Goal: Task Accomplishment & Management: Use online tool/utility

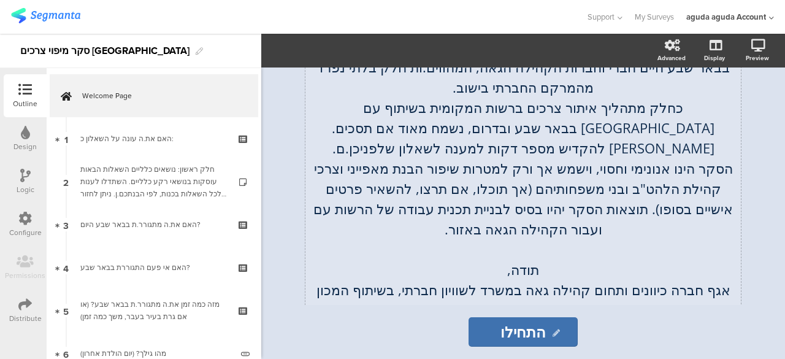
scroll to position [282, 0]
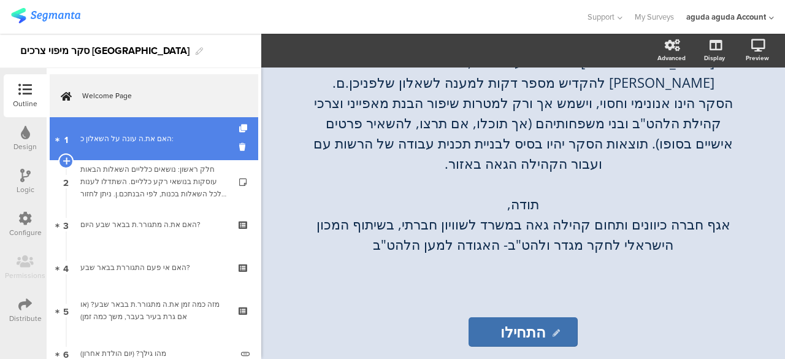
click at [143, 136] on div "האם את.ה עונה על השאלון כ:" at bounding box center [153, 138] width 147 height 12
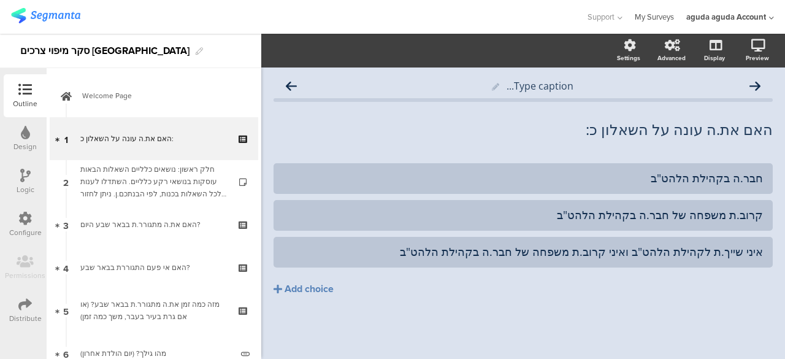
click at [649, 18] on link "My Surveys" at bounding box center [654, 17] width 39 height 34
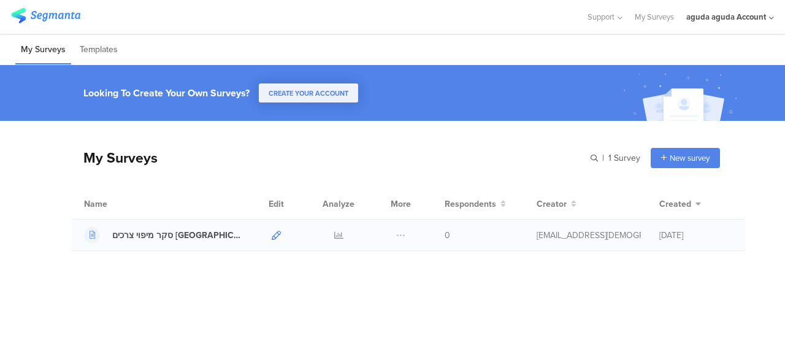
click at [275, 235] on icon at bounding box center [276, 235] width 9 height 9
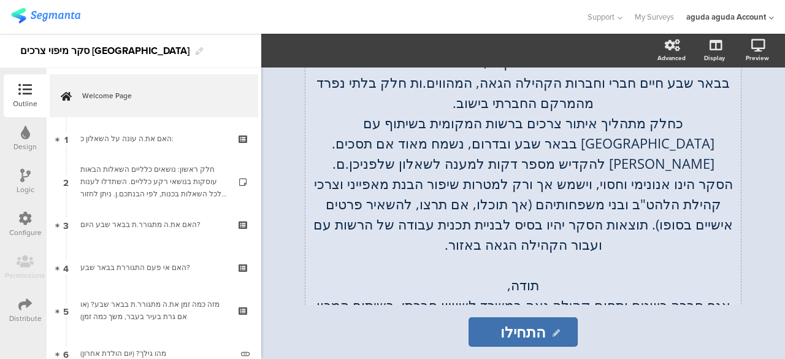
scroll to position [282, 0]
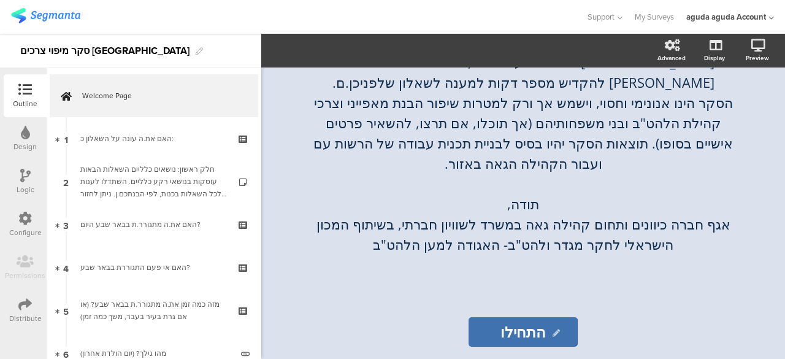
click at [25, 178] on icon at bounding box center [25, 175] width 10 height 13
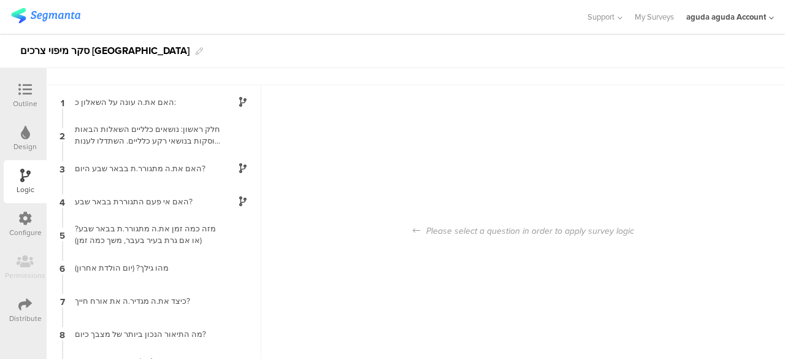
scroll to position [49, 0]
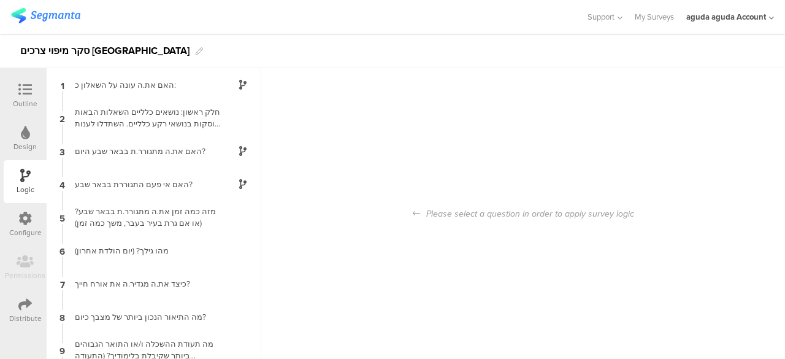
click at [33, 100] on div "Outline" at bounding box center [25, 103] width 25 height 11
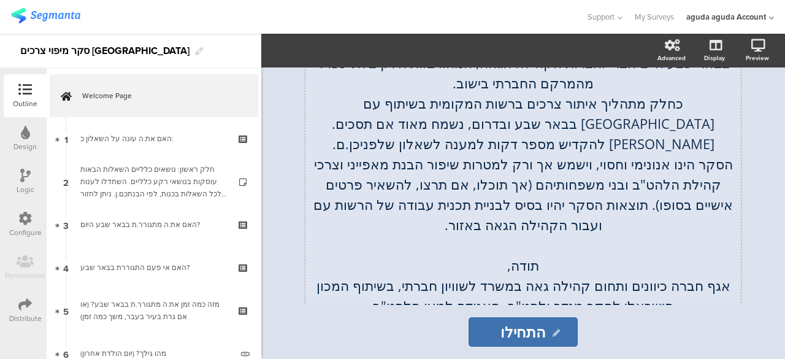
scroll to position [159, 0]
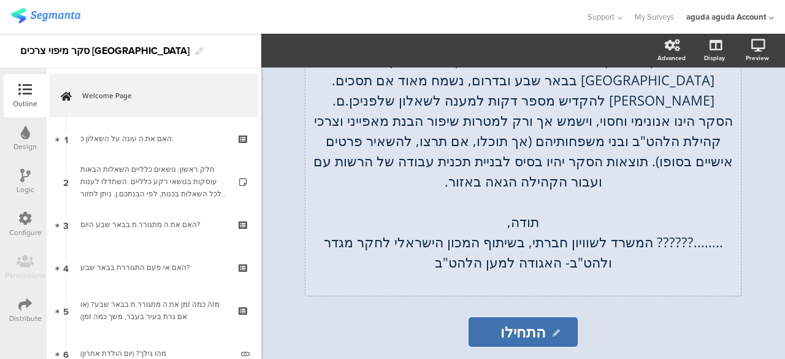
scroll to position [282, 0]
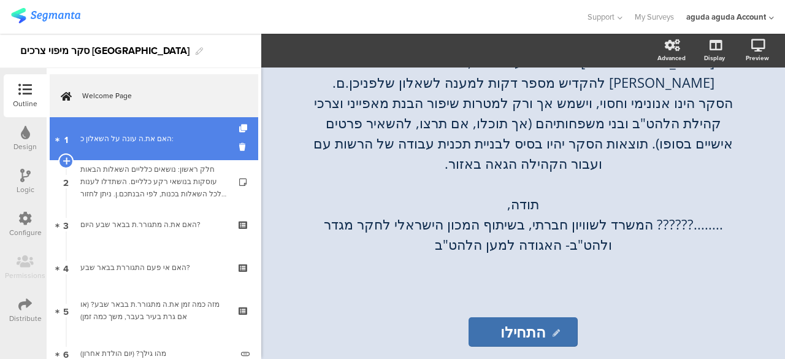
click at [141, 146] on link "1 האם את.ה עונה על השאלון כ:" at bounding box center [154, 138] width 208 height 43
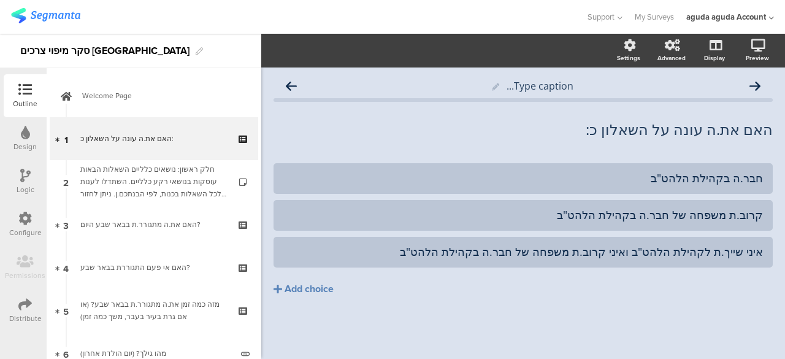
click at [13, 180] on div "Logic" at bounding box center [25, 181] width 43 height 43
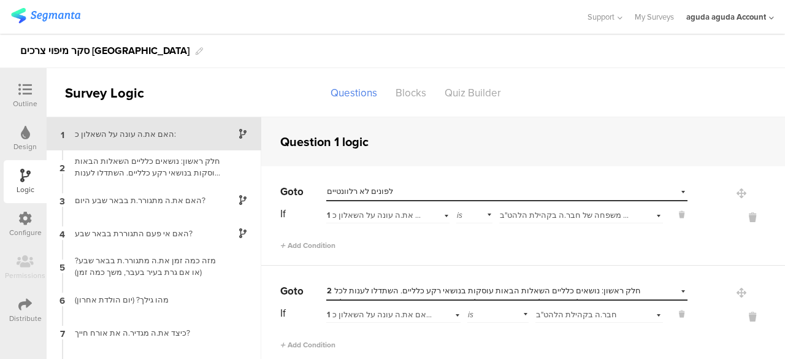
click at [641, 217] on div "Select answer... איני שייך.ת לקהילת הלהט"ב ואיני קרוב.ת משפחה של חבר.ה בקהילת ה…" at bounding box center [581, 213] width 164 height 19
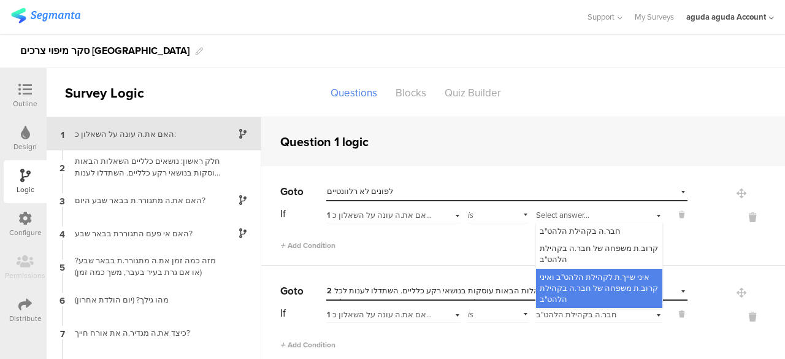
click at [641, 216] on div "Select answer... איני שייך.ת לקהילת הלהט"ב ואיני קרוב.ת משפחה של חבר.ה בקהילת ה…" at bounding box center [599, 213] width 128 height 19
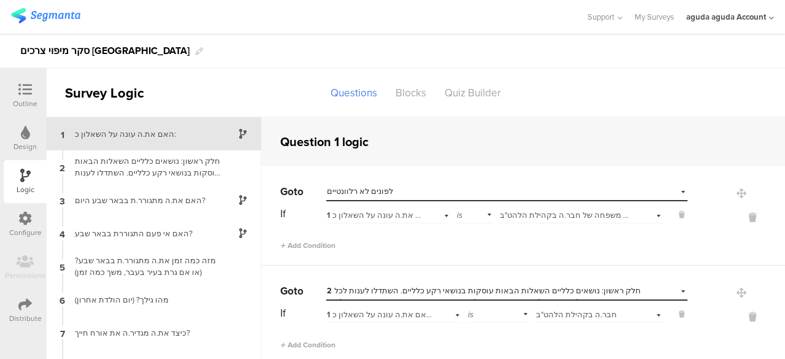
click at [32, 94] on div at bounding box center [25, 90] width 25 height 15
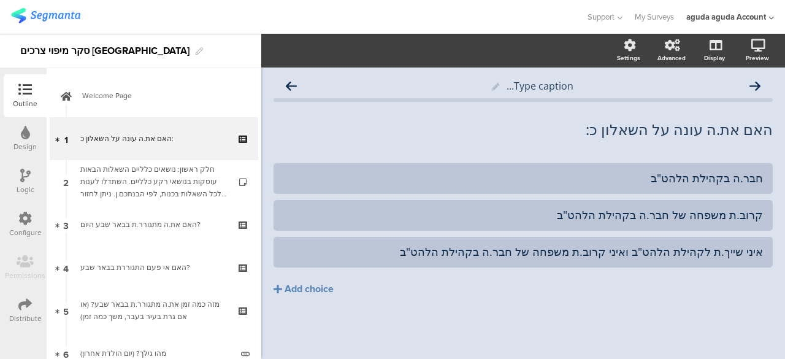
click at [32, 188] on div "Logic" at bounding box center [26, 189] width 18 height 11
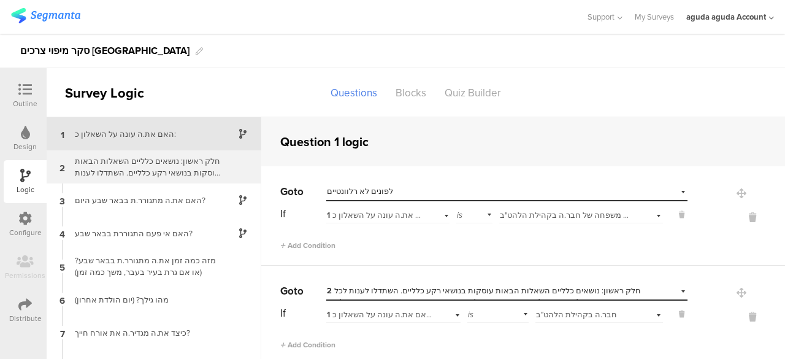
click at [173, 165] on div "חלק ראשון: נושאים כלליים השאלות הבאות עוסקות בנושאי רקע כלליים. השתדלו לענות לכ…" at bounding box center [143, 166] width 153 height 23
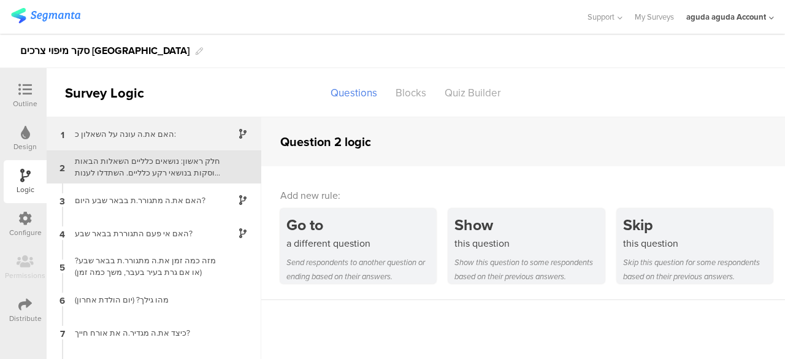
click at [165, 139] on div "1 האם את.ה עונה על השאלון כ:" at bounding box center [154, 133] width 215 height 33
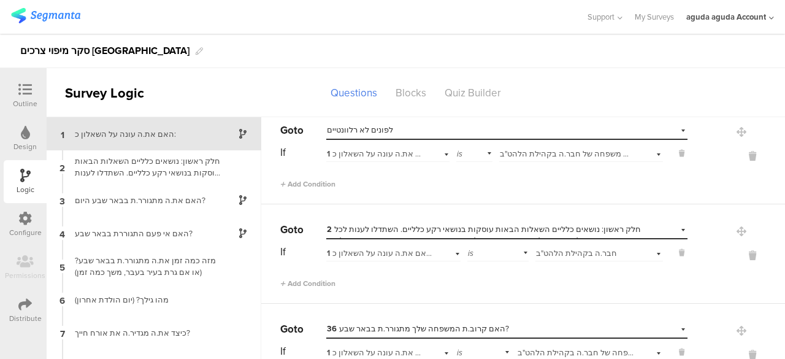
scroll to position [123, 0]
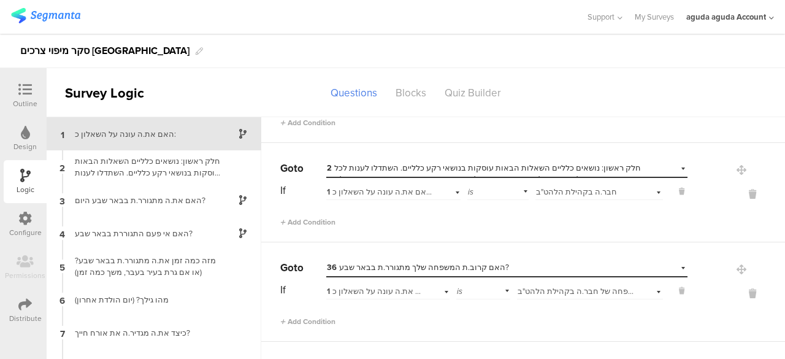
click at [34, 89] on div at bounding box center [25, 90] width 25 height 15
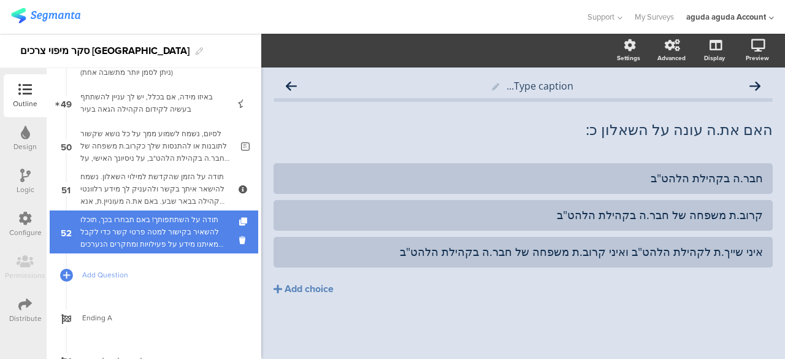
scroll to position [2146, 0]
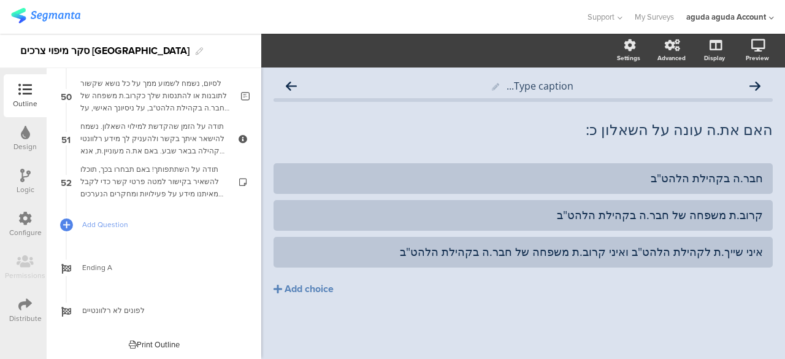
click at [149, 344] on div "Print Outline" at bounding box center [154, 344] width 51 height 12
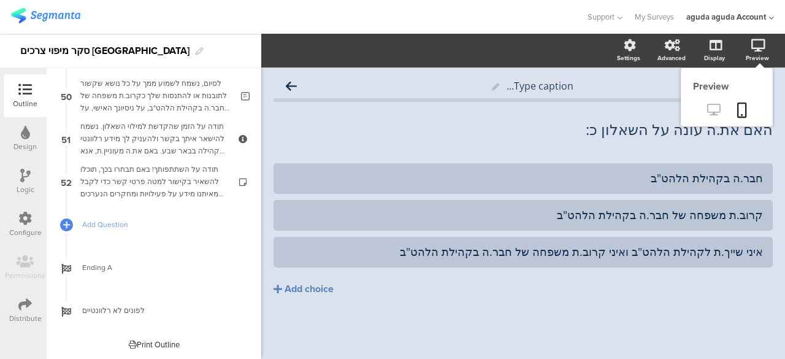
click at [712, 105] on icon at bounding box center [713, 110] width 13 height 12
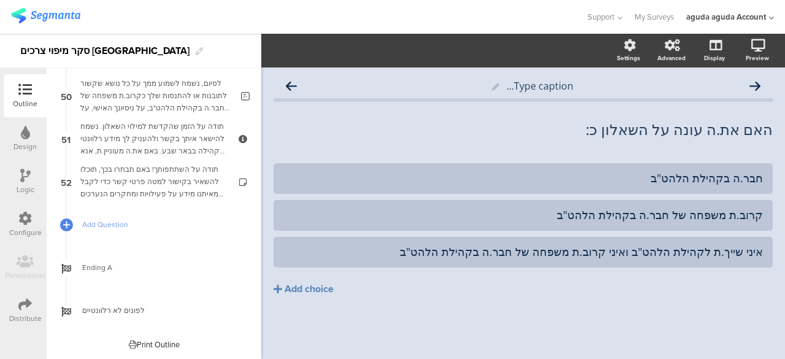
click at [25, 176] on icon at bounding box center [25, 175] width 10 height 13
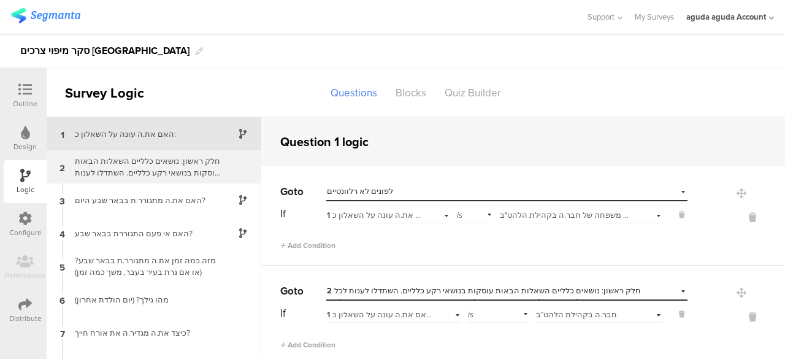
click at [121, 169] on div "חלק ראשון: נושאים כלליים השאלות הבאות עוסקות בנושאי רקע כלליים. השתדלו לענות לכ…" at bounding box center [143, 166] width 153 height 23
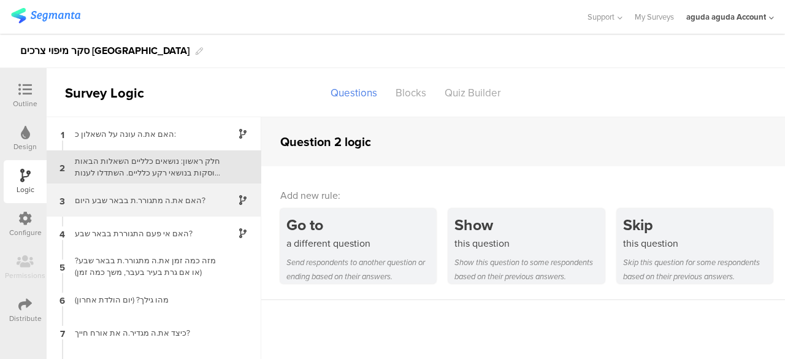
click at [123, 197] on div "האם את.ה מתגורר.ת בבאר שבע היום?" at bounding box center [143, 200] width 153 height 12
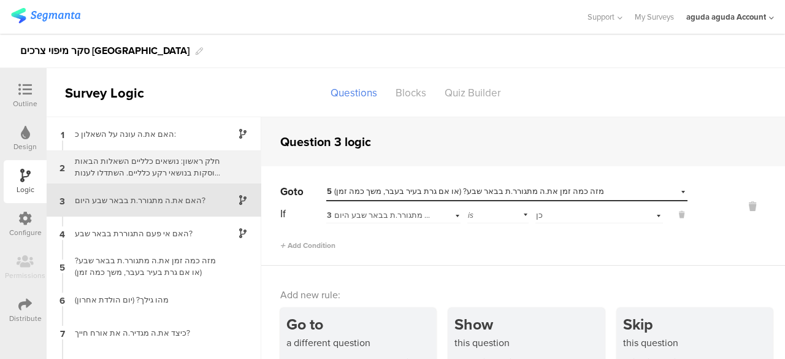
click at [153, 177] on div "חלק ראשון: נושאים כלליים השאלות הבאות עוסקות בנושאי רקע כלליים. השתדלו לענות לכ…" at bounding box center [143, 166] width 153 height 23
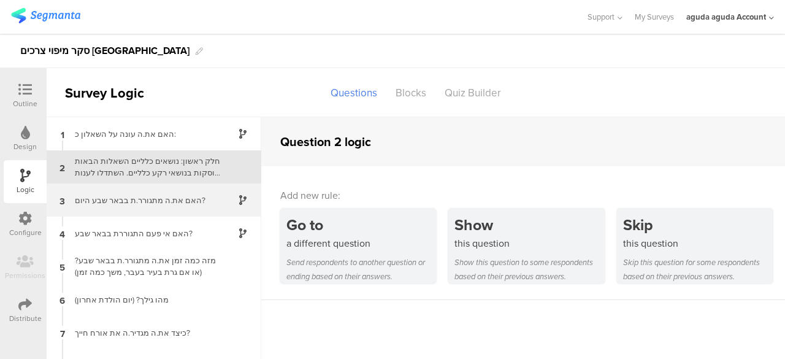
click at [151, 194] on div "האם את.ה מתגורר.ת בבאר שבע היום?" at bounding box center [143, 200] width 153 height 12
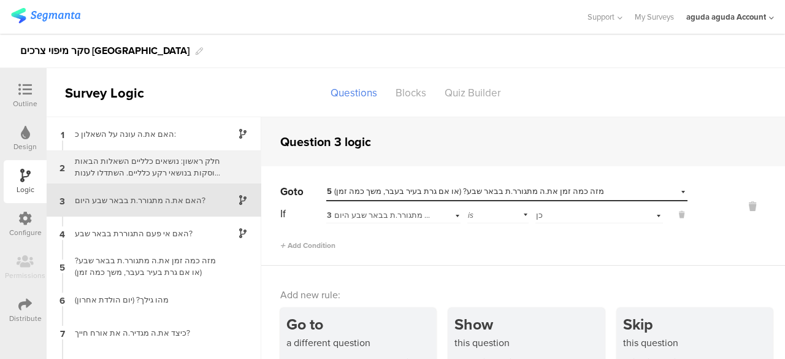
click at [139, 177] on div "חלק ראשון: נושאים כלליים השאלות הבאות עוסקות בנושאי רקע כלליים. השתדלו לענות לכ…" at bounding box center [143, 166] width 153 height 23
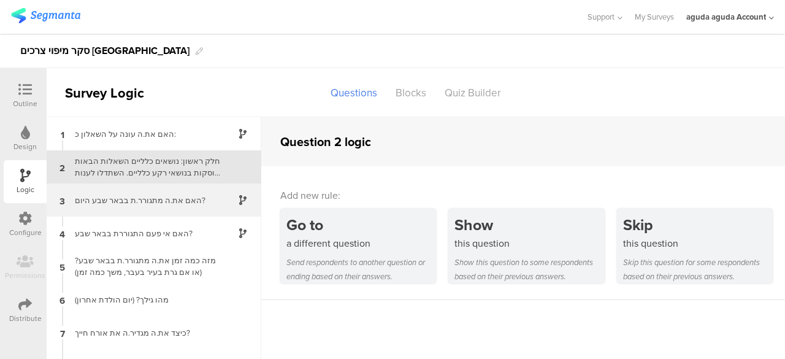
click at [119, 202] on div "האם את.ה מתגורר.ת בבאר שבע היום?" at bounding box center [143, 200] width 153 height 12
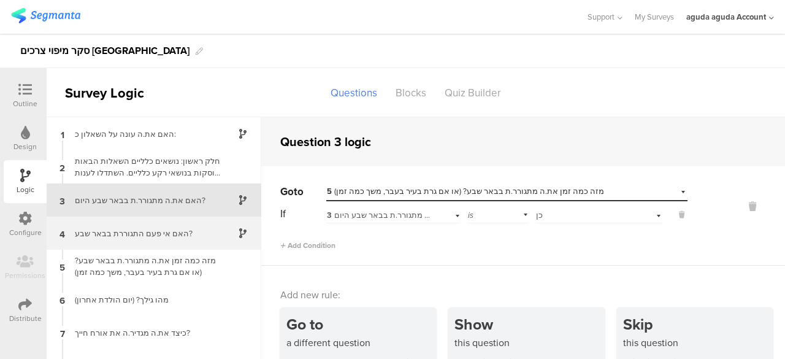
click at [171, 246] on div "4 האם אי פעם התגוררת בבאר שבע?" at bounding box center [154, 232] width 215 height 33
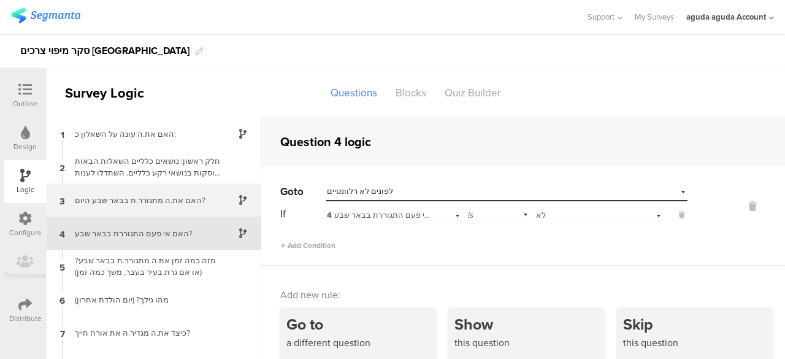
click at [184, 194] on div "האם את.ה מתגורר.ת בבאר שבע היום?" at bounding box center [143, 200] width 153 height 12
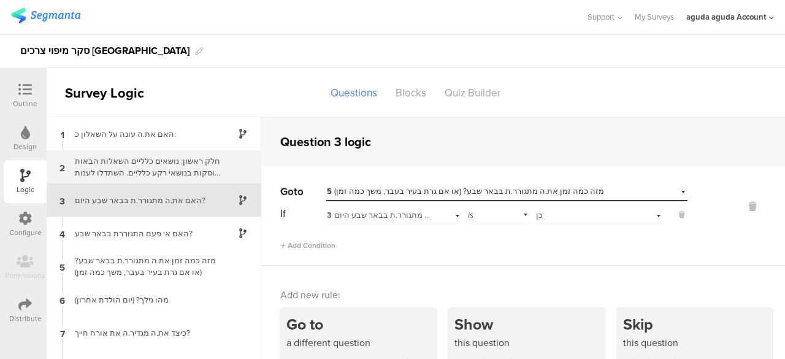
click at [179, 170] on div "חלק ראשון: נושאים כלליים השאלות הבאות עוסקות בנושאי רקע כלליים. השתדלו לענות לכ…" at bounding box center [143, 166] width 153 height 23
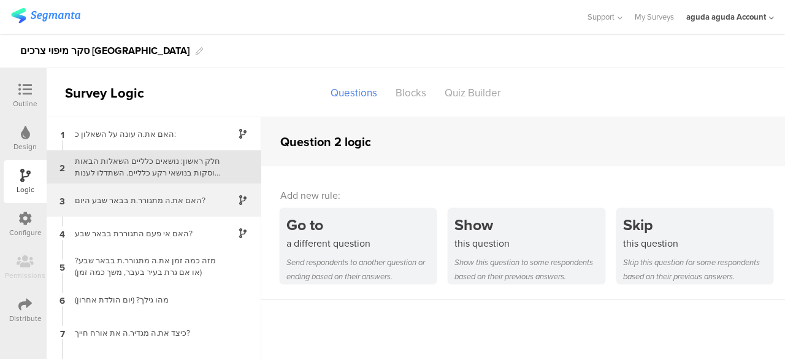
click at [172, 188] on div "3 האם את.ה מתגורר.ת בבאר שבע היום?" at bounding box center [154, 199] width 215 height 33
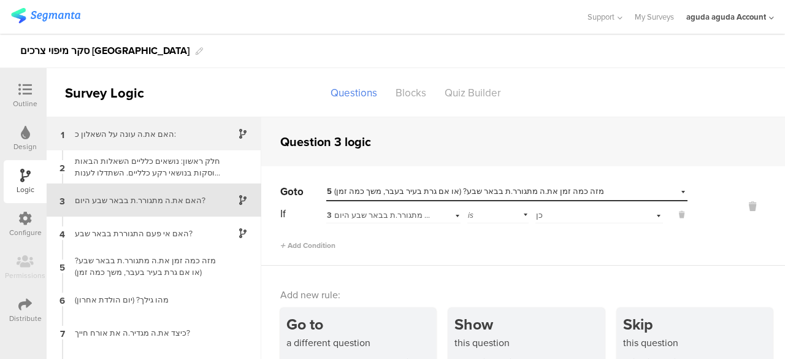
click at [123, 139] on div "האם את.ה עונה על השאלון כ:" at bounding box center [143, 134] width 153 height 12
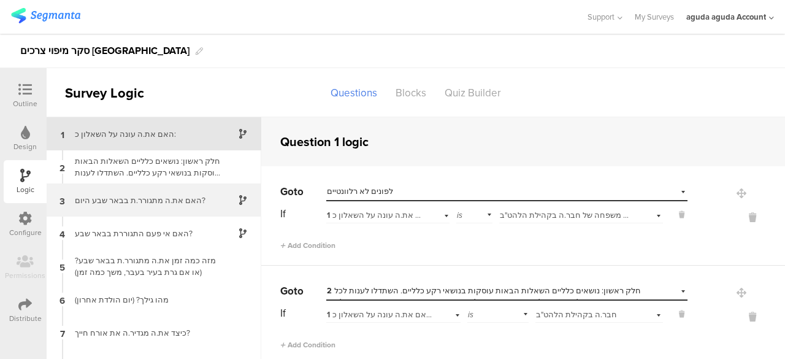
click at [117, 202] on div "האם את.ה מתגורר.ת בבאר שבע היום?" at bounding box center [143, 200] width 153 height 12
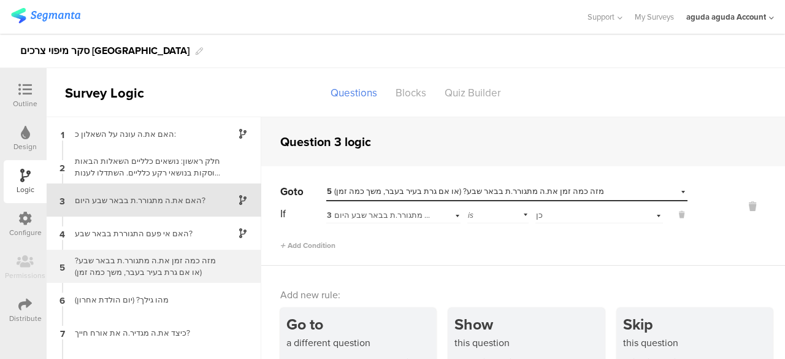
click at [150, 263] on div "מזה כמה זמן את.ה מתגורר.ת בבאר שבע? (או אם גרת בעיר בעבר, משך כמה זמן)" at bounding box center [143, 265] width 153 height 23
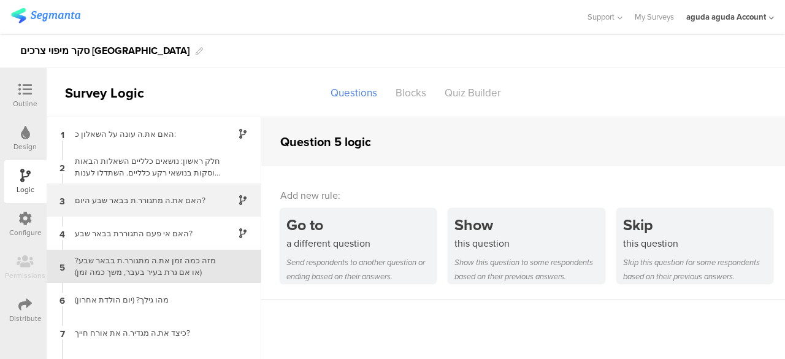
click at [152, 194] on div "האם את.ה מתגורר.ת בבאר שבע היום?" at bounding box center [143, 200] width 153 height 12
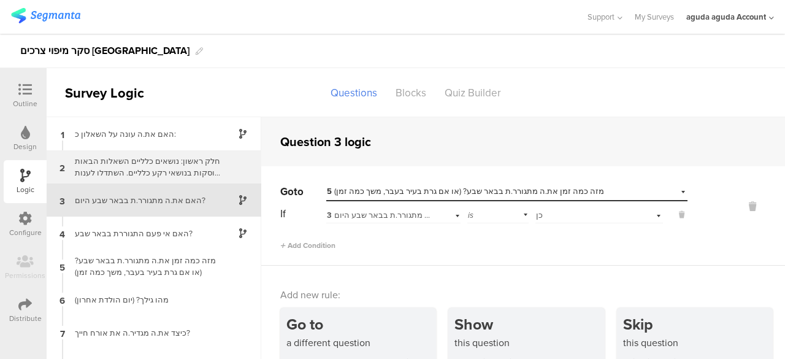
click at [158, 161] on div "חלק ראשון: נושאים כלליים השאלות הבאות עוסקות בנושאי רקע כלליים. השתדלו לענות לכ…" at bounding box center [143, 166] width 153 height 23
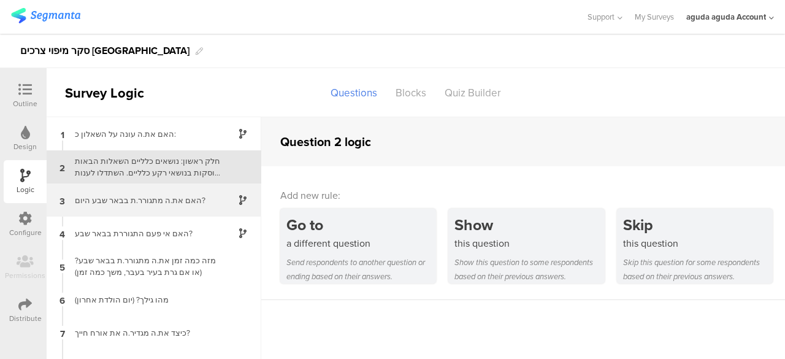
click at [157, 185] on div "3 האם את.ה מתגורר.ת בבאר שבע היום?" at bounding box center [154, 199] width 215 height 33
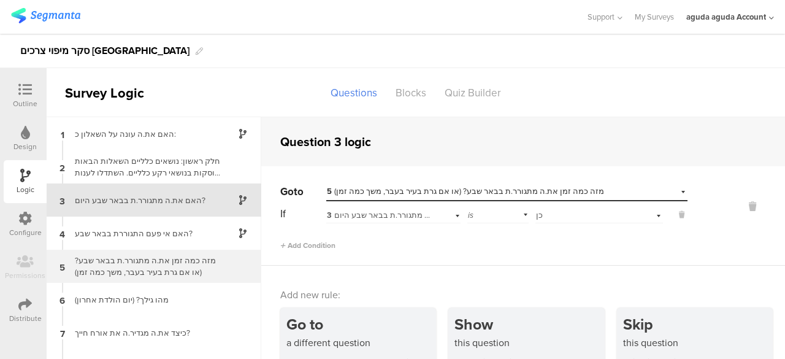
click at [128, 269] on div "מזה כמה זמן את.ה מתגורר.ת בבאר שבע? (או אם גרת בעיר בעבר, משך כמה זמן)" at bounding box center [143, 265] width 153 height 23
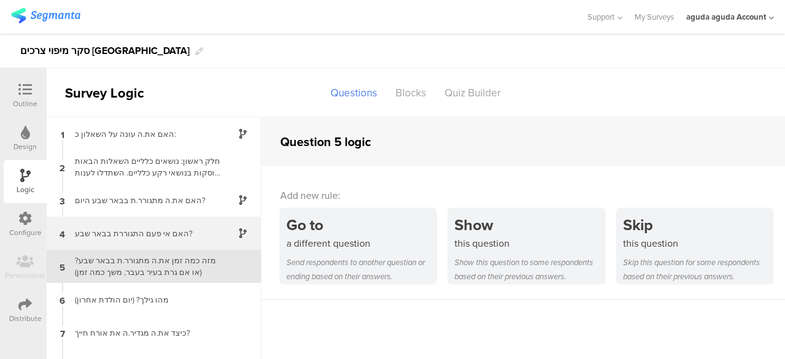
click at [129, 228] on div "האם אי פעם התגוררת בבאר שבע?" at bounding box center [143, 234] width 153 height 12
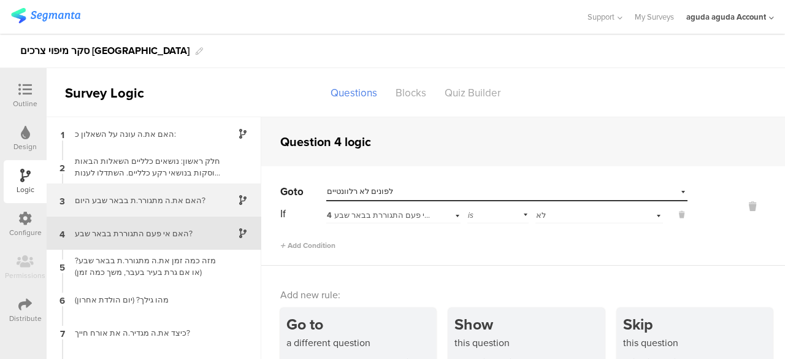
click at [144, 183] on div "3 האם את.ה מתגורר.ת בבאר שבע היום?" at bounding box center [154, 199] width 215 height 33
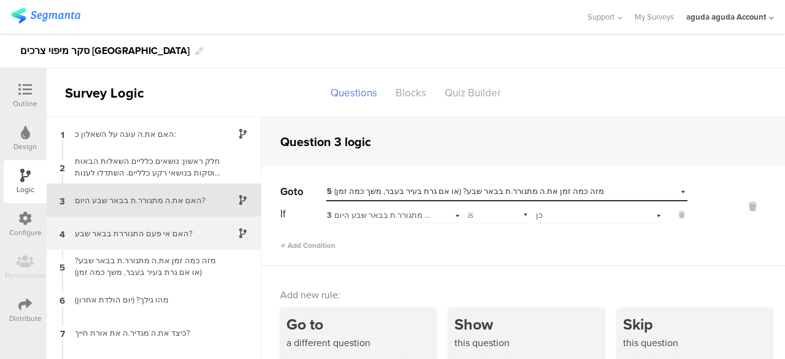
click at [178, 238] on div "האם אי פעם התגוררת בבאר שבע?" at bounding box center [143, 234] width 153 height 12
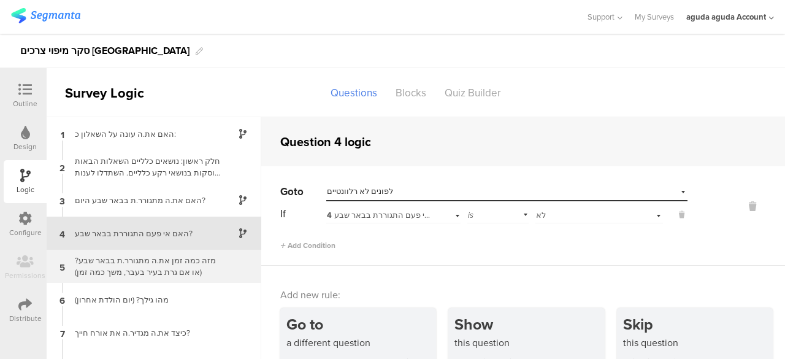
click at [156, 254] on div "מזה כמה זמן את.ה מתגורר.ת בבאר שבע? (או אם גרת בעיר בעבר, משך כמה זמן)" at bounding box center [143, 265] width 153 height 23
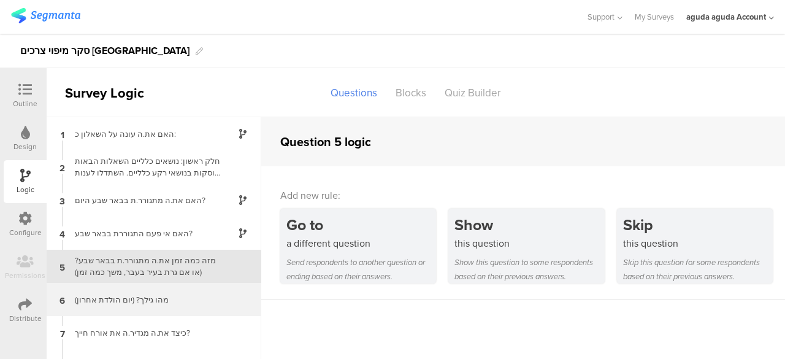
click at [153, 294] on div "מהו גילך? (יום הולדת אחרון)" at bounding box center [143, 300] width 153 height 12
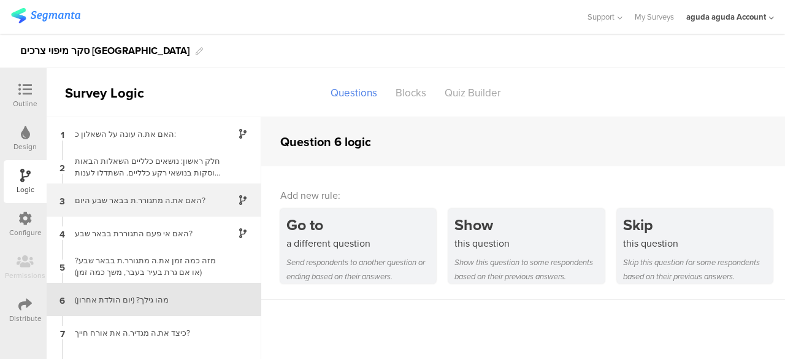
click at [167, 183] on div "3 האם את.ה מתגורר.ת בבאר שבע היום?" at bounding box center [154, 199] width 215 height 33
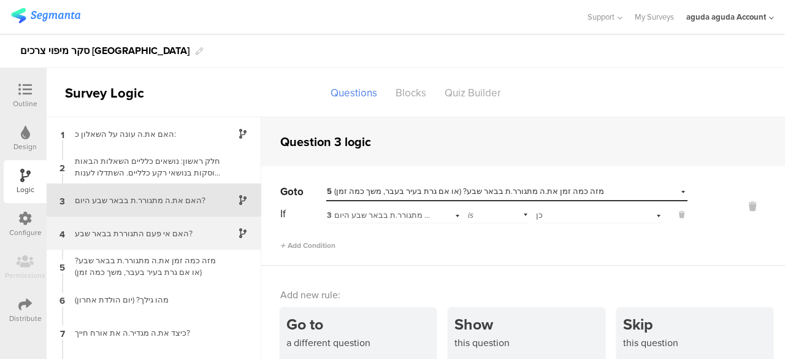
click at [184, 235] on div "האם אי פעם התגוררת בבאר שבע?" at bounding box center [143, 234] width 153 height 12
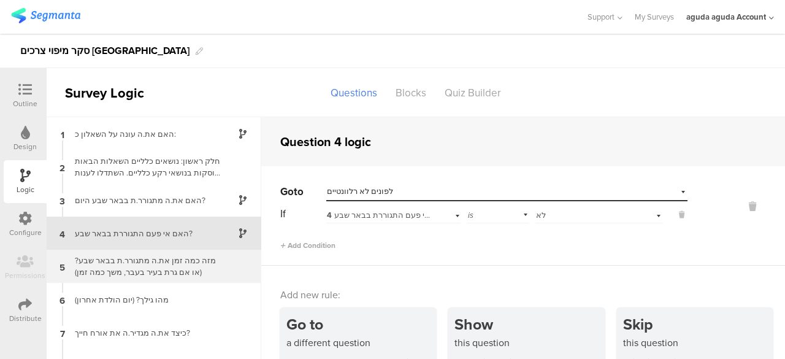
click at [151, 250] on div "5 מזה כמה זמן את.ה מתגורר.ת בבאר שבע? (או אם גרת בעיר בעבר, משך כמה זמן)" at bounding box center [154, 266] width 215 height 33
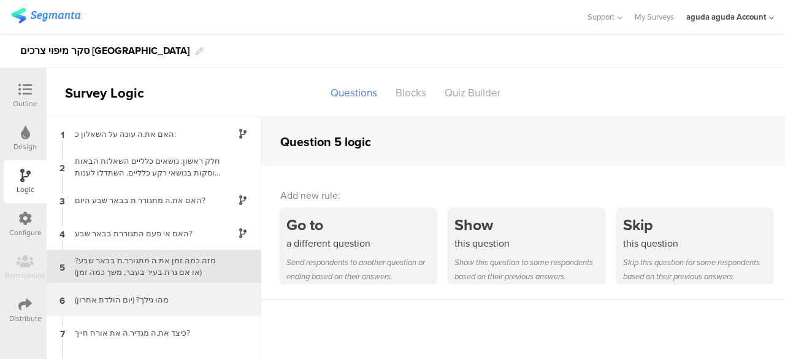
click at [187, 283] on div "6 מהו גילך? (יום הולדת אחרון)" at bounding box center [154, 299] width 215 height 33
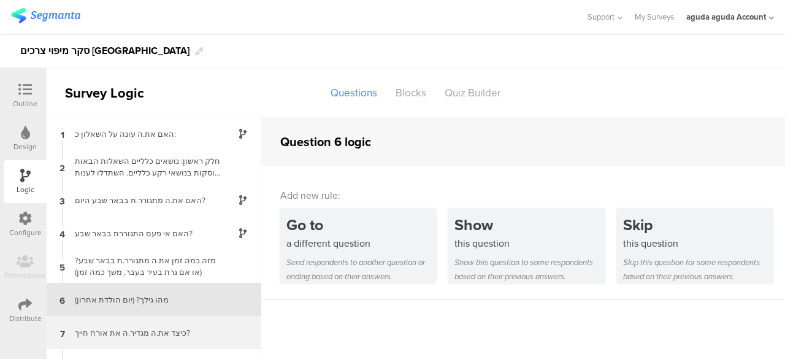
click at [151, 316] on div "7 כיצד את.ה מגדיר.ה את אורח חייך?" at bounding box center [154, 332] width 215 height 33
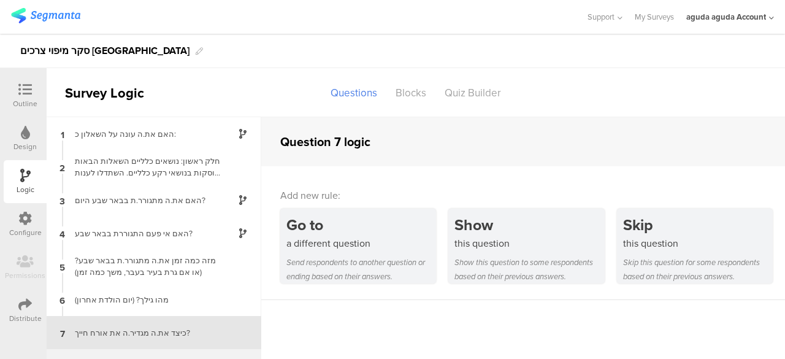
click at [161, 358] on div "מה התיאור הנכון ביותר של מצבך כיום?" at bounding box center [143, 366] width 153 height 12
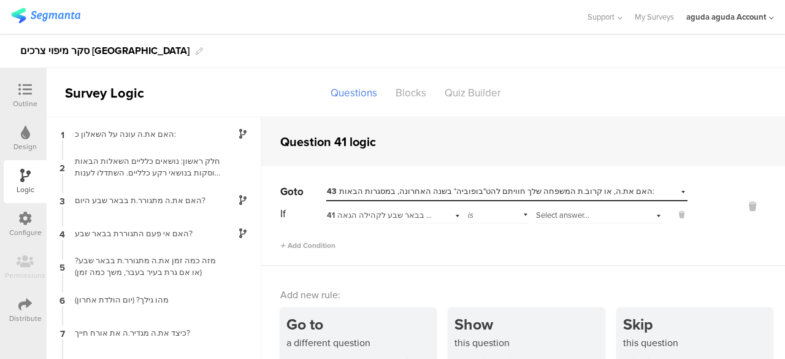
click at [543, 209] on span "Select answer..." at bounding box center [562, 215] width 53 height 12
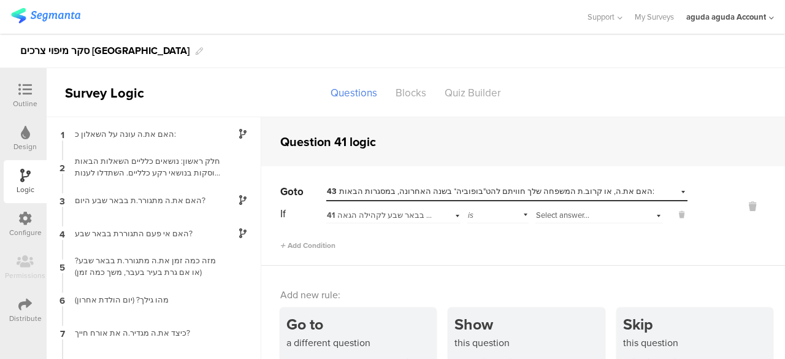
click at [574, 209] on span "Select answer..." at bounding box center [562, 215] width 53 height 12
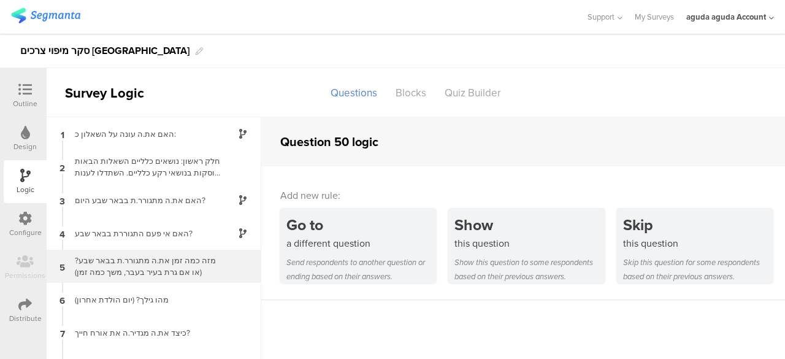
click at [178, 255] on div "מזה כמה זמן את.ה מתגורר.ת בבאר שבע? (או אם גרת בעיר בעבר, משך כמה זמן)" at bounding box center [143, 265] width 153 height 23
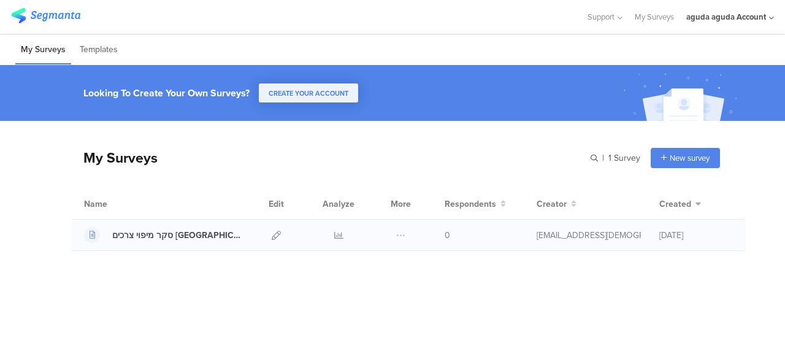
click at [284, 236] on div at bounding box center [276, 235] width 26 height 31
click at [281, 234] on div at bounding box center [276, 235] width 26 height 31
click at [275, 235] on icon at bounding box center [276, 235] width 9 height 9
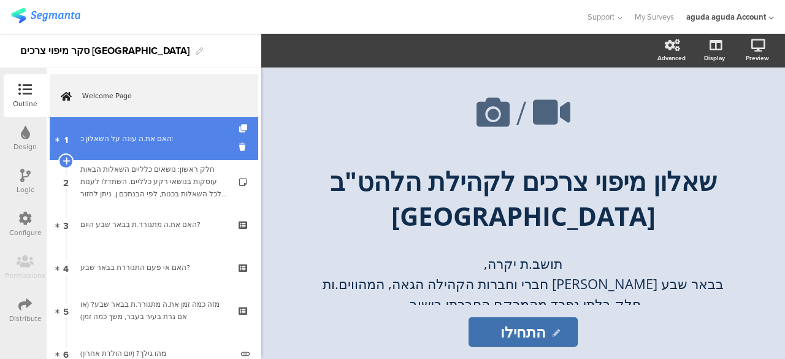
click at [106, 140] on div "האם את.ה עונה על השאלון כ:" at bounding box center [153, 138] width 147 height 12
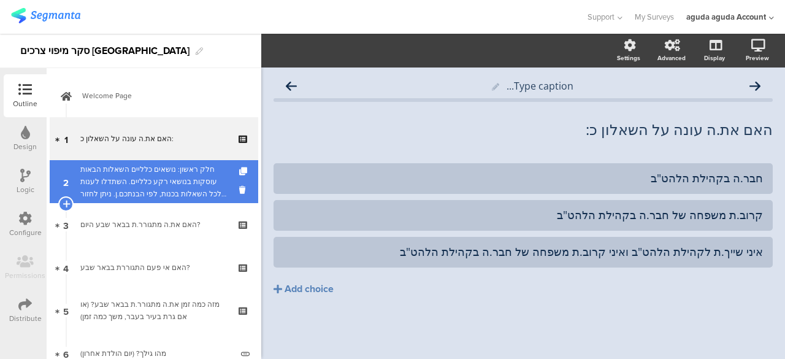
click at [107, 170] on div "חלק ראשון: נושאים כלליים השאלות הבאות עוסקות בנושאי רקע כלליים. השתדלו לענות לכ…" at bounding box center [153, 181] width 147 height 37
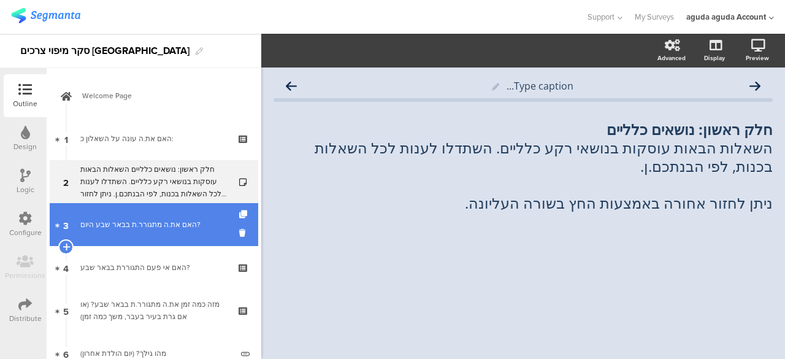
click at [128, 223] on div "האם את.ה מתגורר.ת בבאר שבע היום?" at bounding box center [153, 224] width 147 height 12
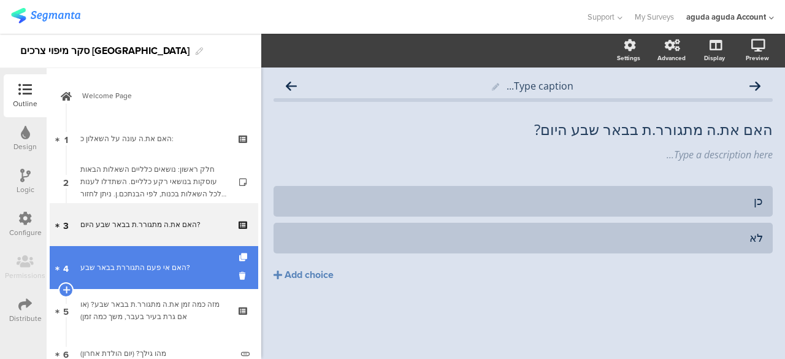
click at [146, 272] on div "האם אי פעם התגוררת בבאר שבע?" at bounding box center [153, 267] width 147 height 12
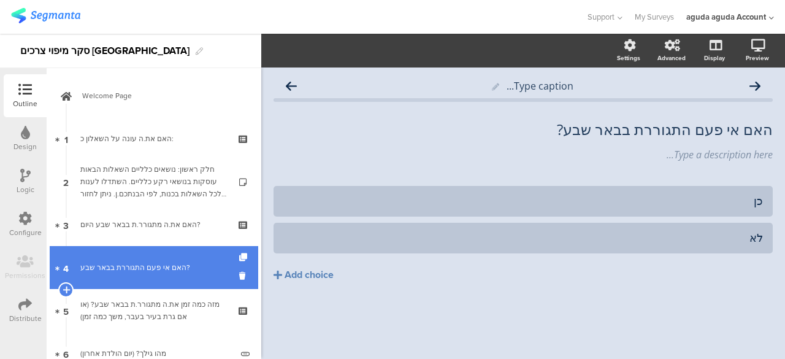
scroll to position [61, 0]
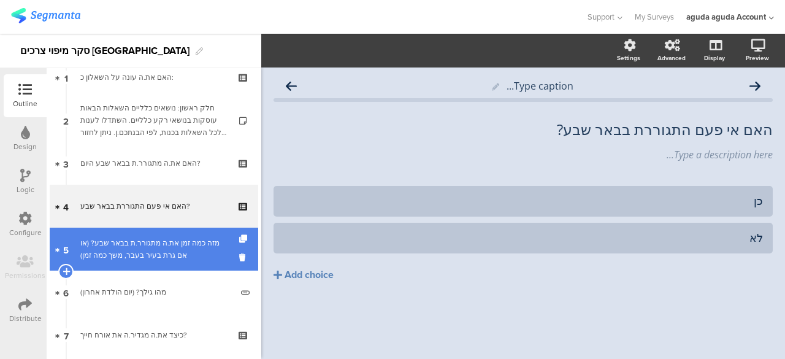
click at [148, 256] on div "מזה כמה זמן את.ה מתגורר.ת בבאר שבע? (או אם גרת בעיר בעבר, משך כמה זמן)" at bounding box center [153, 249] width 147 height 25
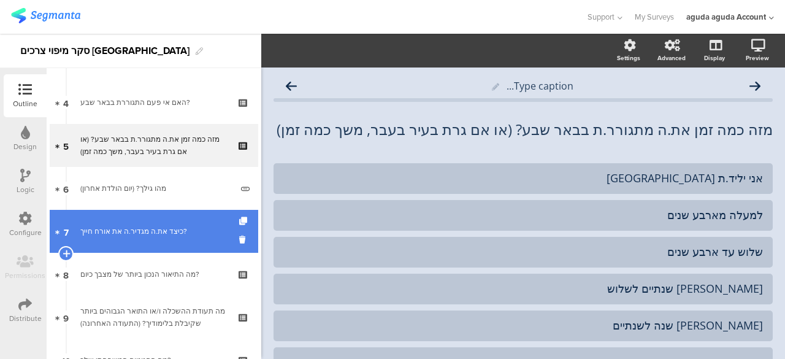
scroll to position [184, 0]
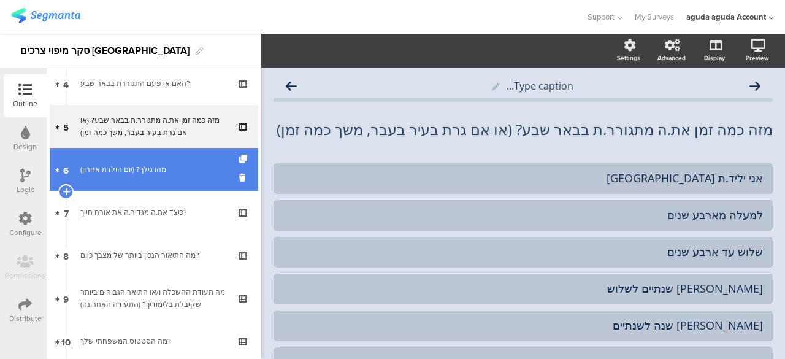
click at [149, 182] on link "6 מהו גילך? (יום הולדת אחרון)" at bounding box center [154, 169] width 208 height 43
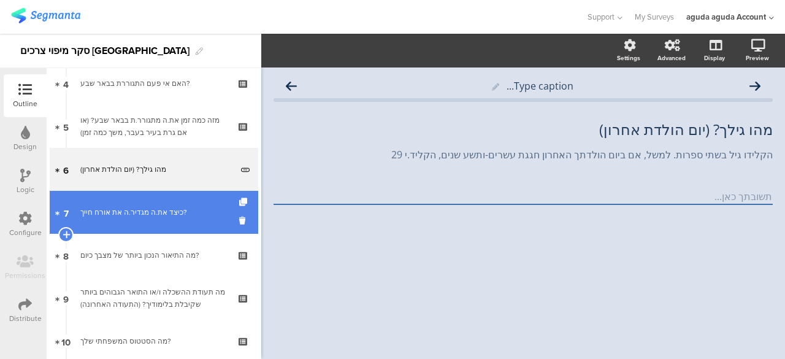
click at [182, 203] on link "7 כיצד את.ה מגדיר.ה את אורח חייך?" at bounding box center [154, 212] width 208 height 43
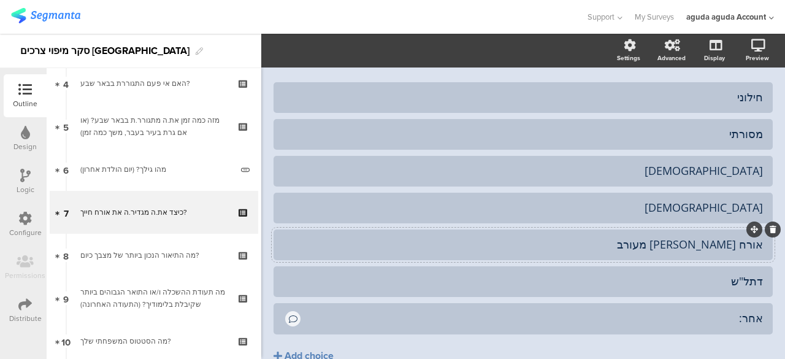
scroll to position [123, 0]
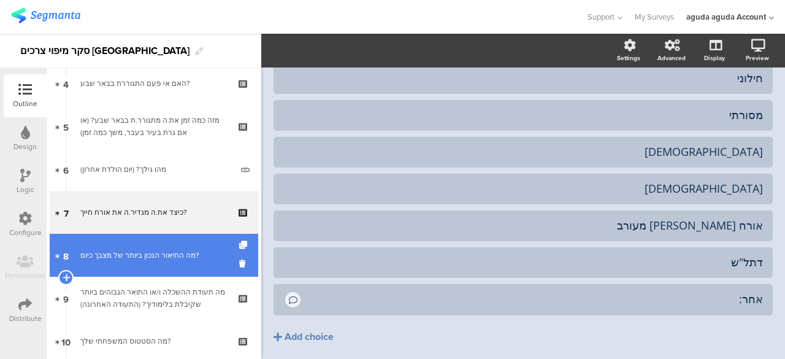
click at [153, 259] on div "מה התיאור הנכון ביותר של מצבך כיום?" at bounding box center [153, 255] width 147 height 12
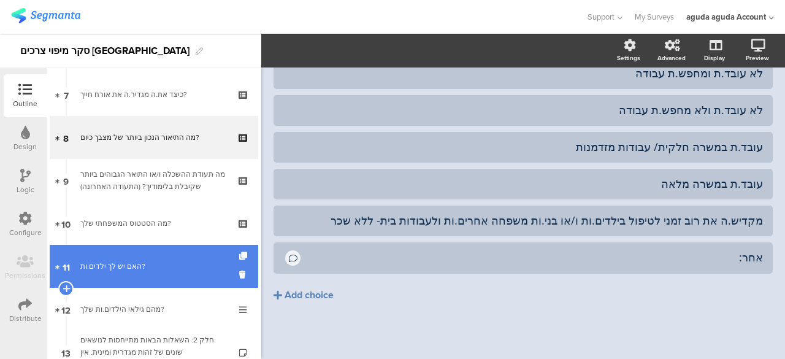
scroll to position [307, 0]
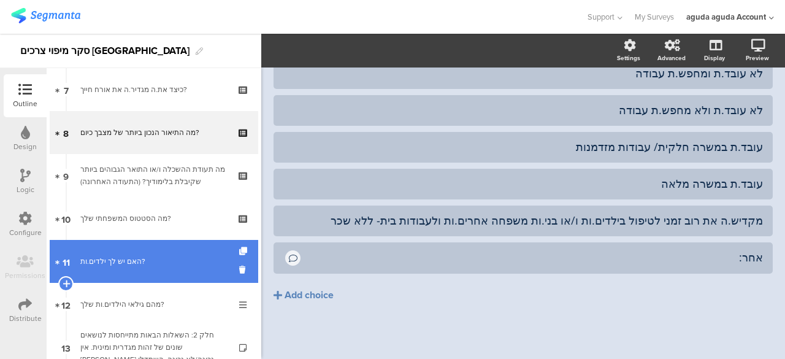
click at [165, 259] on div "האם יש לך ילדים.ות?" at bounding box center [153, 261] width 147 height 12
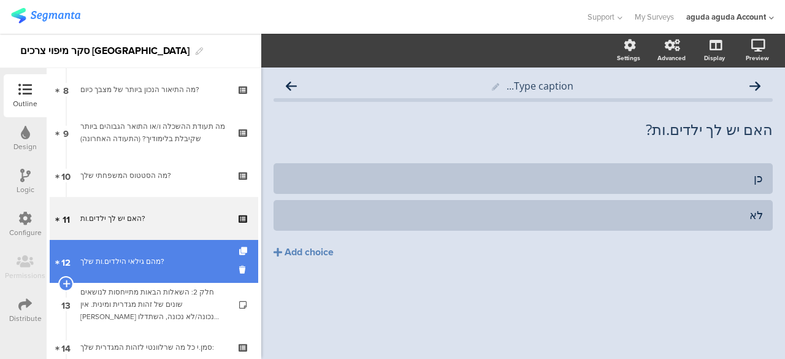
scroll to position [368, 0]
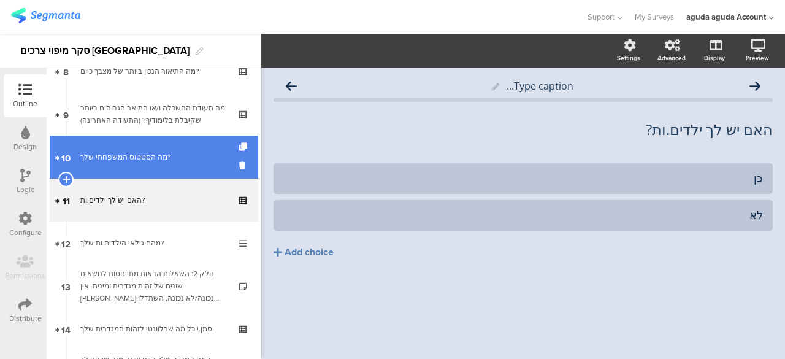
drag, startPoint x: 126, startPoint y: 150, endPoint x: 130, endPoint y: 139, distance: 11.6
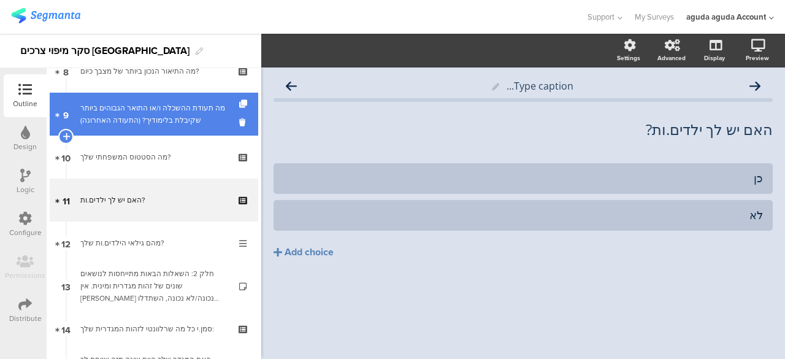
click at [133, 127] on link "9 מה תעודת ההשכלה ו/או התואר הגבוהים ביותר שקיבלת בלימודיך? (התעודה האחרונה)" at bounding box center [154, 114] width 208 height 43
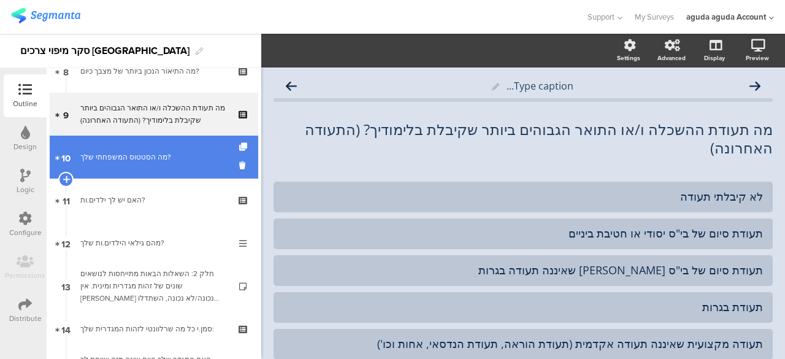
click at [138, 148] on link "10 מה הסטטוס המשפחתי שלך?" at bounding box center [154, 157] width 208 height 43
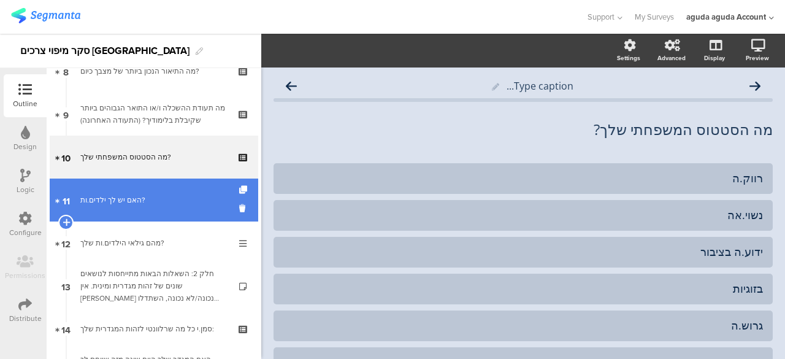
click at [140, 199] on div "האם יש לך ילדים.ות?" at bounding box center [153, 200] width 147 height 12
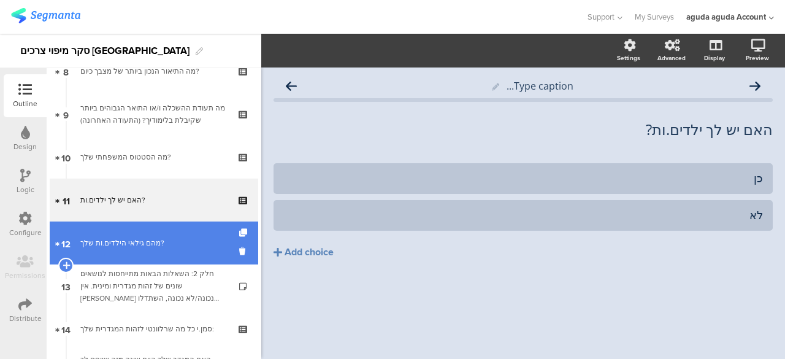
click at [164, 242] on div "מהם גילאי הילדים.ות שלך?" at bounding box center [153, 243] width 147 height 12
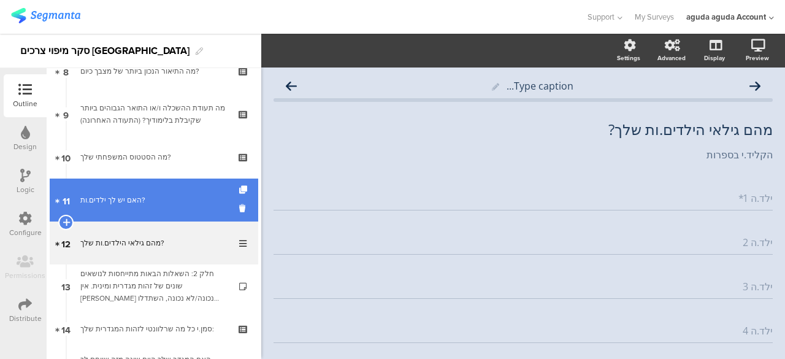
click at [173, 204] on div "האם יש לך ילדים.ות?" at bounding box center [153, 200] width 147 height 12
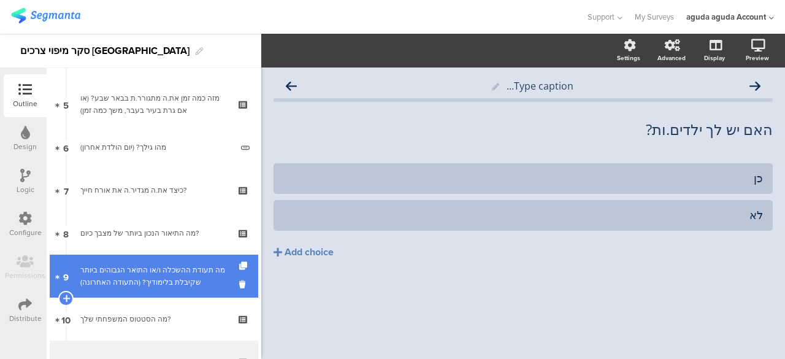
scroll to position [61, 0]
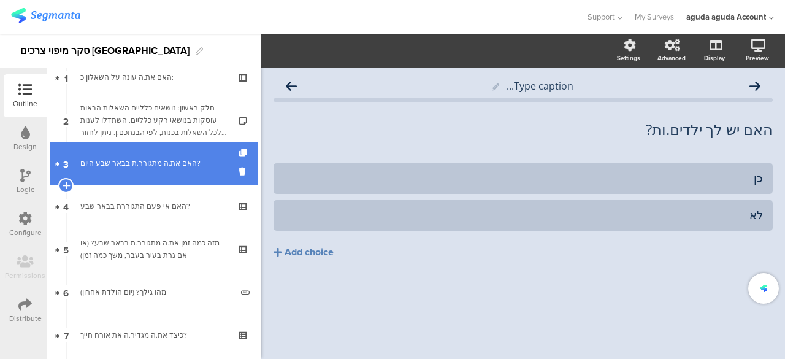
click at [146, 175] on link "3 האם את.ה מתגורר.ת בבאר שבע היום?" at bounding box center [154, 163] width 208 height 43
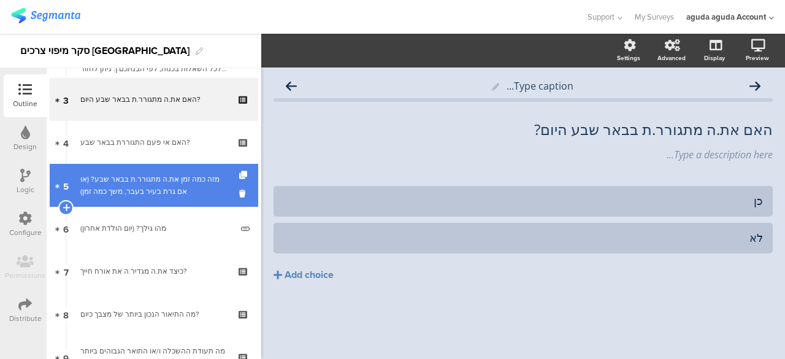
scroll to position [307, 0]
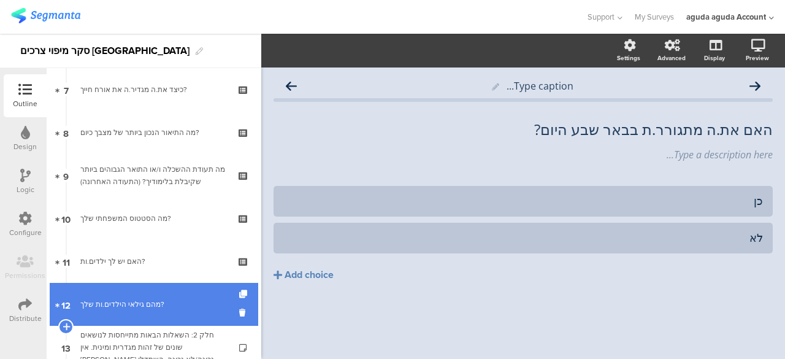
click at [180, 304] on div "מהם גילאי הילדים.ות שלך?" at bounding box center [153, 304] width 147 height 12
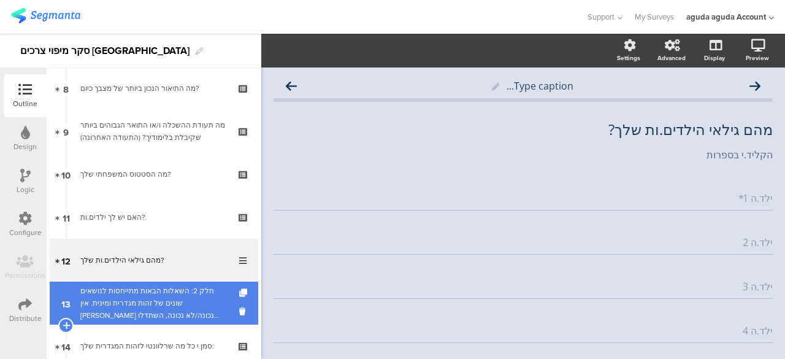
scroll to position [368, 0]
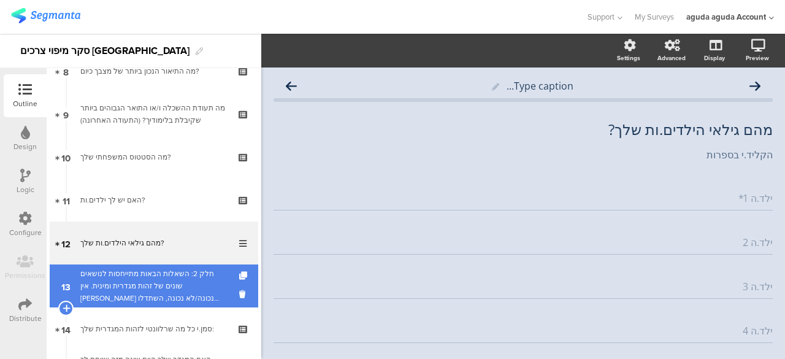
click at [189, 279] on div "חלק 2: השאלות הבאות מתייחסות לנושאים שונים של זהות מגדרית ומינית. אין [PERSON_N…" at bounding box center [153, 285] width 147 height 37
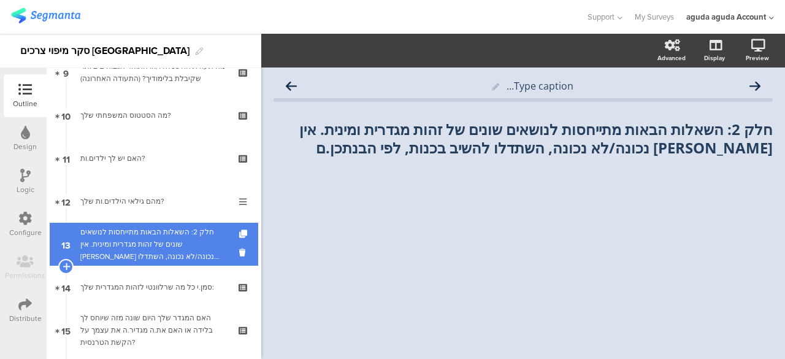
scroll to position [491, 0]
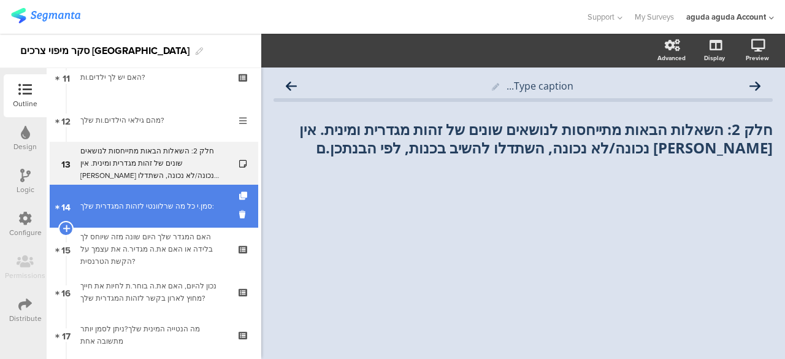
click at [186, 208] on div "סמן.י כל מה שרלוונטי לזהות המגדרית שלך:" at bounding box center [153, 206] width 147 height 12
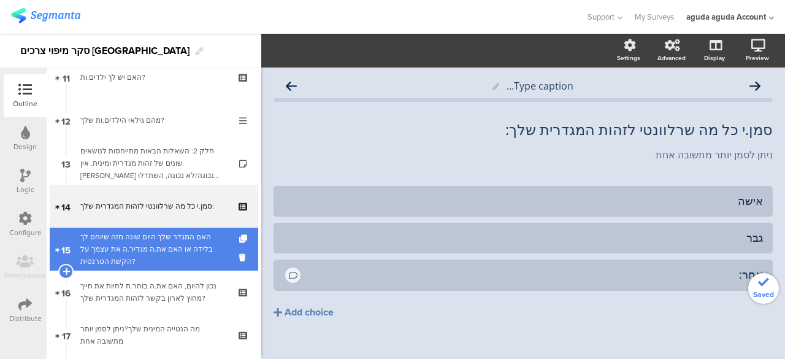
click at [119, 248] on div "האם המגדר שלך היום שונה מזה שיוחס לך בלידה או האם את.ה מגדיר.ה את עצמך על הקשת …" at bounding box center [153, 249] width 147 height 37
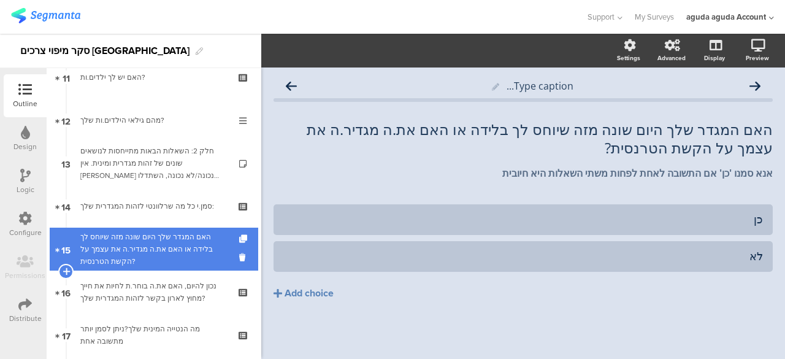
click at [124, 259] on div "האם המגדר שלך היום שונה מזה שיוחס לך בלידה או האם את.ה מגדיר.ה את עצמך על הקשת …" at bounding box center [153, 249] width 147 height 37
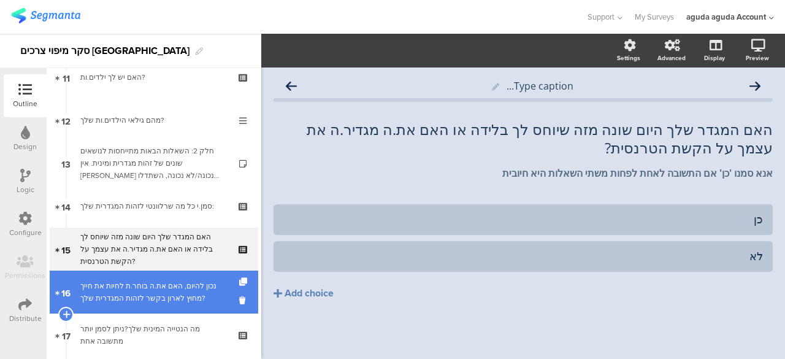
click at [148, 284] on div "נכון להיום, האם את.ה בוחר.ת לחיות את חייך מחוץ לארון בקשר לזהות המגדרית שלך?" at bounding box center [153, 292] width 147 height 25
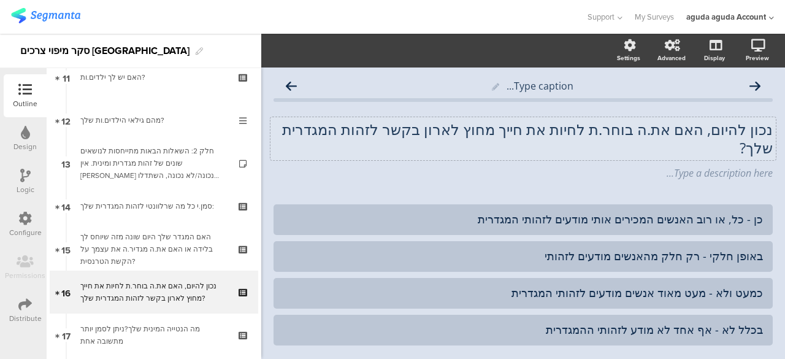
click at [365, 134] on div "נכון להיום, האם את.ה בוחר.ת לחיות את חייך מחוץ לארון בקשר לזהות המגדרית שלך? נכ…" at bounding box center [522, 138] width 505 height 43
drag, startPoint x: 742, startPoint y: 152, endPoint x: 760, endPoint y: 153, distance: 18.4
click at [760, 153] on p "נכון להיום, האם את.ה בוחר.ת לחיות את חייך מחוץ לארון בקשר לזהותך המגדרית שלך?" at bounding box center [522, 138] width 499 height 37
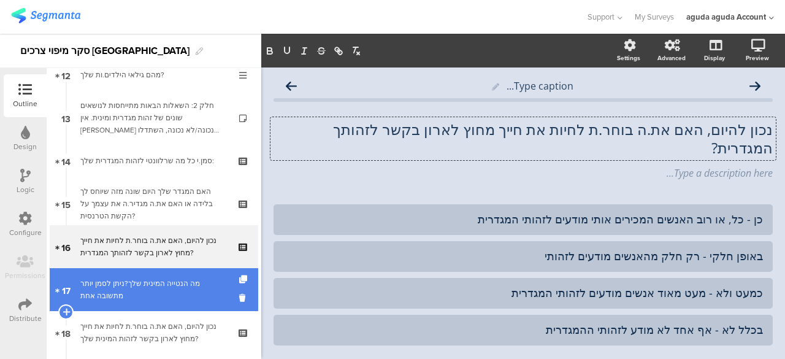
scroll to position [552, 0]
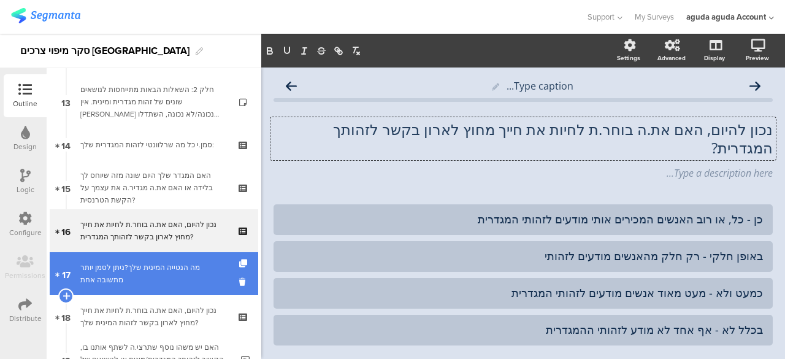
click at [153, 278] on div "מה הנטייה המינית שלך?ניתן לסמן יותר מתשובה אחת" at bounding box center [153, 273] width 147 height 25
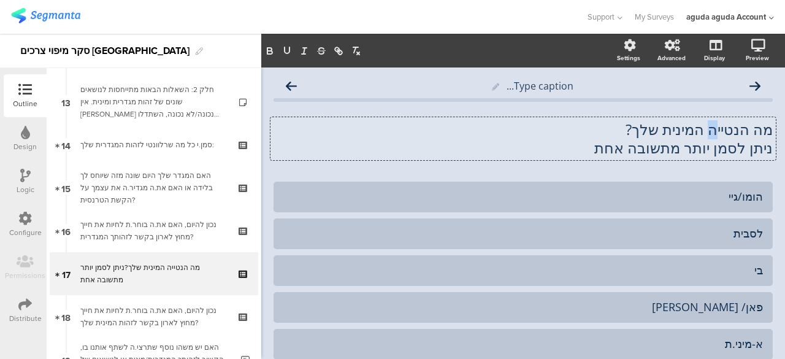
click at [706, 133] on div "מה הנטייה המינית שלך? ניתן לסמן יותר מתשובה אחת מה הנטייה המינית שלך? ניתן לסמן…" at bounding box center [522, 138] width 505 height 43
click at [737, 133] on p "מה הנטייך המינית שלך?" at bounding box center [522, 129] width 499 height 18
drag, startPoint x: 649, startPoint y: 129, endPoint x: 624, endPoint y: 131, distance: 24.6
click at [624, 131] on p "מהי הנטייך המינית שלך?" at bounding box center [522, 129] width 499 height 18
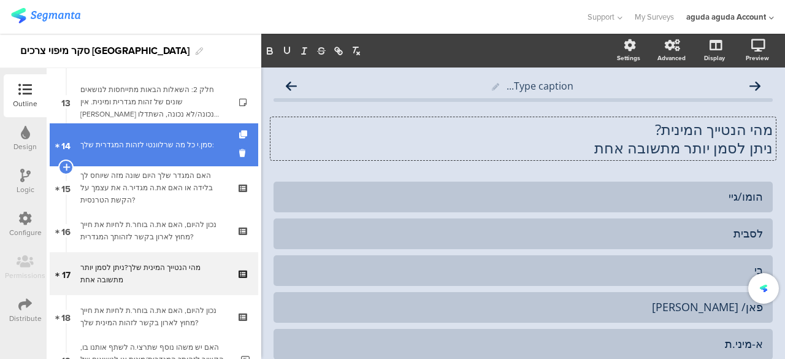
click at [170, 163] on link "14 סמן.י כל מה שרלוונטי לזהות המגדרית שלך:" at bounding box center [154, 144] width 208 height 43
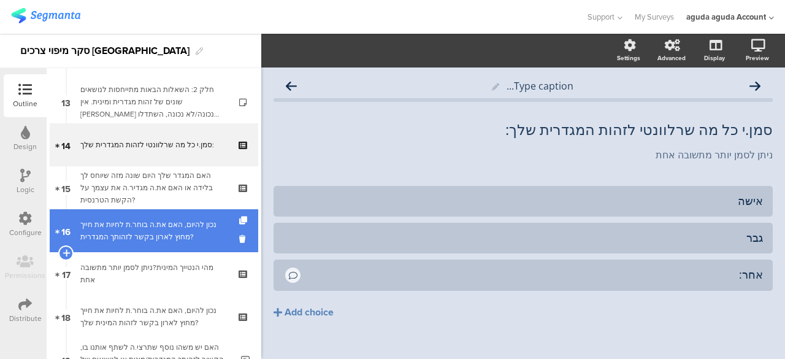
click at [189, 221] on div "נכון להיום, האם את.ה בוחר.ת לחיות את חייך מחוץ לארון בקשר לזהותך המגדרית?" at bounding box center [153, 230] width 147 height 25
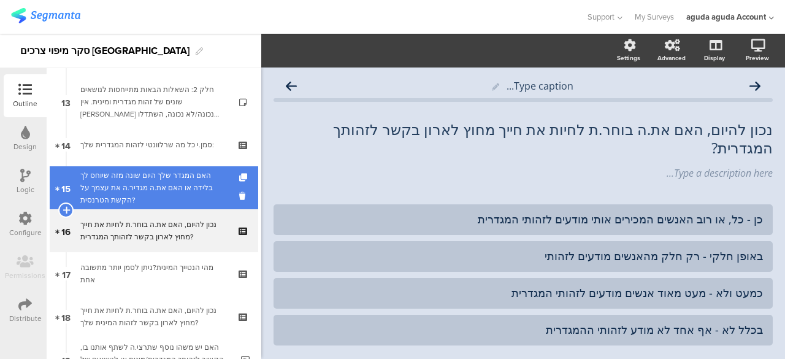
click at [197, 187] on div "האם המגדר שלך היום שונה מזה שיוחס לך בלידה או האם את.ה מגדיר.ה את עצמך על הקשת …" at bounding box center [153, 187] width 147 height 37
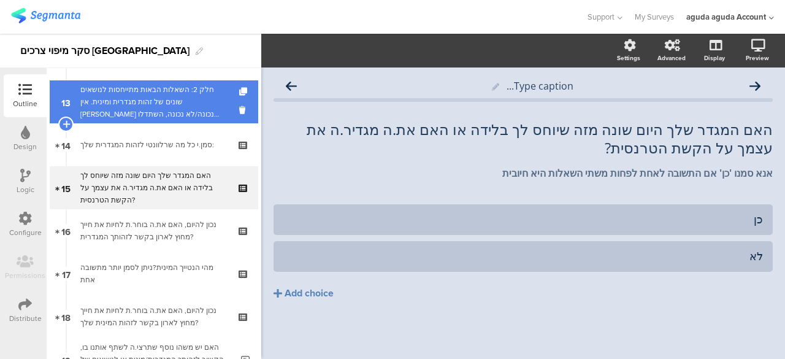
click at [165, 117] on div "חלק 2: השאלות הבאות מתייחסות לנושאים שונים של זהות מגדרית ומינית. אין [PERSON_N…" at bounding box center [153, 101] width 147 height 37
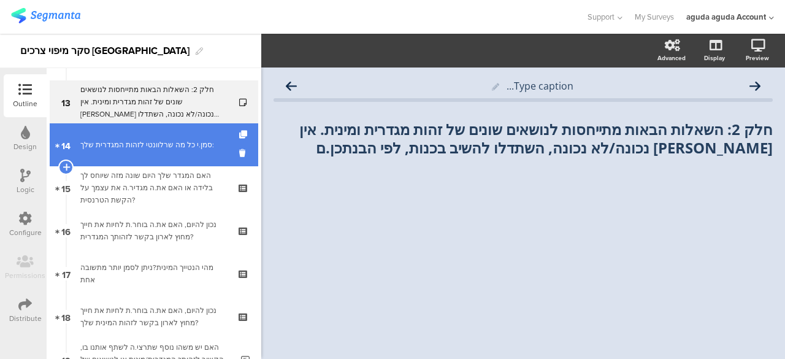
click at [180, 133] on link "14 סמן.י כל מה שרלוונטי לזהות המגדרית שלך:" at bounding box center [154, 144] width 208 height 43
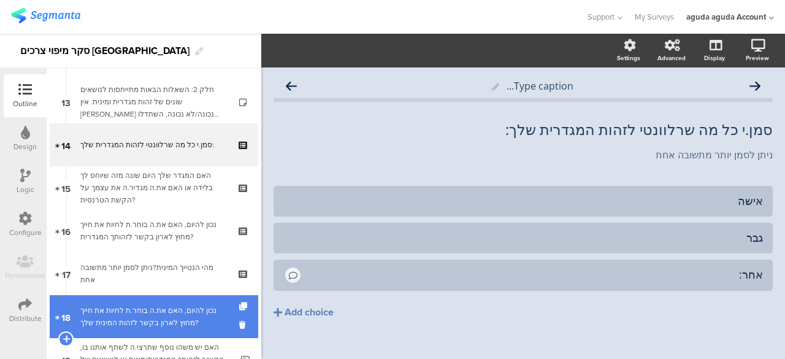
click at [162, 306] on div "נכון להיום, האם את.ה בוחר.ת לחיות את חייך מחוץ לארון בקשר לזהות המינית שלך?" at bounding box center [153, 316] width 147 height 25
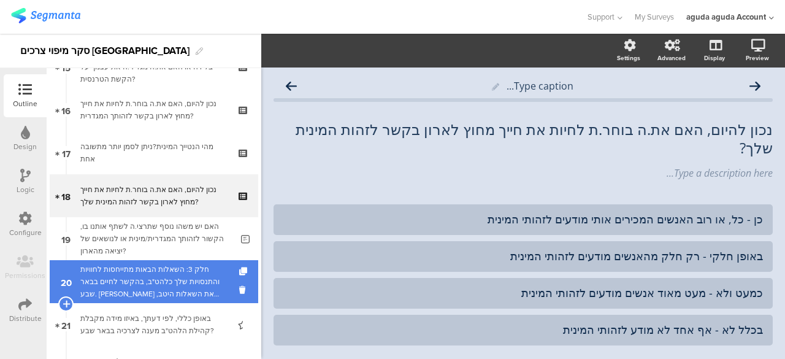
scroll to position [675, 0]
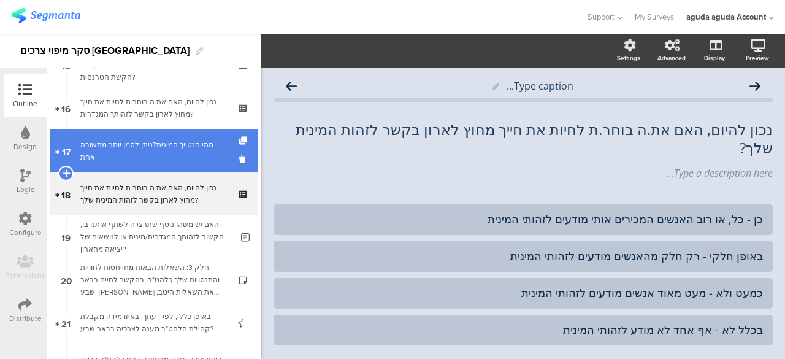
click at [172, 143] on div "מהי הנטייך המינית?ניתן לסמן יותר מתשובה אחת" at bounding box center [153, 151] width 147 height 25
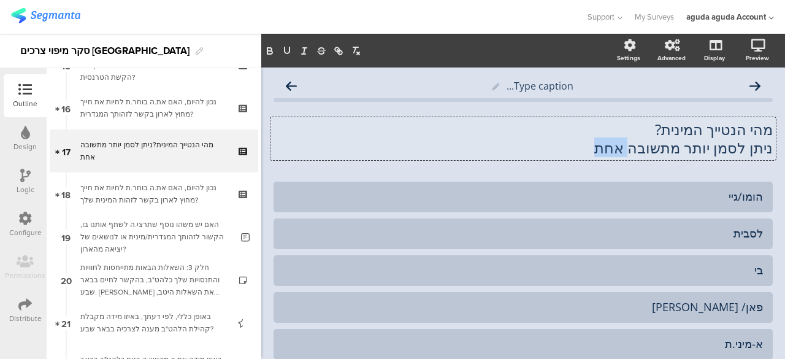
scroll to position [1, 0]
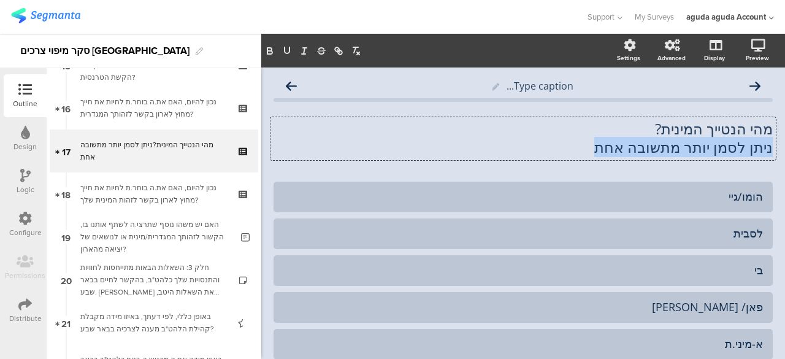
drag, startPoint x: 595, startPoint y: 144, endPoint x: 768, endPoint y: 148, distance: 173.0
click at [768, 148] on div "Type caption... מהי הנטייך המינית? ניתן לסמן יותר מתשובה אחת מהי הנטייך המינית?…" at bounding box center [523, 293] width 524 height 452
click at [735, 147] on p "ניתן לסמן יותר מתשובה אחת" at bounding box center [522, 147] width 499 height 18
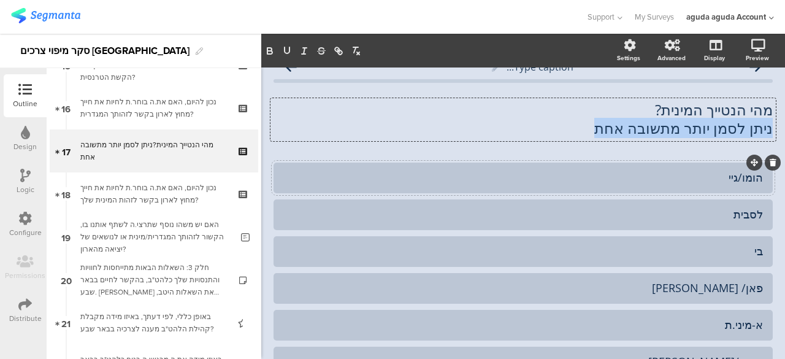
scroll to position [0, 0]
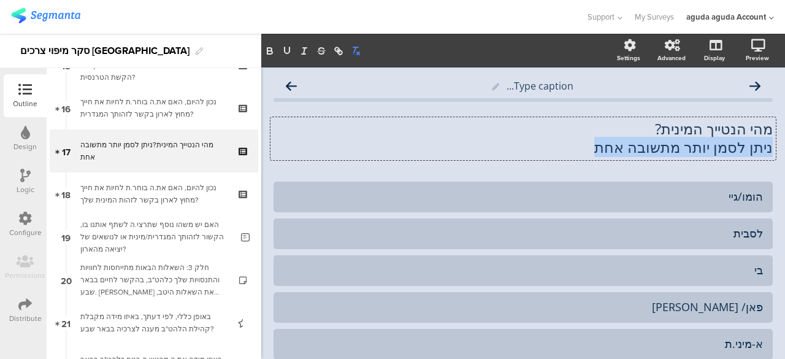
click at [354, 46] on icon "button" at bounding box center [355, 50] width 11 height 11
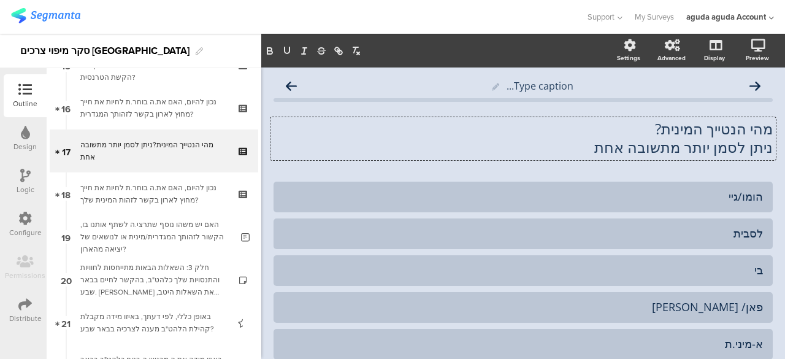
click at [23, 144] on div "Design" at bounding box center [24, 146] width 23 height 11
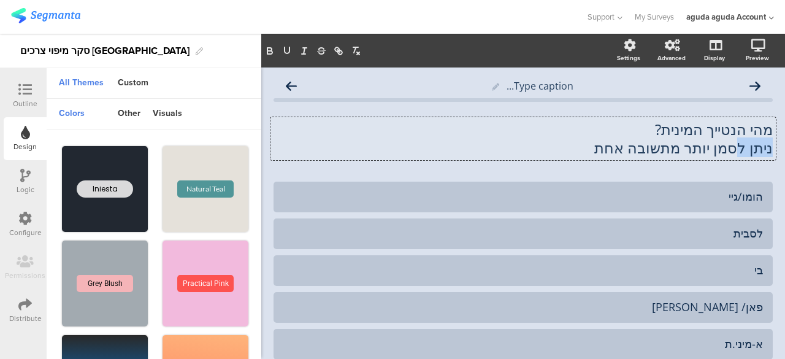
scroll to position [1, 0]
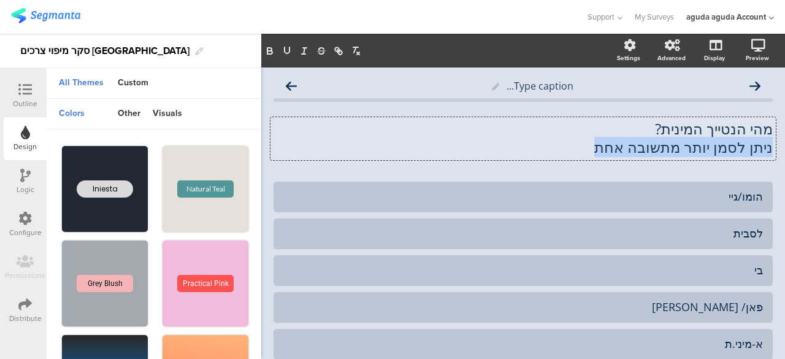
drag, startPoint x: 603, startPoint y: 148, endPoint x: 583, endPoint y: 152, distance: 21.2
click at [583, 152] on div "מהי הנטייך המינית? ניתן לסמן יותר מתשובה אחת מהי הנטייך המינית? ניתן לסמן יותר …" at bounding box center [522, 138] width 505 height 43
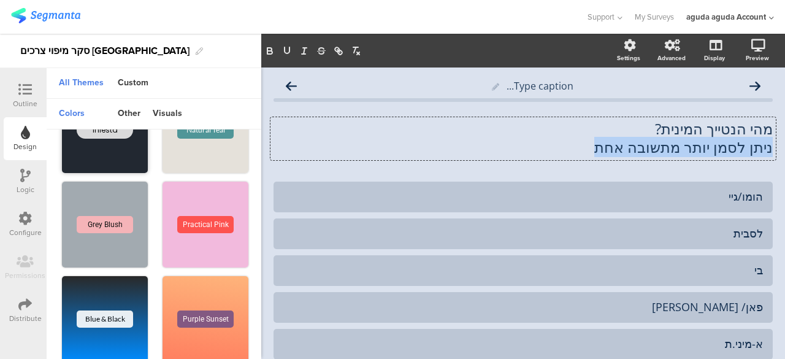
scroll to position [0, 0]
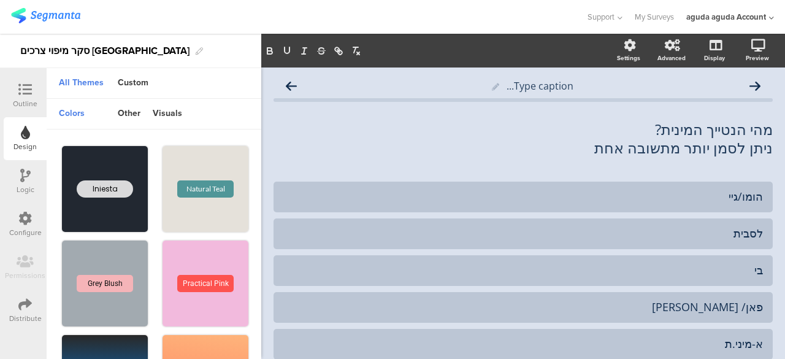
click at [25, 105] on div "Outline" at bounding box center [25, 103] width 25 height 11
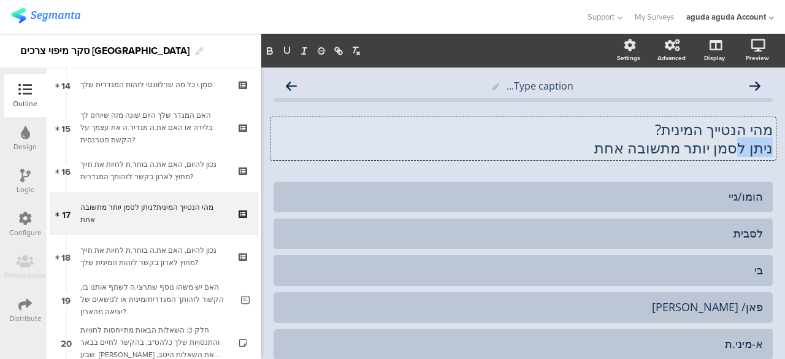
scroll to position [1, 0]
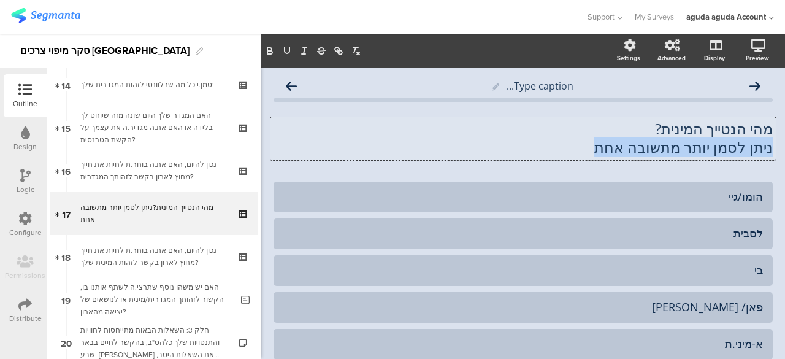
click at [574, 150] on div "מהי הנטייך המינית? ניתן לסמן יותר מתשובה אחת מהי הנטייך המינית? ניתן לסמן יותר …" at bounding box center [522, 138] width 505 height 43
drag, startPoint x: 730, startPoint y: 148, endPoint x: 738, endPoint y: 146, distance: 8.8
click at [738, 146] on p "ניתן לסמן יותר מתשובה אחת" at bounding box center [522, 147] width 499 height 18
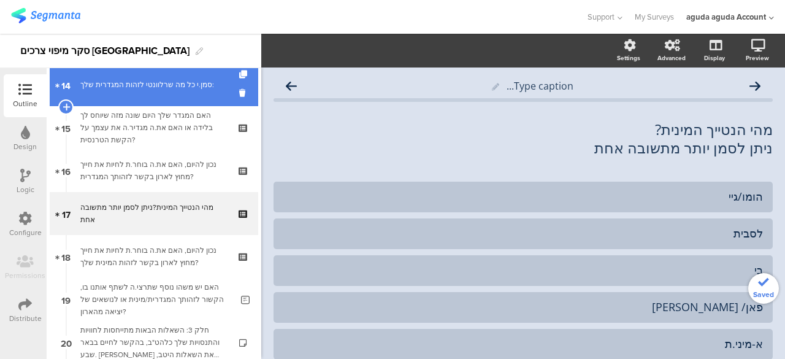
click at [156, 94] on link "14 סמן.י כל מה שרלוונטי לזהות המגדרית שלך:" at bounding box center [154, 84] width 208 height 43
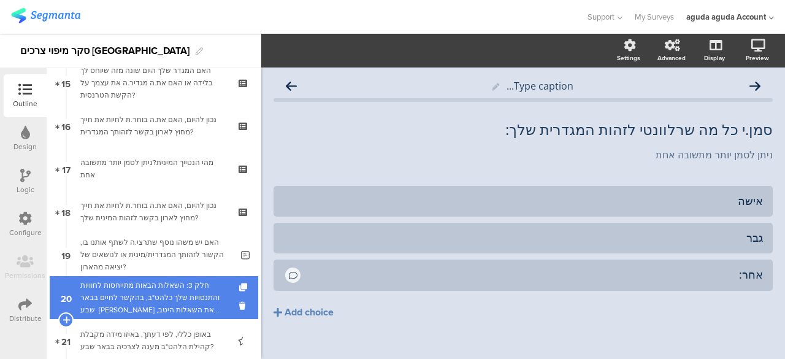
scroll to position [673, 0]
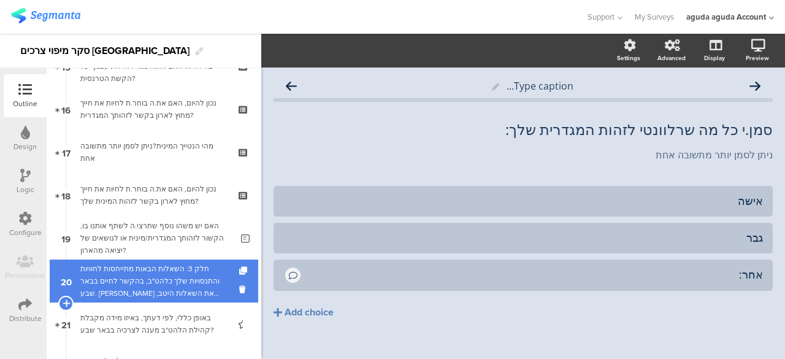
drag, startPoint x: 143, startPoint y: 284, endPoint x: 148, endPoint y: 275, distance: 10.4
click at [143, 284] on div "חלק 3: השאלות הבאות מתייחסות לחוויות והתנסויות שלך כלהט"ב, בהקשר לחיים בבאר שבע…" at bounding box center [153, 280] width 147 height 37
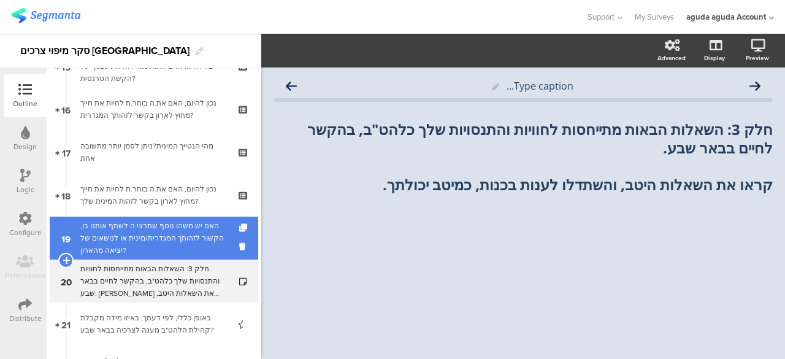
click at [165, 241] on div "האם יש משהו נוסף שתרצי.ה לשתף אותנו בו, הקשור לזהותך המגדרית/מינית או לנושאים ש…" at bounding box center [155, 238] width 151 height 37
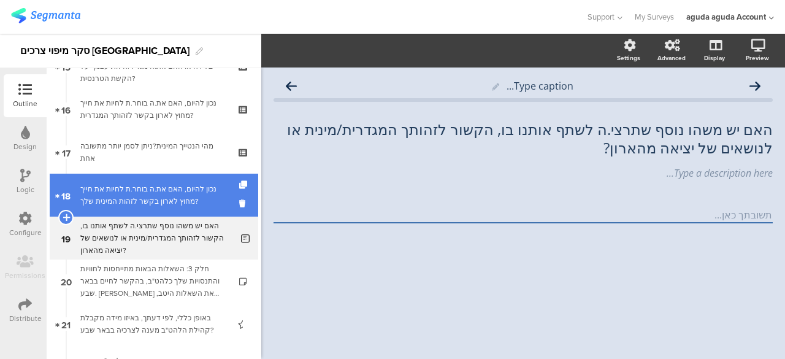
click at [125, 188] on div "נכון להיום, האם את.ה בוחר.ת לחיות את חייך מחוץ לארון בקשר לזהות המינית שלך?" at bounding box center [153, 195] width 147 height 25
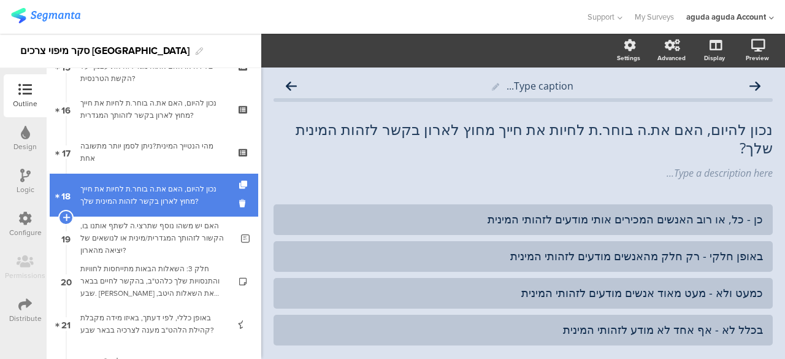
click at [188, 193] on div "נכון להיום, האם את.ה בוחר.ת לחיות את חייך מחוץ לארון בקשר לזהות המינית שלך?" at bounding box center [153, 195] width 147 height 25
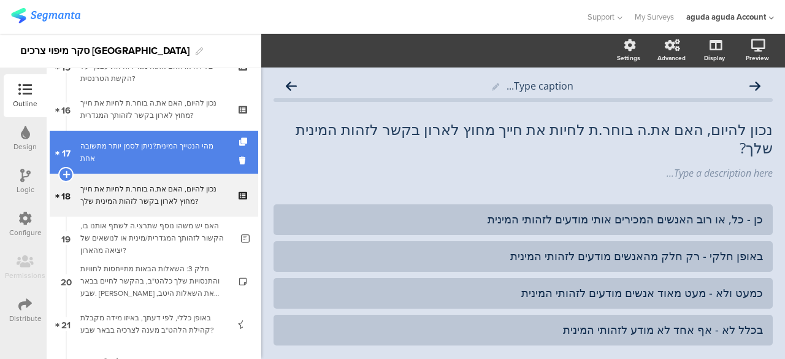
click at [158, 151] on div "מהי הנטייך המינית?ניתן לסמן יותר מתשובה אחת" at bounding box center [153, 152] width 147 height 25
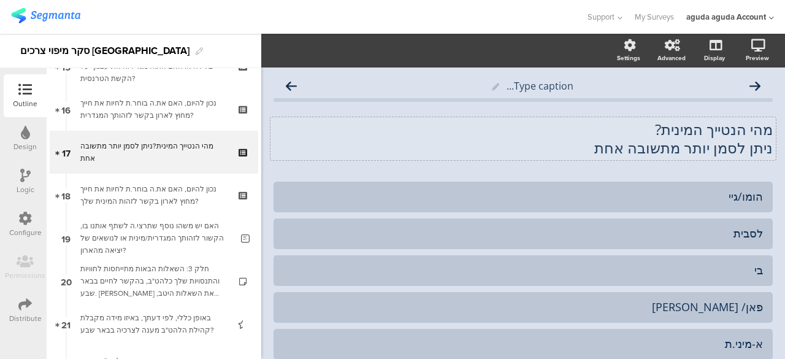
click at [644, 148] on div "מהי הנטייך המינית? ניתן לסמן יותר מתשובה אחת מהי הנטייך המינית? ניתן לסמן יותר …" at bounding box center [522, 138] width 505 height 43
click at [640, 164] on div "מהי הנטייך המינית? ניתן לסמן יותר מתשובה אחת מהי הנטייך המינית? ניתן לסמן יותר …" at bounding box center [522, 138] width 499 height 61
drag, startPoint x: 640, startPoint y: 164, endPoint x: 651, endPoint y: 163, distance: 11.1
click at [651, 163] on div "מהי הנטייך המינית? ניתן לסמן יותר מתשובה אחת מהי הנטייך המינית? ניתן לסמן יותר …" at bounding box center [522, 138] width 499 height 61
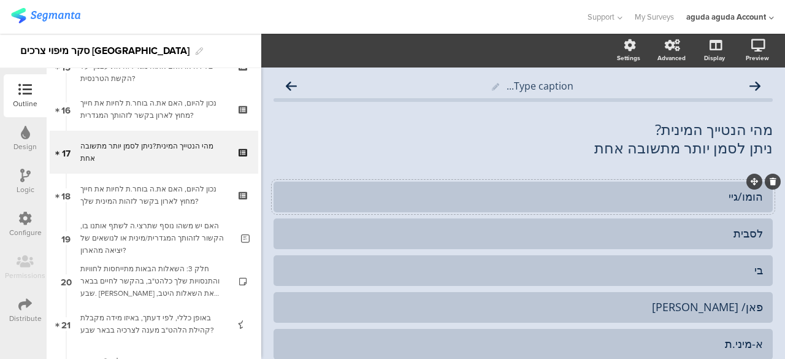
drag, startPoint x: 674, startPoint y: 201, endPoint x: 690, endPoint y: 199, distance: 16.7
click at [690, 199] on div "הומו/גיי" at bounding box center [523, 196] width 480 height 14
drag, startPoint x: 690, startPoint y: 199, endPoint x: 734, endPoint y: 200, distance: 43.6
click at [734, 200] on div "הומו/גיי" at bounding box center [523, 196] width 480 height 14
drag, startPoint x: 619, startPoint y: 127, endPoint x: 634, endPoint y: 143, distance: 21.7
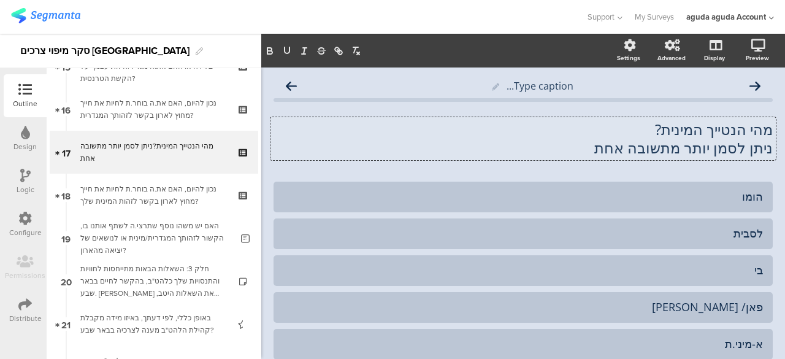
click at [634, 143] on p "ניתן לסמן יותר מתשובה אחת" at bounding box center [522, 148] width 499 height 18
click at [640, 164] on div "מהי הנטייך המינית? ניתן לסמן יותר מתשובה אחת מהי הנטייך המינית? ניתן לסמן יותר …" at bounding box center [522, 138] width 499 height 61
click at [640, 159] on div "מהי הנטייך המינית? ניתן לסמן יותר מתשובה אחת מהי הנטייך המינית? ניתן לסמן יותר …" at bounding box center [522, 138] width 505 height 43
click at [640, 156] on p "ניתן לסמן יותר מתשובה אחת" at bounding box center [522, 148] width 499 height 18
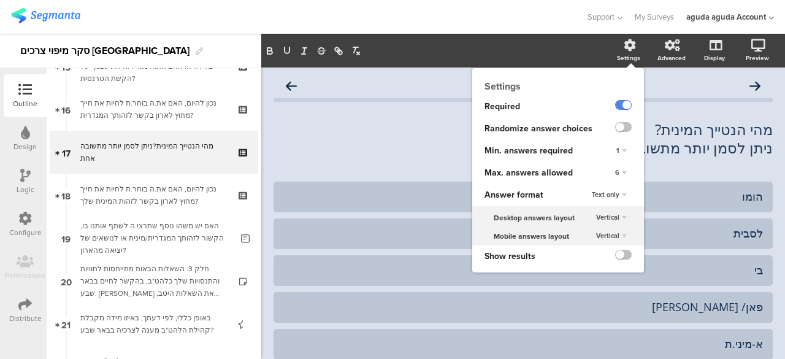
click at [610, 194] on div "Text only" at bounding box center [609, 195] width 45 height 15
click at [614, 194] on div "Text only" at bounding box center [622, 195] width 17 height 8
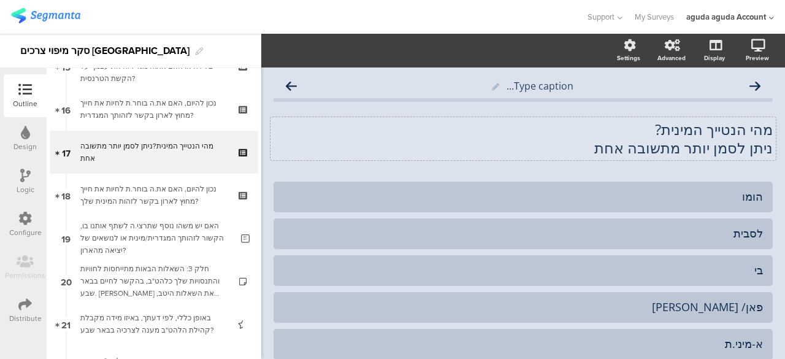
click at [676, 158] on div "מהי הנטייך המינית? ניתן לסמן יותר מתשובה אחת מהי הנטייך המינית? ניתן לסמן יותר …" at bounding box center [522, 138] width 505 height 43
drag, startPoint x: 670, startPoint y: 151, endPoint x: 680, endPoint y: 156, distance: 11.5
click at [680, 156] on p "ניתן לסמן יותר מתשובה אחת" at bounding box center [522, 148] width 499 height 18
click at [681, 159] on div "מהי הנטייך המינית? ניתן לסמן יותר מתשובה אחת מהי הנטייך המינית? ניתן לסמן יותר …" at bounding box center [522, 138] width 505 height 43
click at [682, 163] on div "מהי הנטייך המינית? ניתן לסמן יותר מתשובה אחת מהי הנטייך המינית? ניתן לסמן יותר …" at bounding box center [522, 138] width 499 height 61
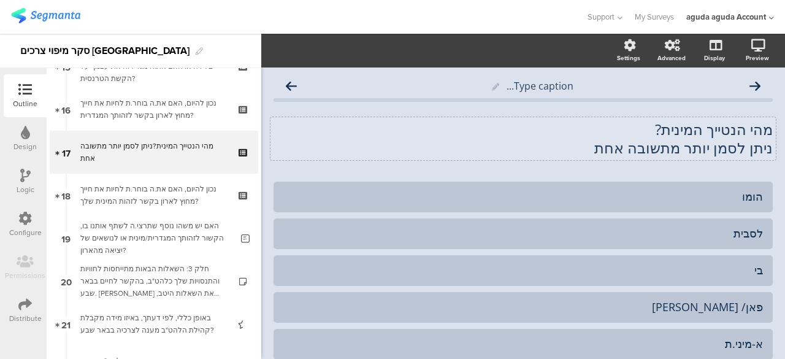
click at [682, 159] on div "מהי הנטייך המינית? ניתן לסמן יותר מתשובה אחת מהי הנטייך המינית? ניתן לסמן יותר …" at bounding box center [522, 138] width 505 height 43
click at [682, 156] on p "ניתן לסמן יותר מתשובה אחת" at bounding box center [522, 148] width 499 height 18
click at [551, 72] on div "מהי הנטייך המינית? ניתן לסמן יותר מתשובה אחת מהי הנטייך המינית? ניתן לסמן יותר …" at bounding box center [523, 293] width 524 height 452
click at [291, 89] on icon at bounding box center [291, 86] width 11 height 12
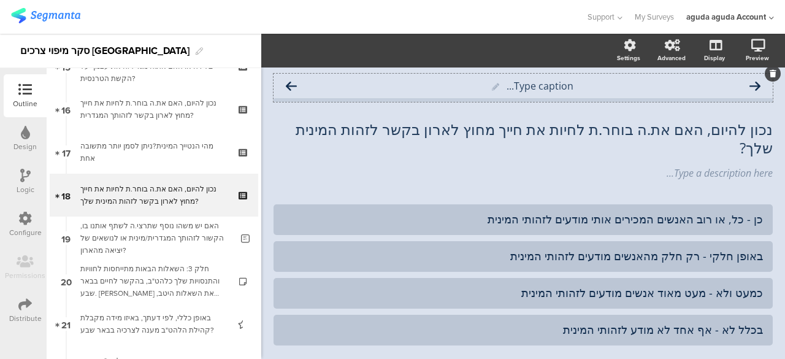
click at [751, 83] on icon at bounding box center [754, 86] width 11 height 12
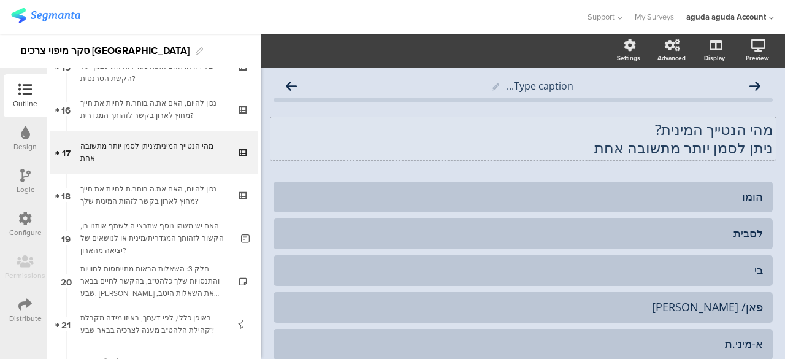
click at [660, 156] on div "מהי הנטייך המינית? ניתן לסמן יותר מתשובה אחת מהי הנטייך המינית? ניתן לסמן יותר …" at bounding box center [522, 138] width 505 height 43
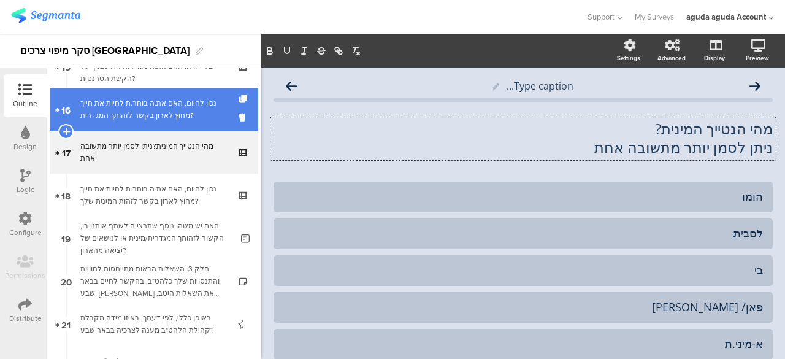
scroll to position [612, 0]
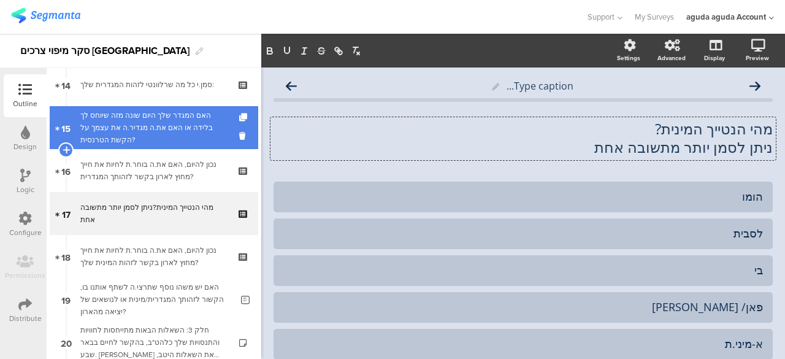
drag, startPoint x: 176, startPoint y: 128, endPoint x: 190, endPoint y: 128, distance: 14.1
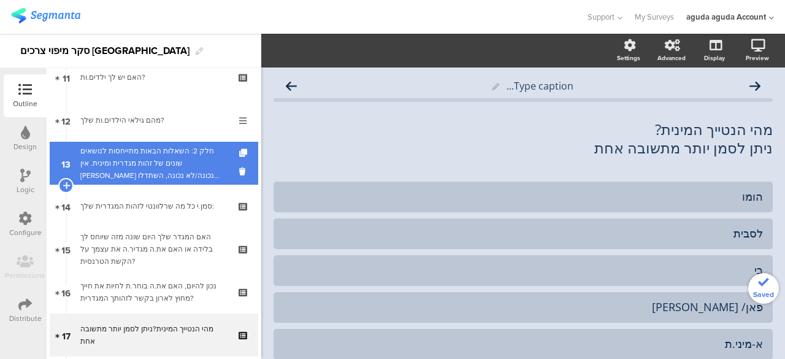
scroll to position [489, 0]
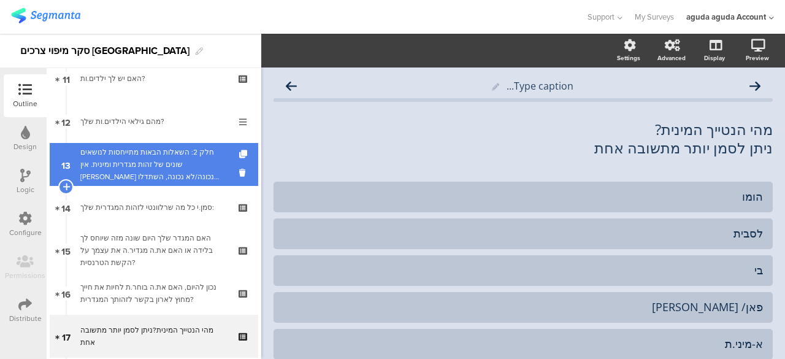
click at [170, 175] on div "חלק 2: השאלות הבאות מתייחסות לנושאים שונים של זהות מגדרית ומינית. אין [PERSON_N…" at bounding box center [153, 164] width 147 height 37
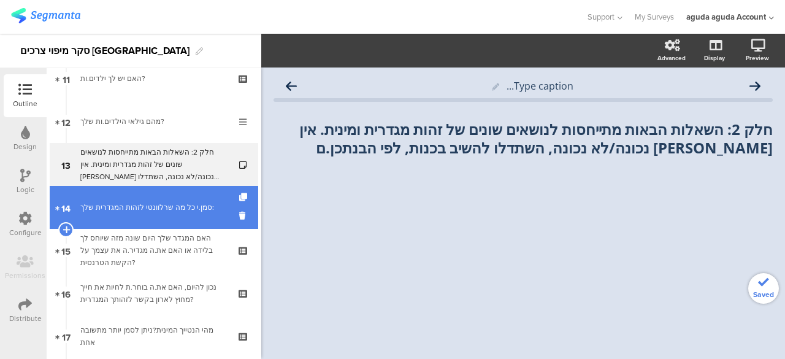
click at [157, 210] on div "סמן.י כל מה שרלוונטי לזהות המגדרית שלך:" at bounding box center [153, 207] width 147 height 12
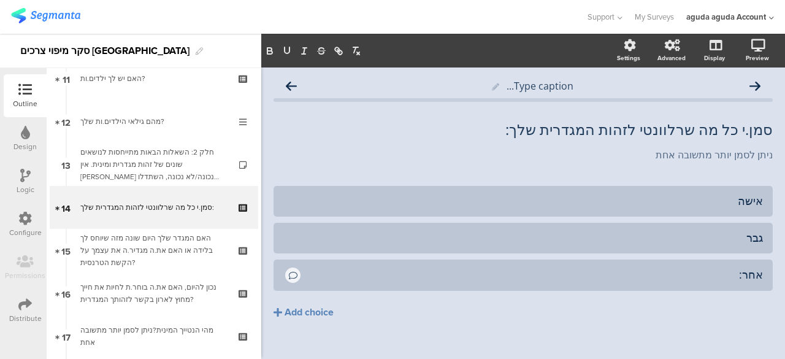
drag, startPoint x: 630, startPoint y: 162, endPoint x: 641, endPoint y: 165, distance: 12.0
drag, startPoint x: 641, startPoint y: 165, endPoint x: 649, endPoint y: 165, distance: 8.0
click at [649, 165] on div "סמן.י כל מה שרלוונטי לזהות המגדרית שלך: סמן.י כל מה שרלוונטי לזהות המגדרית שלך:…" at bounding box center [522, 141] width 499 height 66
click at [650, 160] on p "ניתן לסמן יותר מתשובה אחת" at bounding box center [522, 154] width 499 height 13
click at [446, 132] on div "סמן.י כל מה שרלוונטי לזהות המגדרית שלך: סמן.י כל מה שרלוונטי לזהות המגדרית שלך:" at bounding box center [522, 129] width 505 height 25
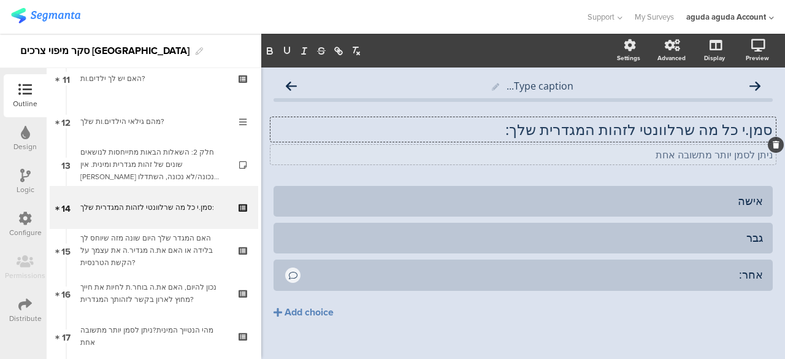
click at [454, 154] on div "ניתן לסמן יותר מתשובה אחת ניתן לסמן יותר מתשובה אחת" at bounding box center [522, 155] width 505 height 20
click at [405, 129] on div "סמן.י כל מה שרלוונטי לזהות המגדרית שלך: סמן.י כל מה שרלוונטי לזהות המגדרית שלך:…" at bounding box center [522, 129] width 505 height 25
click at [397, 145] on div "ניתן לסמן יותר מתשובה אחת ניתן לסמן יותר מתשובה אחת" at bounding box center [522, 155] width 505 height 20
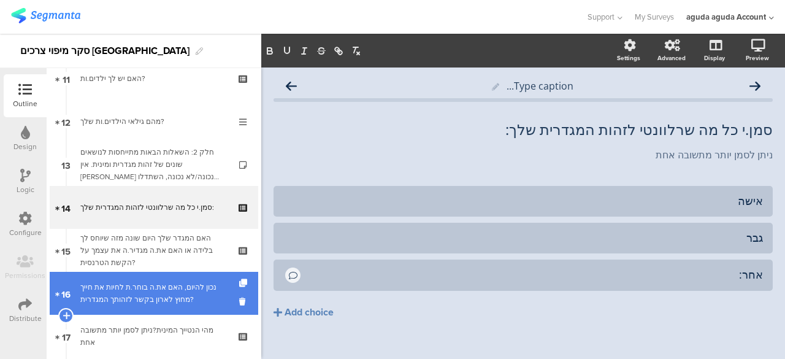
click at [129, 276] on link "16 נכון להיום, האם את.ה בוחר.ת לחיות את חייך מחוץ לארון בקשר לזהותך המגדרית?" at bounding box center [154, 293] width 208 height 43
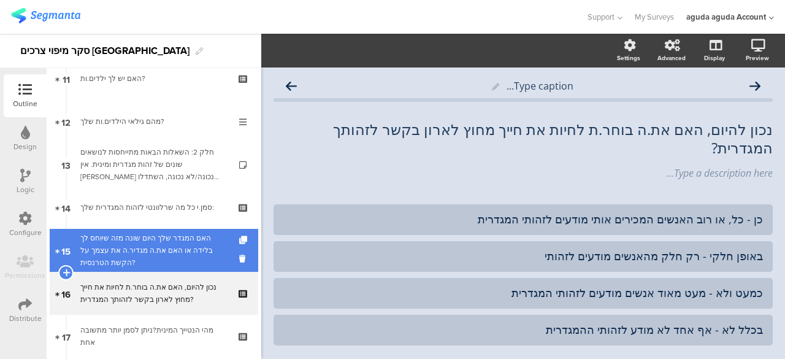
click at [81, 258] on div "האם המגדר שלך היום שונה מזה שיוחס לך בלידה או האם את.ה מגדיר.ה את עצמך על הקשת …" at bounding box center [153, 250] width 147 height 37
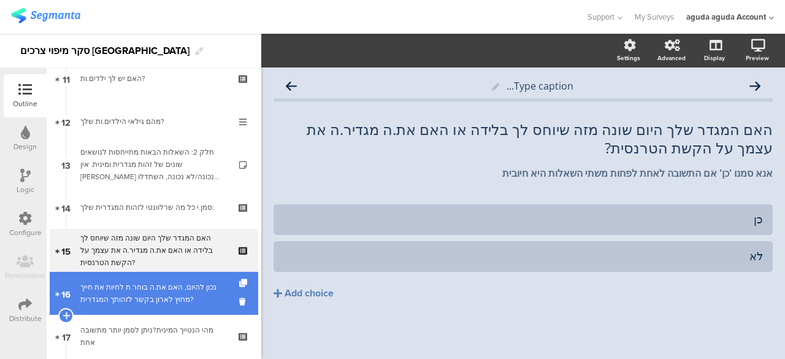
click at [125, 310] on link "16 נכון להיום, האם את.ה בוחר.ת לחיות את חייך מחוץ לארון בקשר לזהותך המגדרית?" at bounding box center [154, 293] width 208 height 43
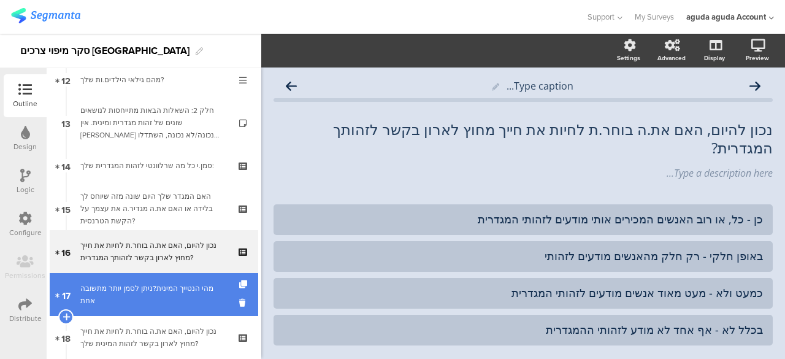
scroll to position [551, 0]
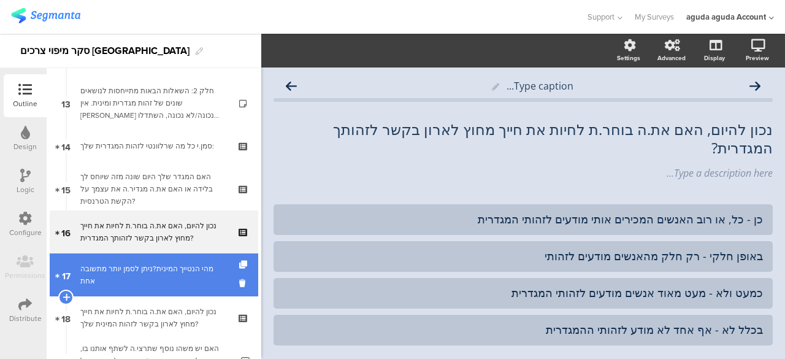
click at [185, 279] on div "מהי הנטייך המינית?ניתן לסמן יותר מתשובה אחת" at bounding box center [153, 274] width 147 height 25
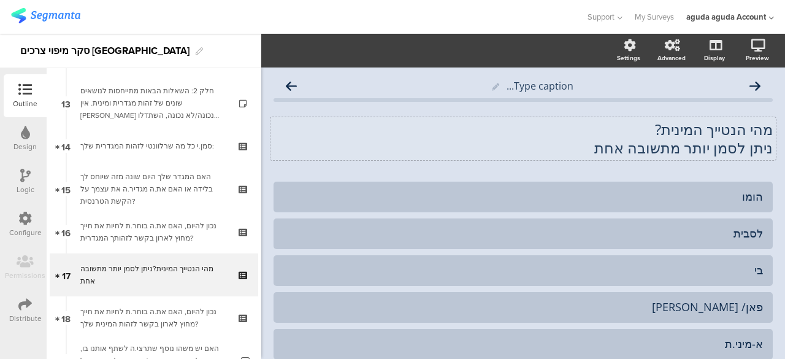
click at [586, 151] on p "ניתן לסמן יותר מתשובה אחת" at bounding box center [522, 148] width 499 height 18
click at [358, 47] on line "button" at bounding box center [355, 47] width 5 height 0
click at [340, 50] on icon "button" at bounding box center [340, 52] width 4 height 4
click at [544, 53] on div at bounding box center [437, 50] width 352 height 15
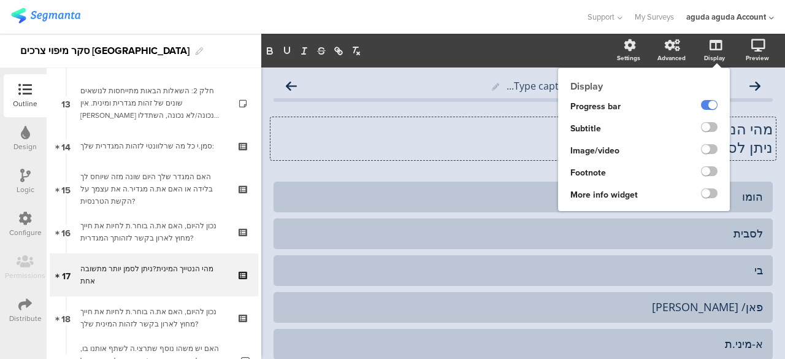
click at [701, 133] on ng-transclude at bounding box center [709, 128] width 17 height 14
click at [701, 131] on label at bounding box center [709, 127] width 17 height 10
click at [0, 0] on input "checkbox" at bounding box center [0, 0] width 0 height 0
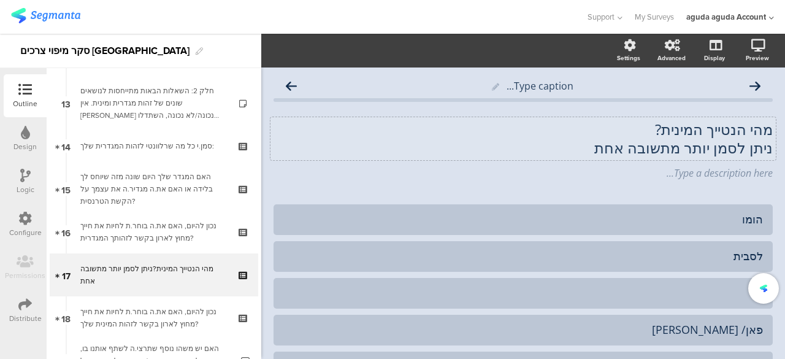
click at [728, 147] on div "מהי הנטייך המינית? ניתן לסמן יותר מתשובה אחת מהי הנטייך המינית? ניתן לסמן יותר …" at bounding box center [522, 138] width 505 height 43
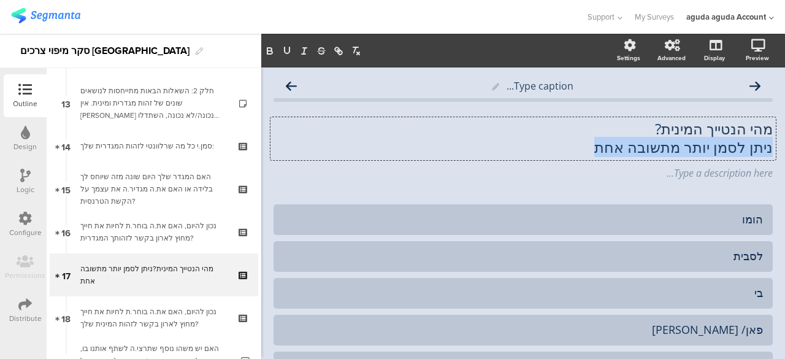
drag, startPoint x: 563, startPoint y: 148, endPoint x: 772, endPoint y: 148, distance: 209.1
click at [772, 148] on div "Type caption... מהי הנטייך המינית? ניתן לסמן יותר מתשובה אחת מהי הנטייך המינית?…" at bounding box center [523, 304] width 524 height 475
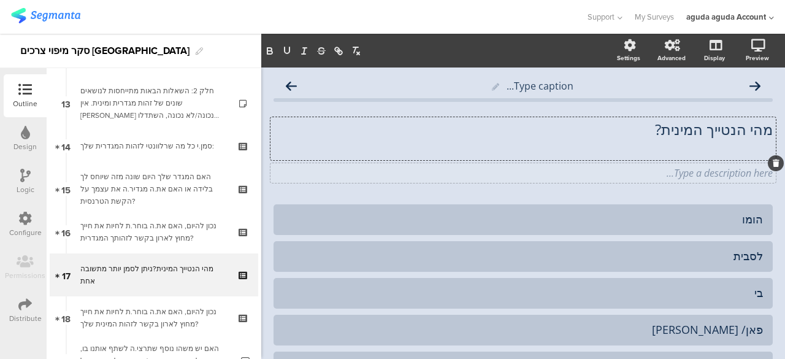
scroll to position [0, 0]
click at [707, 174] on div "Type a description here..." at bounding box center [522, 173] width 505 height 20
click at [664, 159] on div "מהי הנטייך המינית? מהי הנטייך המינית?" at bounding box center [522, 138] width 505 height 43
click at [735, 160] on span "מהי הנטייך המינית? מהי הנטייך המינית? מהי הנטייך המינית? ניתן לסמן יותר מתשובה …" at bounding box center [522, 149] width 499 height 59
click at [738, 151] on div "מהי הנטייך המינית? מהי הנטייך המינית?" at bounding box center [522, 138] width 505 height 43
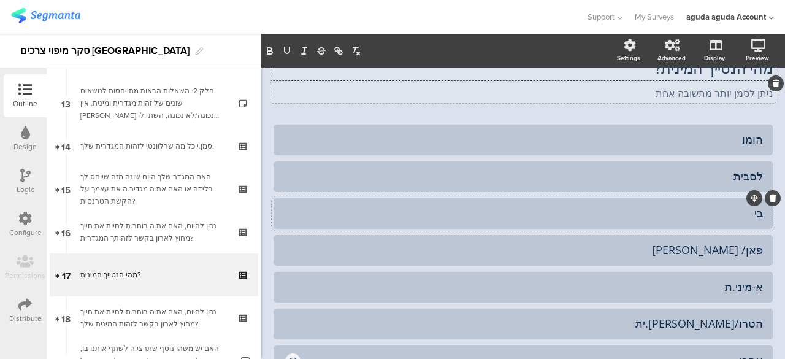
scroll to position [123, 0]
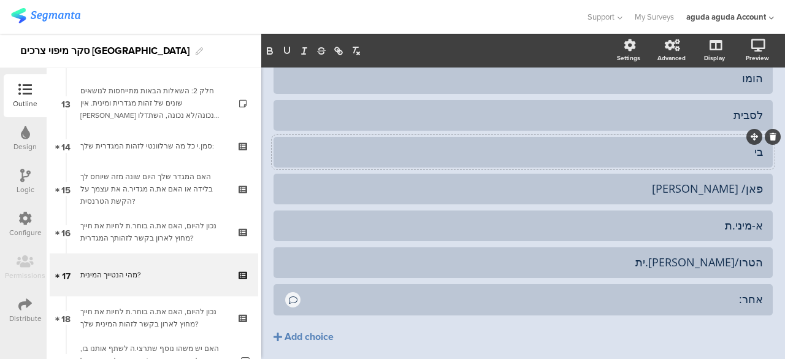
click at [735, 159] on div "בי" at bounding box center [523, 152] width 480 height 14
drag, startPoint x: 728, startPoint y: 264, endPoint x: 784, endPoint y: 264, distance: 55.8
click at [784, 264] on div "Pin in place Exclusive answer Allow commenting Choice options Settings Advanced…" at bounding box center [523, 196] width 524 height 325
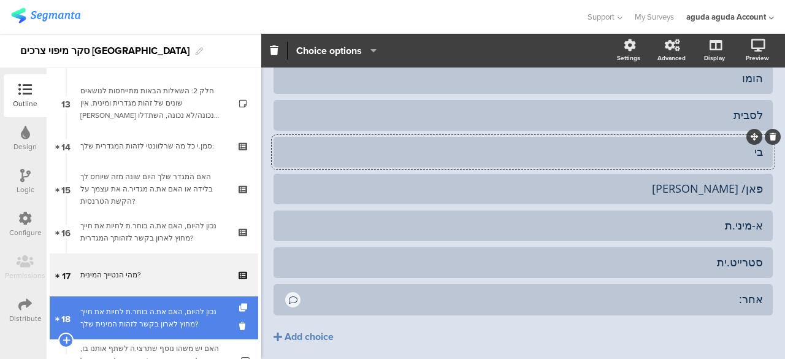
click at [165, 313] on div "נכון להיום, האם את.ה בוחר.ת לחיות את חייך מחוץ לארון בקשר לזהות המינית שלך?" at bounding box center [153, 317] width 147 height 25
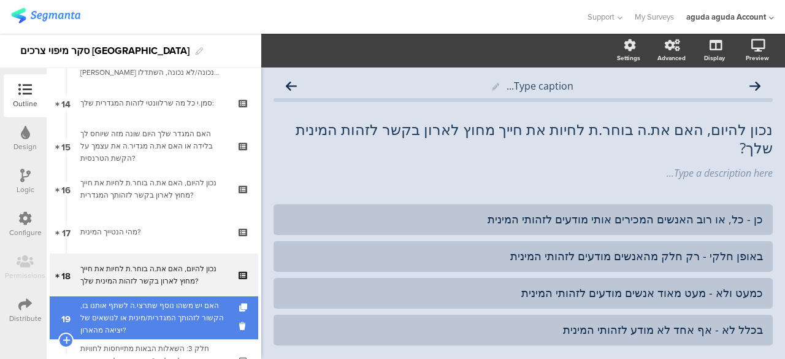
scroll to position [612, 0]
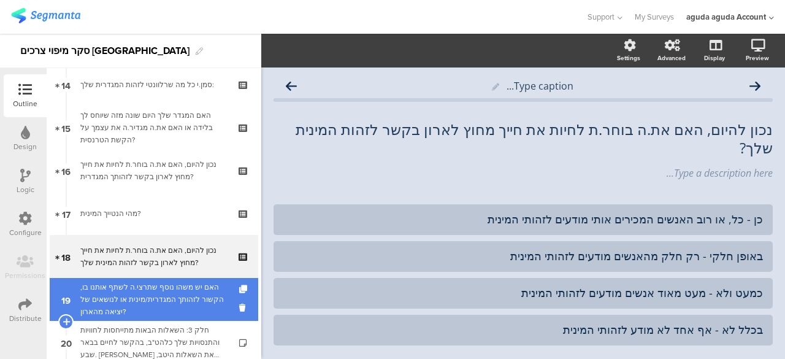
click at [158, 292] on div "האם יש משהו נוסף שתרצי.ה לשתף אותנו בו, הקשור לזהותך המגדרית/מינית או לנושאים ש…" at bounding box center [155, 299] width 151 height 37
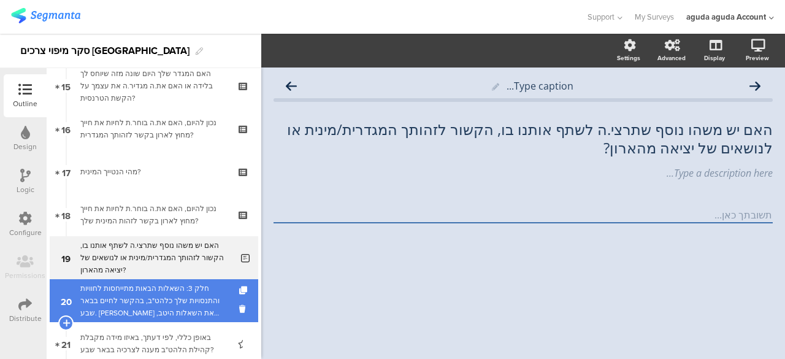
scroll to position [673, 0]
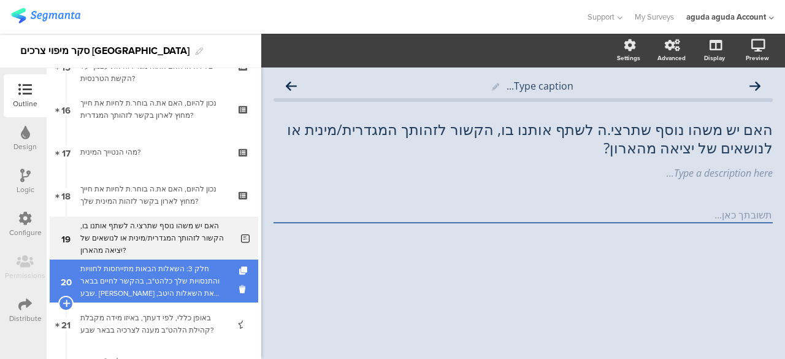
click at [174, 275] on div "חלק 3: השאלות הבאות מתייחסות לחוויות והתנסויות שלך כלהט"ב, בהקשר לחיים בבאר שבע…" at bounding box center [153, 280] width 147 height 37
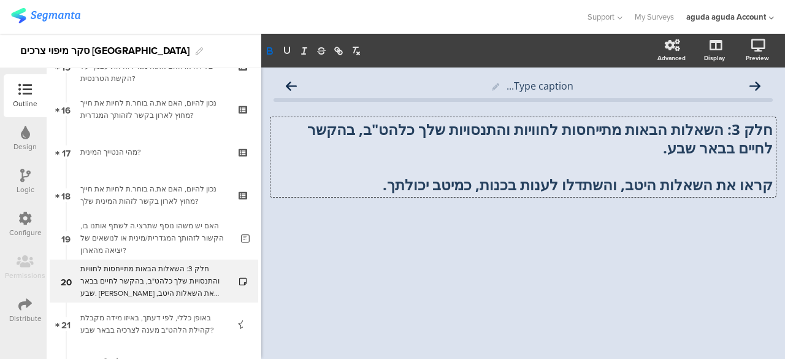
scroll to position [1, 0]
click at [743, 188] on div "חלק 3: השאלות הבאות מתייחסות לחוויות והתנסויות שלך כלהט"ב, בהקשר לחיים בבאר שבע…" at bounding box center [522, 157] width 505 height 80
click at [742, 188] on strong "קראו את השאלות היטב, והשתדלו לענות בכנות, כמיטב יכולתך." at bounding box center [578, 184] width 390 height 20
click at [744, 187] on strong "קראו את השאלות היטב, והשתדלו לענות בכנות, כמיטב יכולתך." at bounding box center [578, 184] width 390 height 20
click at [559, 186] on strong "קרא.י את השאלות היטב, והשתדלו לענות בכנות, כמיטב יכולתך." at bounding box center [576, 184] width 393 height 20
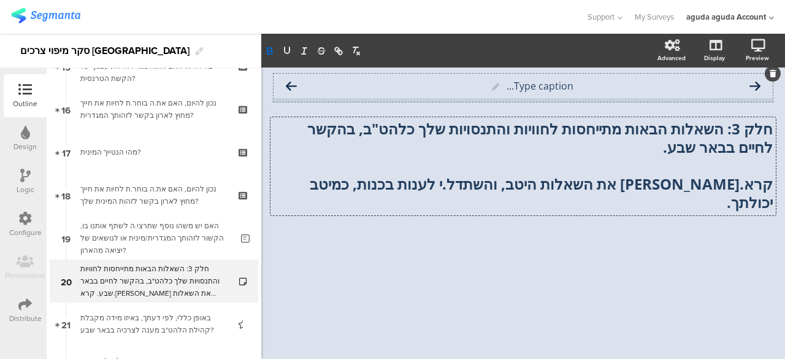
click at [292, 88] on icon at bounding box center [291, 86] width 11 height 12
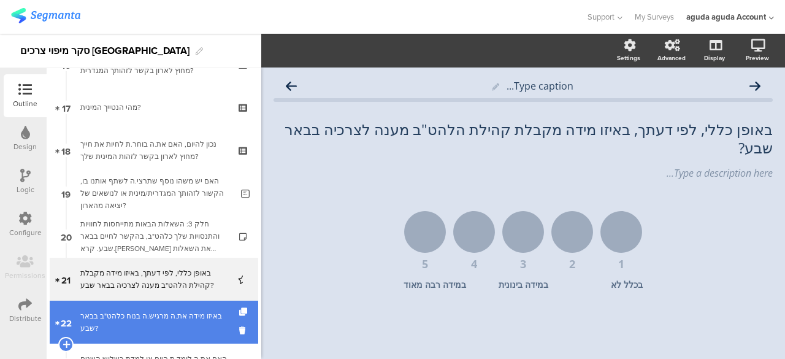
scroll to position [735, 0]
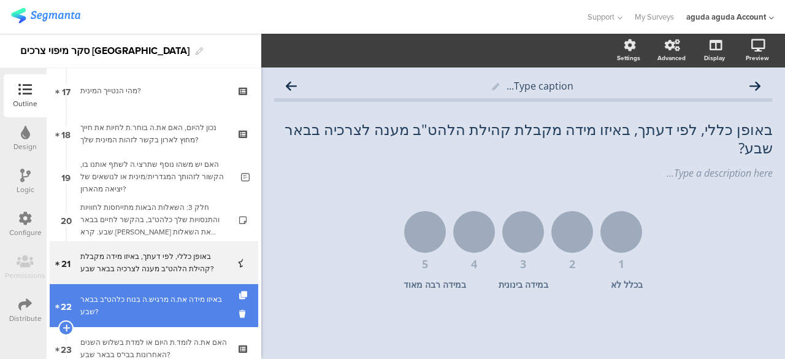
click at [161, 301] on div "באיזו מידה את.ה מרגיש.ה בנוח כלהט"ב בבאר שבע?" at bounding box center [153, 305] width 147 height 25
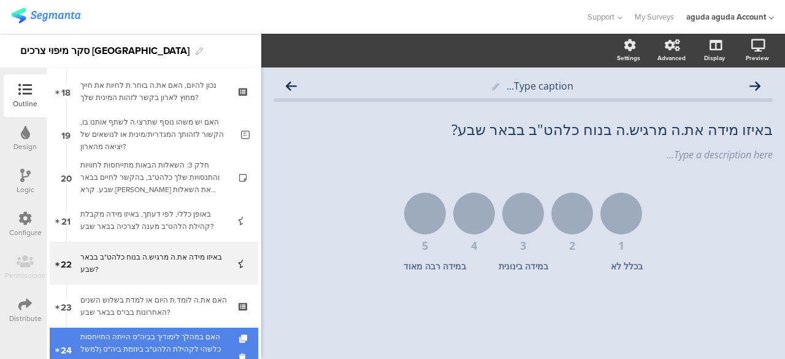
scroll to position [796, 0]
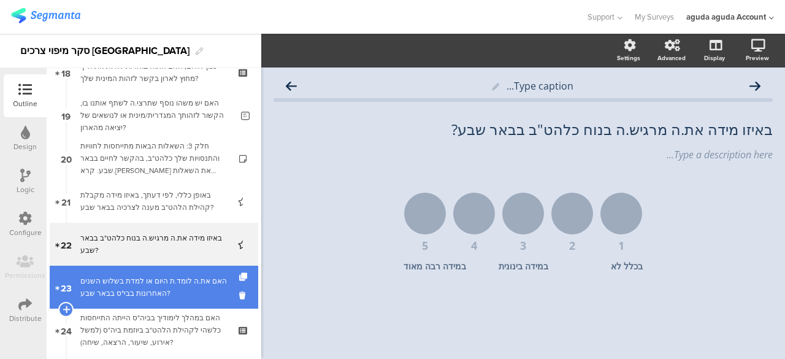
click at [184, 296] on div "האם את.ה לומד.ת היום או למדת בשלוש השנים האחרונות בבי"ס בבאר שבע?" at bounding box center [153, 287] width 147 height 25
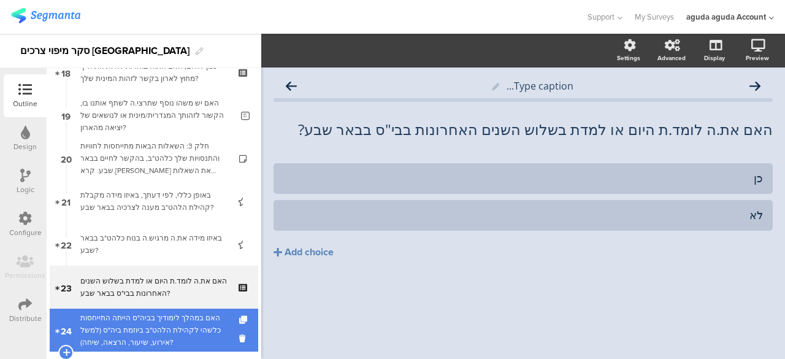
click at [191, 324] on div "האם במהלך לימודיך בביה"ס הייתה התייחסות כלשהי לקהילת הלהט"ב ביוזמת ביה"ס (למשל …" at bounding box center [153, 330] width 147 height 37
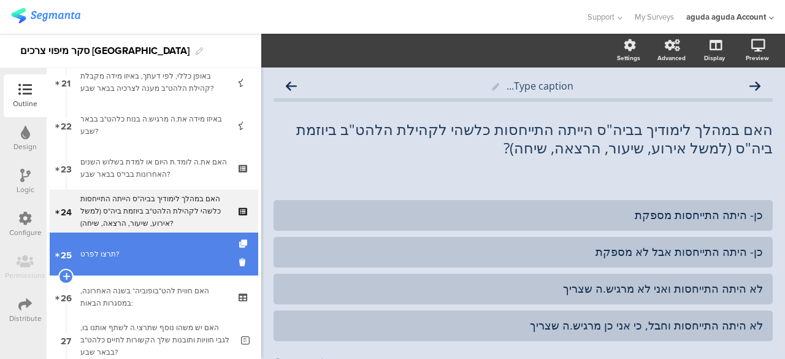
scroll to position [919, 0]
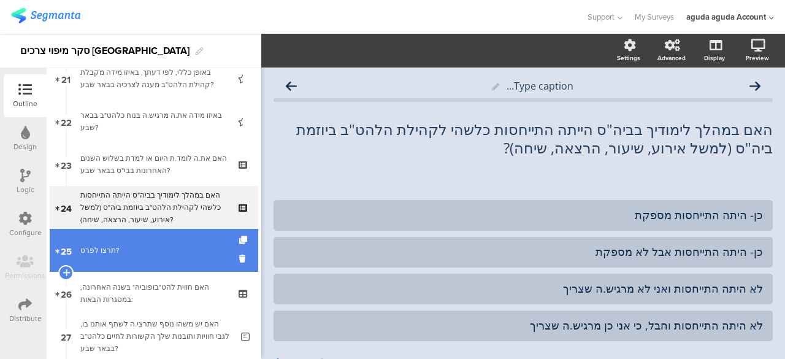
click at [157, 251] on div "תרצו לפרט?" at bounding box center [155, 250] width 151 height 12
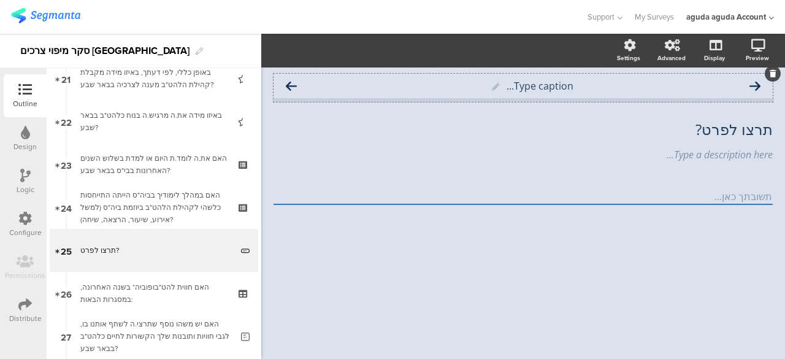
click at [296, 88] on icon at bounding box center [291, 86] width 11 height 12
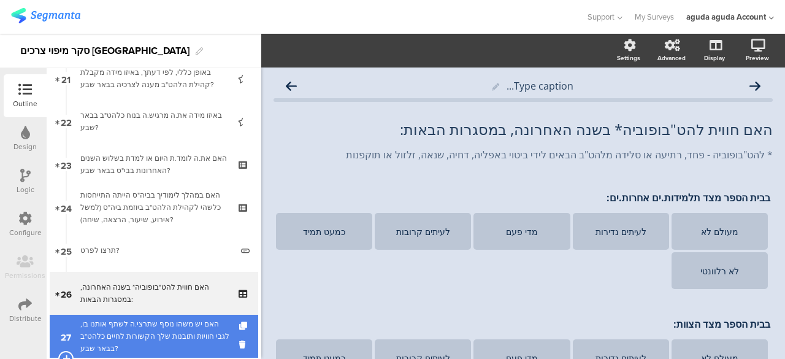
click at [153, 326] on div "האם יש משהו נוסף שתרצי.ה לשתף אותנו בו, לגבי חוויות ותובנות שלך הקשורות לחיים כ…" at bounding box center [155, 336] width 151 height 37
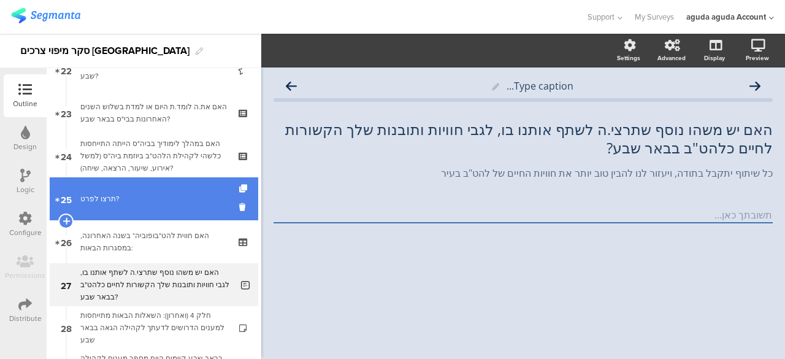
scroll to position [1041, 0]
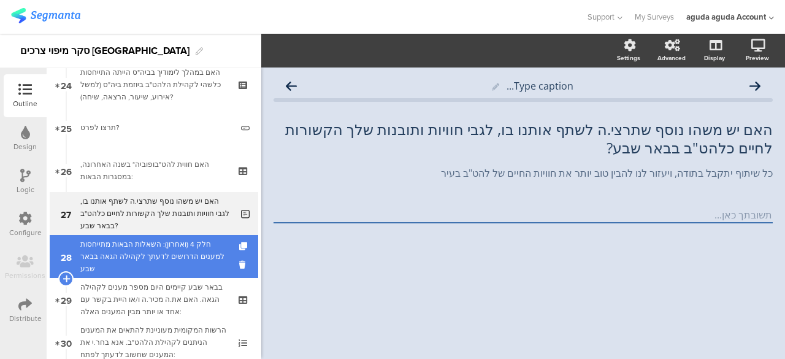
click at [188, 257] on div "חלק 4 (ואחרון): השאלות הבאות מתייחסות למענים הדרושים לדעתך לקהילה הגאה בבאר שבע" at bounding box center [153, 256] width 147 height 37
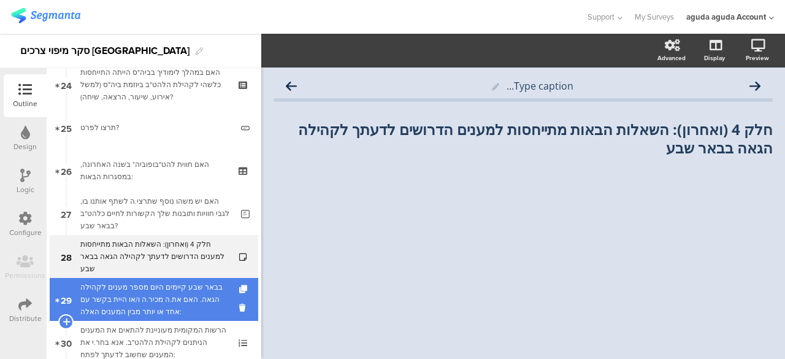
click at [180, 301] on div "בבאר שבע קיימים היום מספר מענים לקהילה הגאה. האם את.ה מכיר.ה ו/או היית בקשר עם …" at bounding box center [153, 299] width 147 height 37
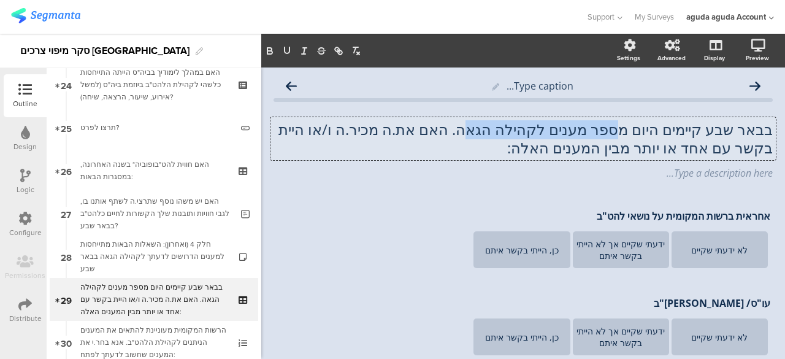
scroll to position [1, 0]
drag, startPoint x: 472, startPoint y: 148, endPoint x: 748, endPoint y: 123, distance: 277.1
click at [748, 123] on div "בבאר שבע קיימים היום מספר מענים לקהילה הגאה. האם את.ה מכיר.ה ו/או היית בקשר עם …" at bounding box center [522, 138] width 505 height 43
click at [760, 126] on p "בבאר שבע קיימים היום מספר מענים לקהילה הגאה. האם את.ה מכיר.ה ו/או היית בקשר עם …" at bounding box center [522, 138] width 499 height 37
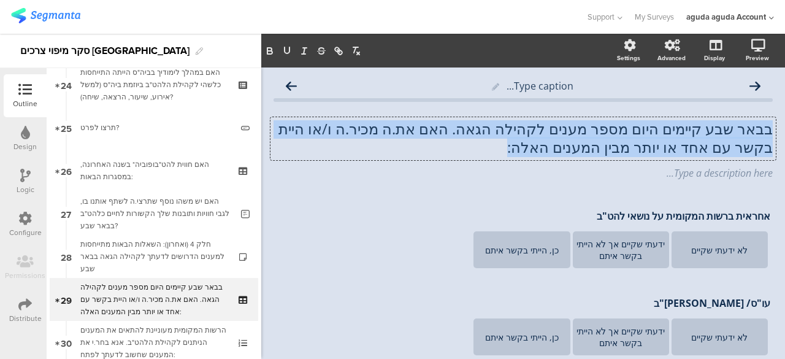
drag, startPoint x: 760, startPoint y: 126, endPoint x: 448, endPoint y: 160, distance: 314.6
click at [448, 160] on span "בבאר שבע קיימים היום מספר מענים לקהילה הגאה. האם את.ה מכיר.ה ו/או היית בקשר עם …" at bounding box center [522, 149] width 499 height 59
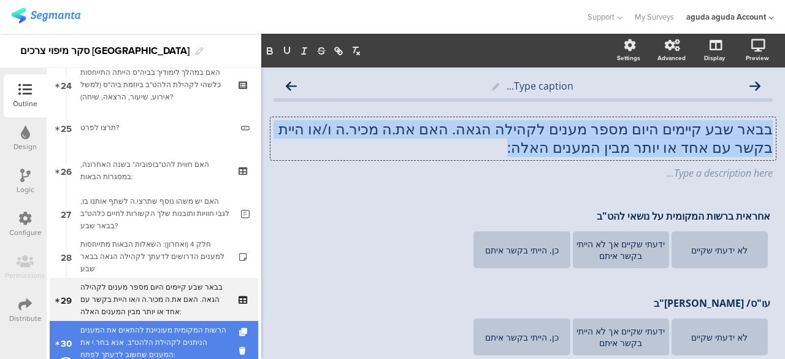
copy p "בבאר שבע קיימים היום מספר מענים לקהילה הגאה. האם את.ה מכיר.ה ו/או היית בקשר עם …"
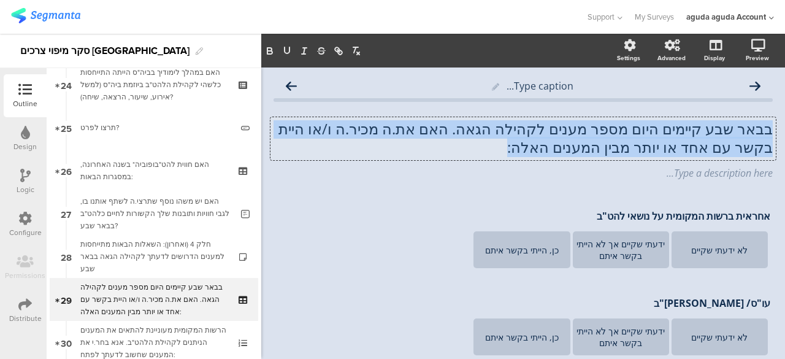
click at [461, 149] on p "בבאר שבע קיימים היום מספר מענים לקהילה הגאה. האם את.ה מכיר.ה ו/או היית בקשר עם …" at bounding box center [522, 138] width 499 height 37
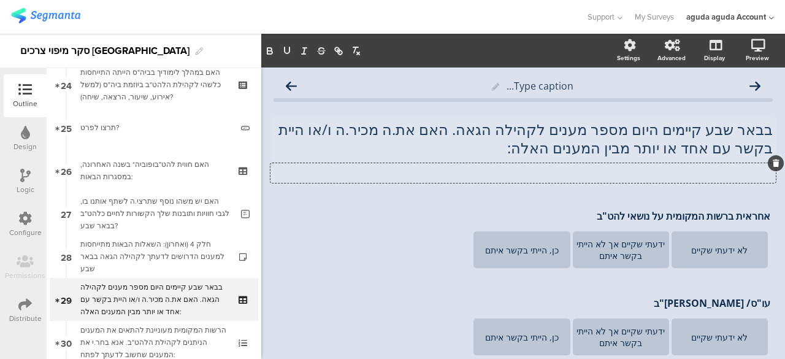
click at [630, 171] on div "Type a description here..." at bounding box center [522, 173] width 505 height 20
click at [730, 173] on p "האם את/ה מכיר/ה ו/או היית בקשר עם אחד או יותר מהמענים לקהילה הגאה בבאר שבע?" at bounding box center [522, 172] width 499 height 13
click at [697, 175] on p "האם את.ה מכיר/ה ו/או היית בקשר עם אחד או יותר מהמענים לקהילה הגאה בבאר שבע?" at bounding box center [522, 172] width 499 height 13
click at [527, 174] on p "האם את.ה מכיר.ה ו/או היית בקשר עם אחד או יותר מהמענים לקהילה הגאה בבאר שבע?" at bounding box center [522, 172] width 499 height 13
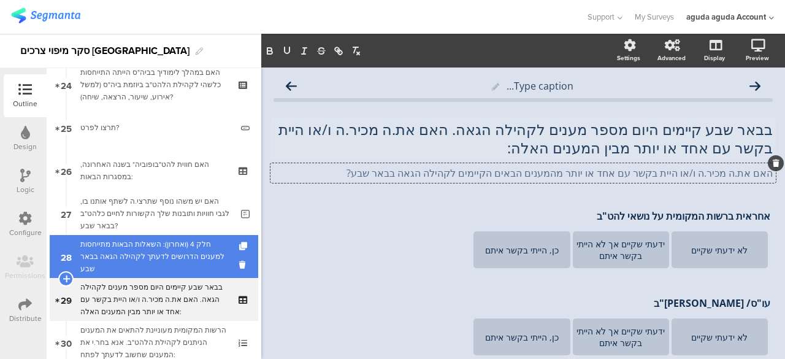
scroll to position [1103, 0]
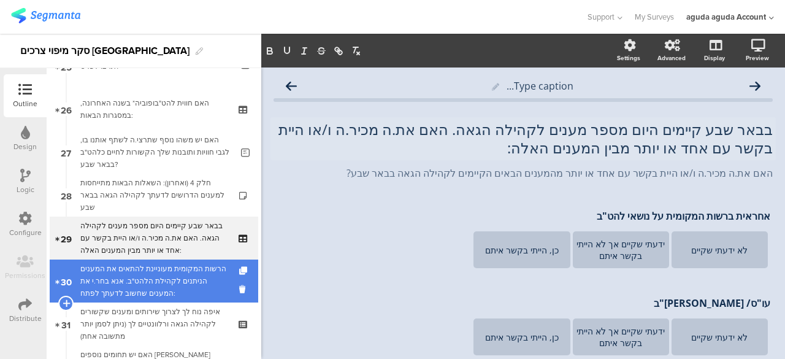
click at [150, 273] on div "הרשות המקומית מעוניינת להתאים את המענים הניתנים לקהילת הלהט"ב. אנא בחר.י את המע…" at bounding box center [153, 280] width 147 height 37
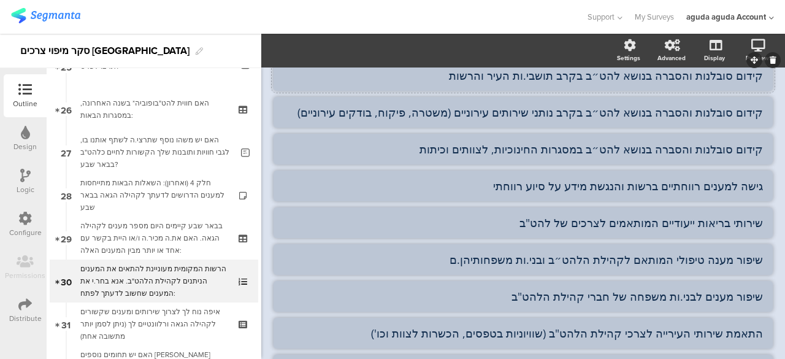
scroll to position [239, 0]
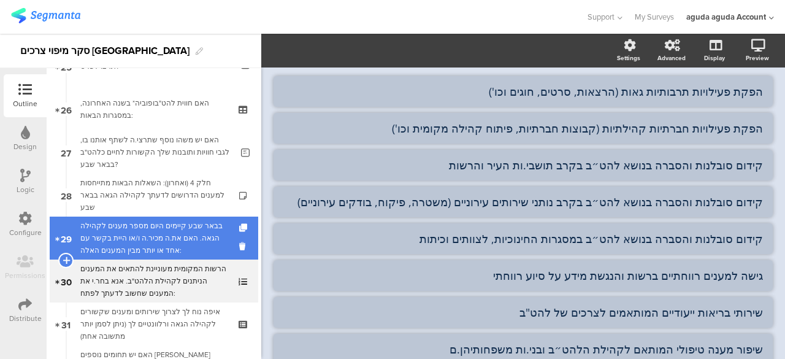
click at [163, 240] on div "בבאר שבע קיימים היום מספר מענים לקהילה הגאה. האם את.ה מכיר.ה ו/או היית בקשר עם …" at bounding box center [153, 238] width 147 height 37
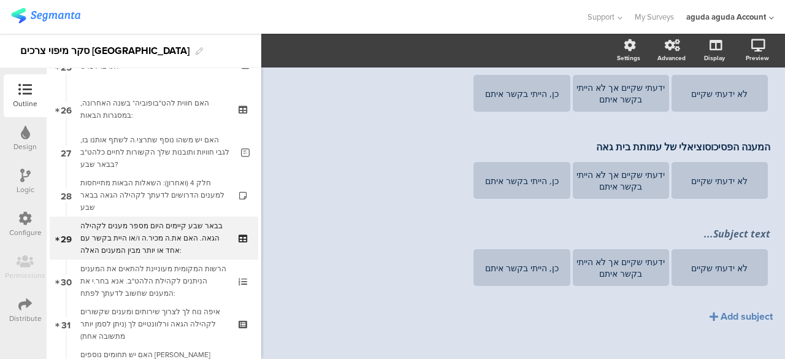
scroll to position [866, 0]
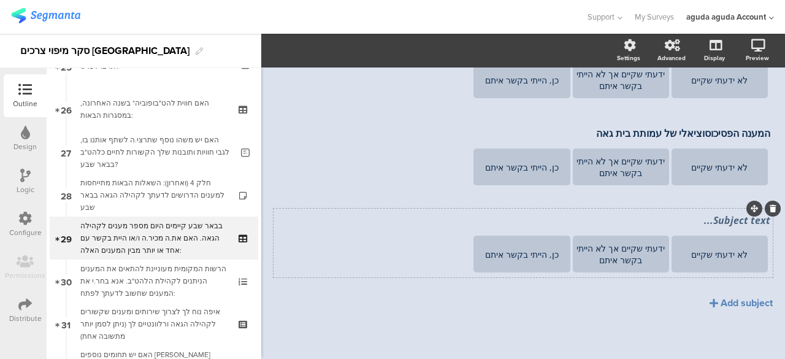
click at [770, 209] on icon at bounding box center [773, 208] width 7 height 7
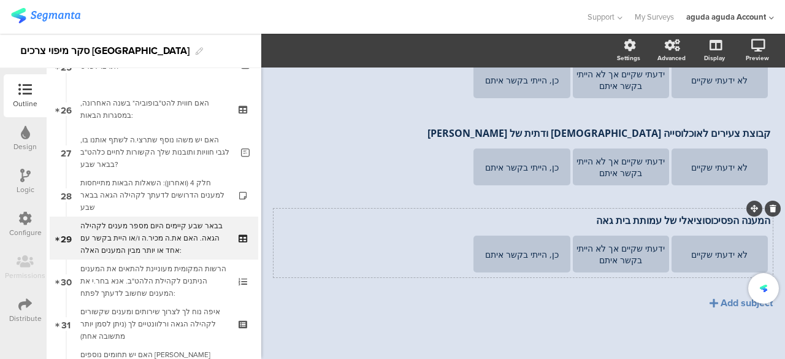
scroll to position [779, 0]
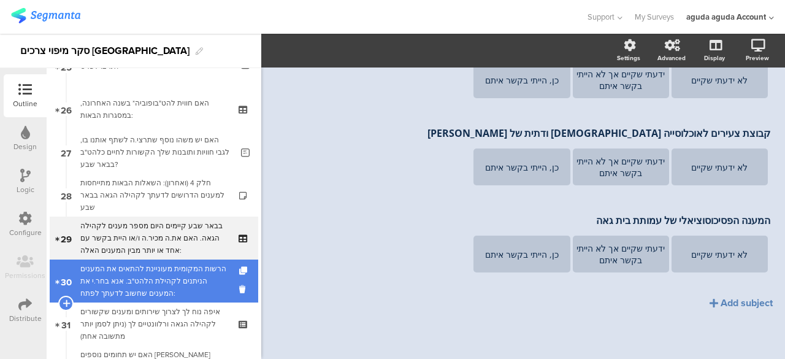
click at [151, 278] on div "הרשות המקומית מעוניינת להתאים את המענים הניתנים לקהילת הלהט"ב. אנא בחר.י את המע…" at bounding box center [153, 280] width 147 height 37
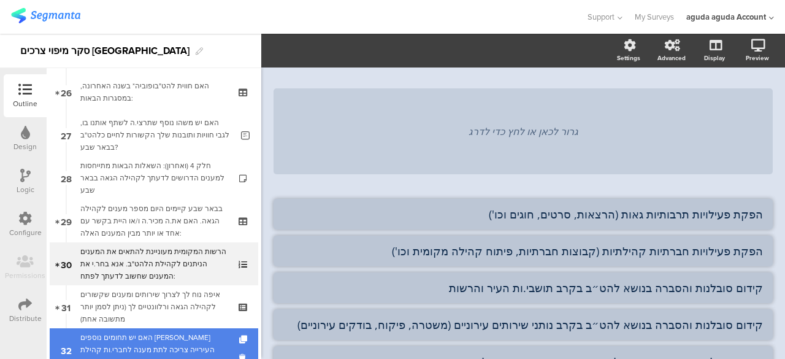
scroll to position [1164, 0]
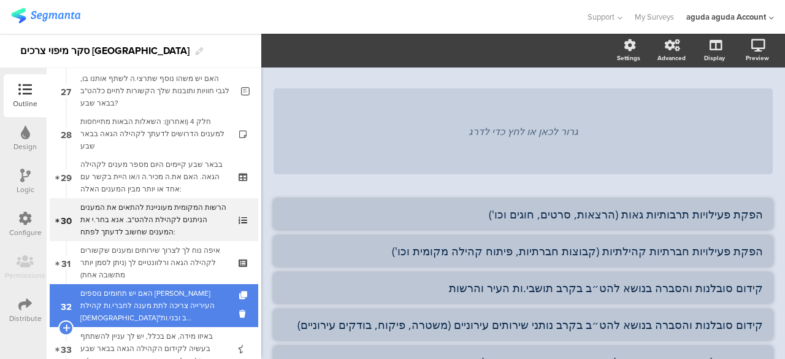
click at [162, 304] on div "האם יש תחומים נוספים [PERSON_NAME] העירייה צריכה לתת מענה לחברי.ות קהילת [DEMOG…" at bounding box center [155, 305] width 151 height 37
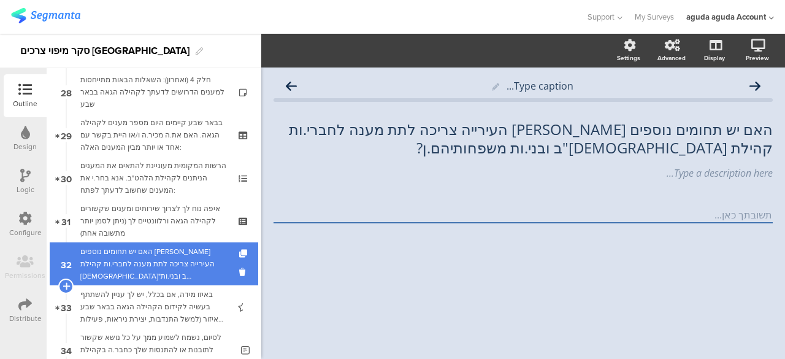
scroll to position [1225, 0]
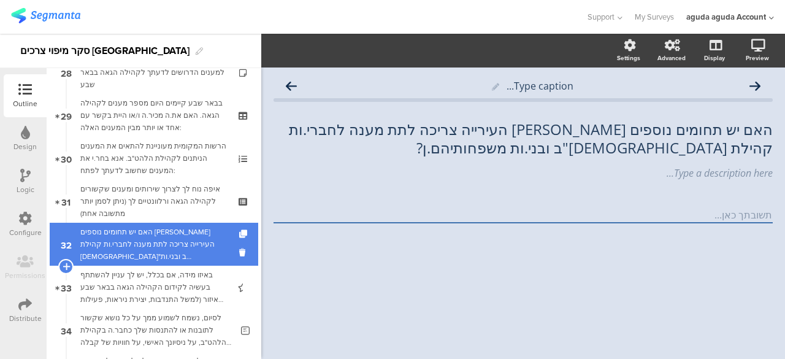
click at [131, 242] on div "האם יש תחומים נוספים [PERSON_NAME] העירייה צריכה לתת מענה לחברי.ות קהילת [DEMOG…" at bounding box center [155, 244] width 151 height 37
click at [142, 240] on div "האם יש תחומים נוספים [PERSON_NAME] העירייה צריכה לתת מענה לחברי.ות קהילת [DEMOG…" at bounding box center [155, 244] width 151 height 37
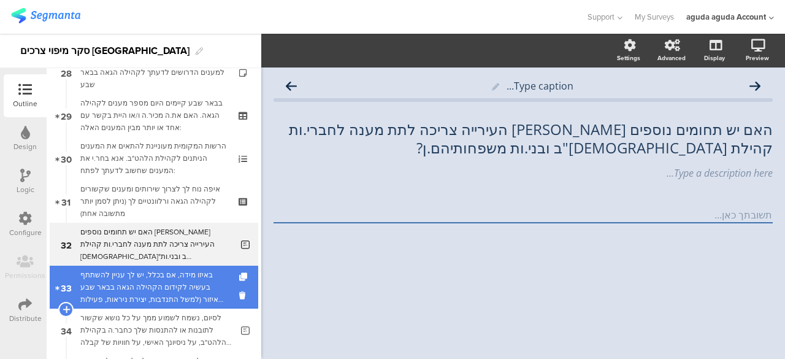
click at [137, 274] on div "באיזו מידה, אם בכלל, יש לך עניין להשתתף בעשיה לקידום הקהילה הגאה בבאר שבע והאיז…" at bounding box center [153, 287] width 147 height 37
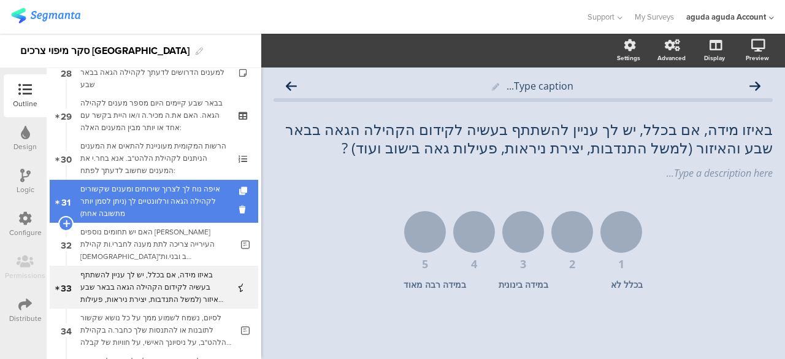
click at [187, 204] on div "איפה נוח לך לצרוך שירותים ומענים שקשורים לקהילה הגאה ורלוונטיים לך (ניתן לסמן י…" at bounding box center [153, 201] width 147 height 37
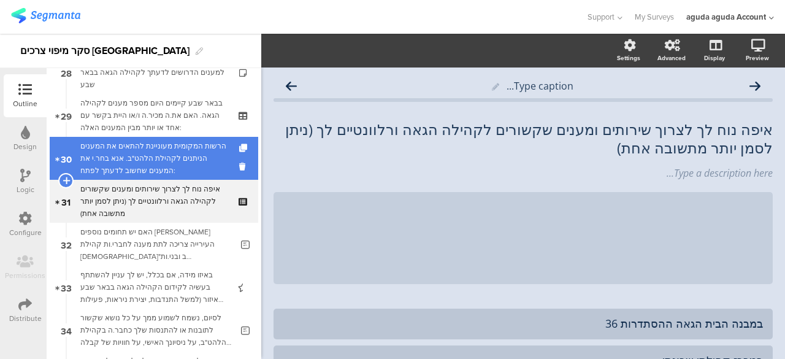
click at [180, 163] on div "הרשות המקומית מעוניינת להתאים את המענים הניתנים לקהילת הלהט"ב. אנא בחר.י את המע…" at bounding box center [153, 158] width 147 height 37
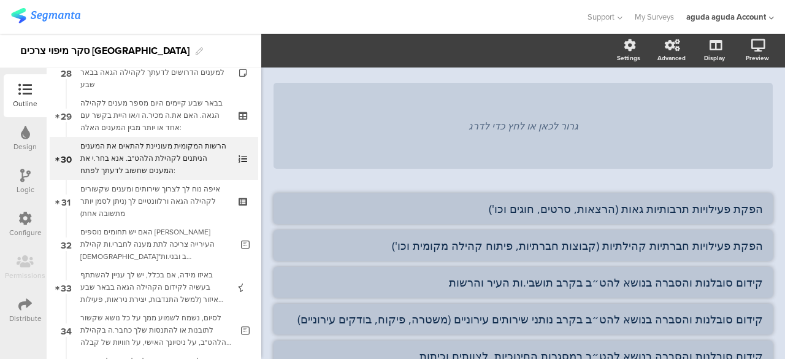
scroll to position [61, 0]
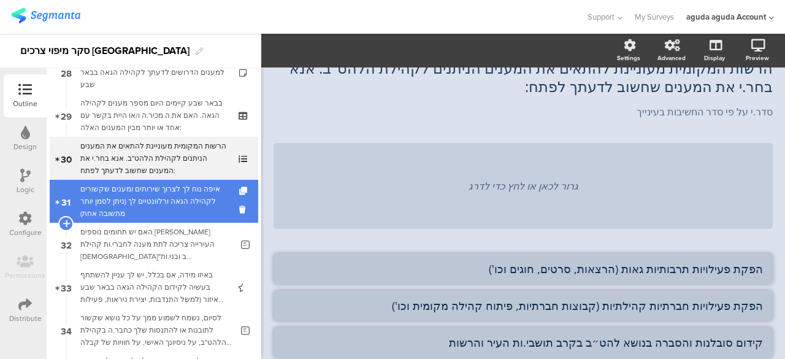
click at [147, 191] on div "איפה נוח לך לצרוך שירותים ומענים שקשורים לקהילה הגאה ורלוונטיים לך (ניתן לסמן י…" at bounding box center [153, 201] width 147 height 37
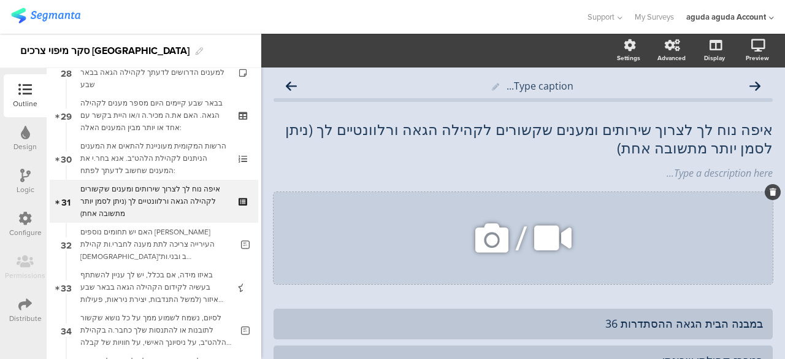
scroll to position [123, 0]
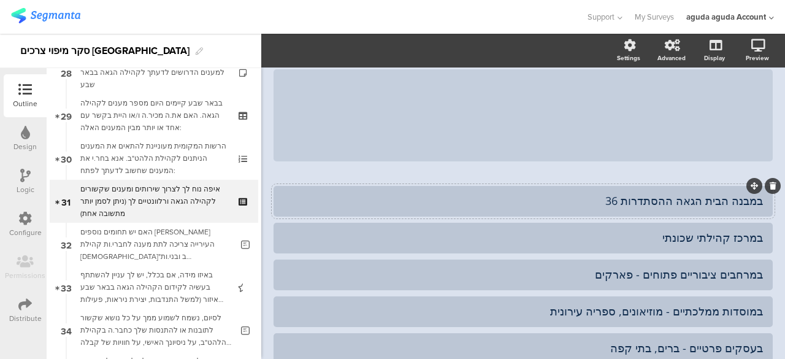
click at [666, 204] on div "במבנה הבית הגאה ההסתדרות 36" at bounding box center [523, 201] width 480 height 14
click at [576, 203] on div "במבנה הבית הגאה- רחוב ההסתדרות 36" at bounding box center [523, 201] width 480 height 14
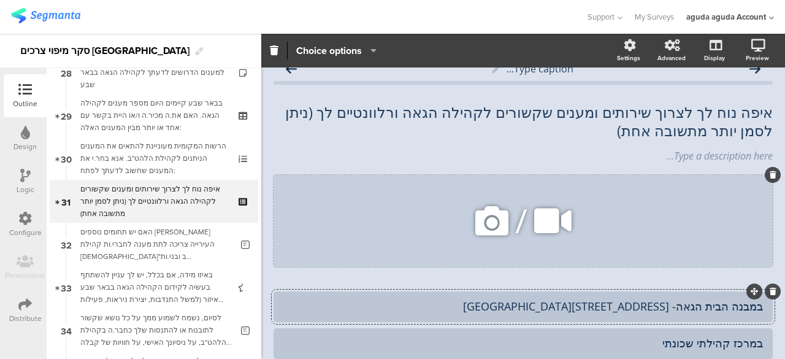
scroll to position [0, 0]
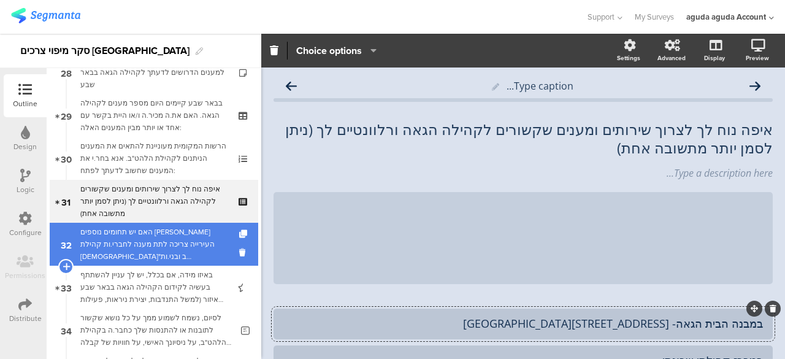
click at [180, 249] on div "האם יש תחומים נוספים [PERSON_NAME] העירייה צריכה לתת מענה לחברי.ות קהילת [DEMOG…" at bounding box center [155, 244] width 151 height 37
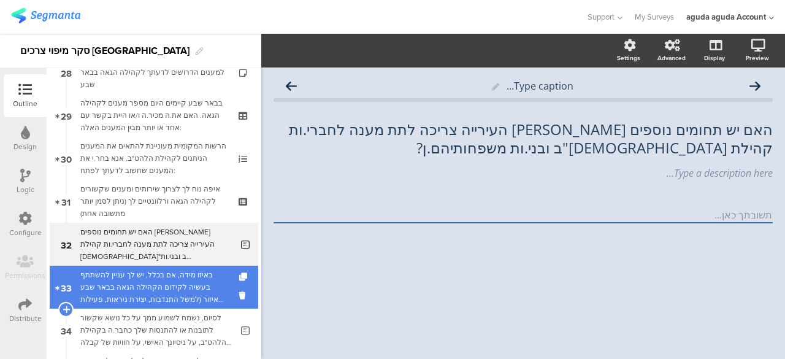
click at [163, 290] on div "באיזו מידה, אם בכלל, יש לך עניין להשתתף בעשיה לקידום הקהילה הגאה בבאר שבע והאיז…" at bounding box center [153, 287] width 147 height 37
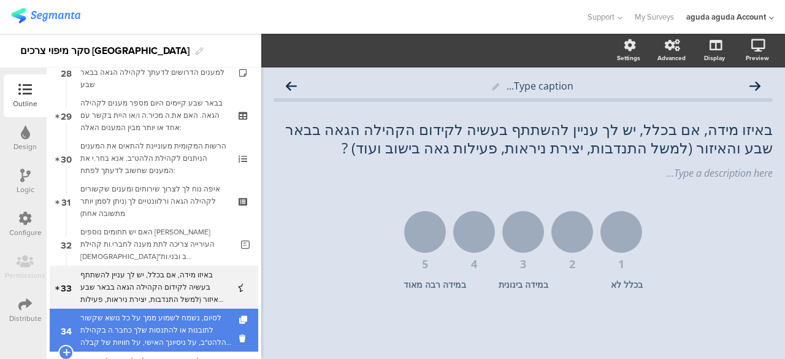
click at [175, 319] on div "לסיום, נשמח לשמוע ממך על כל נושא שקשור לתובנות או להתנסות שלך כחבר.ה בקהילת הלה…" at bounding box center [155, 330] width 151 height 37
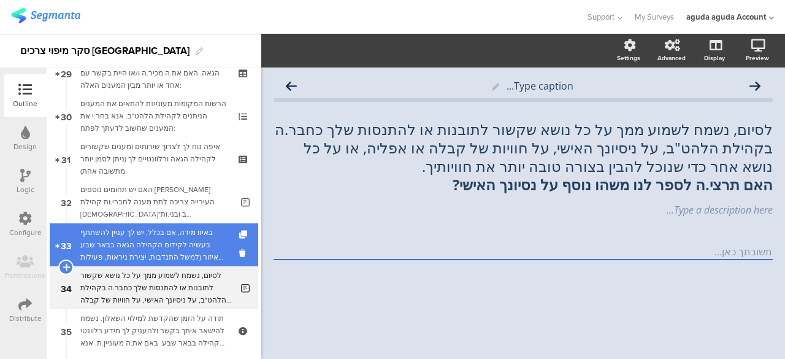
scroll to position [1287, 0]
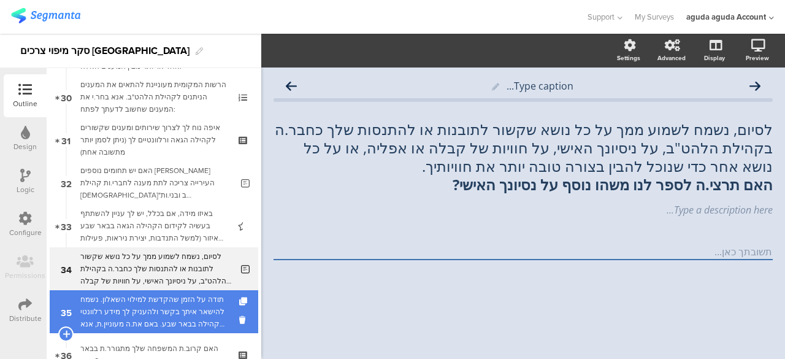
click at [163, 310] on div "תודה על הזמן שהקדשת למילוי השאלון. נשמח להישאר איתך בקשר ולהעניק לך מידע רלוונט…" at bounding box center [153, 311] width 147 height 37
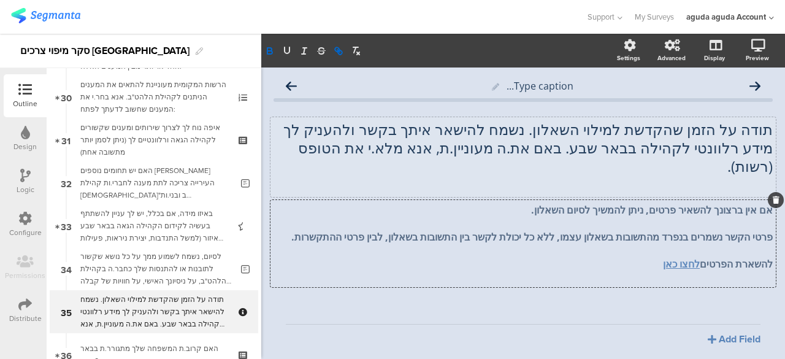
click at [525, 158] on div "תודה על הזמן שהקדשת למילוי השאלון. נשמח להישאר איתך בקשר ולהעניק לך מידע רלוונט…" at bounding box center [522, 157] width 505 height 80
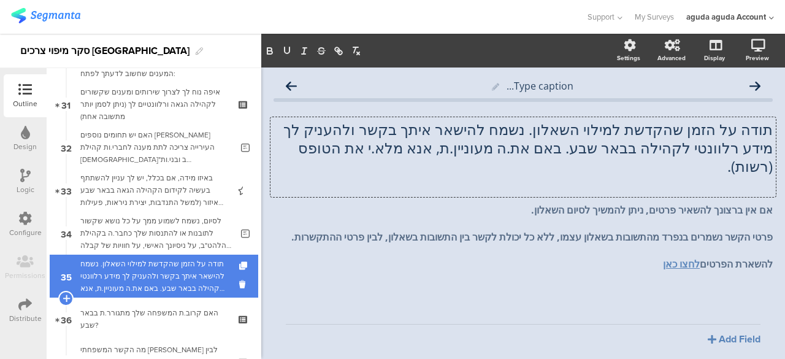
scroll to position [1348, 0]
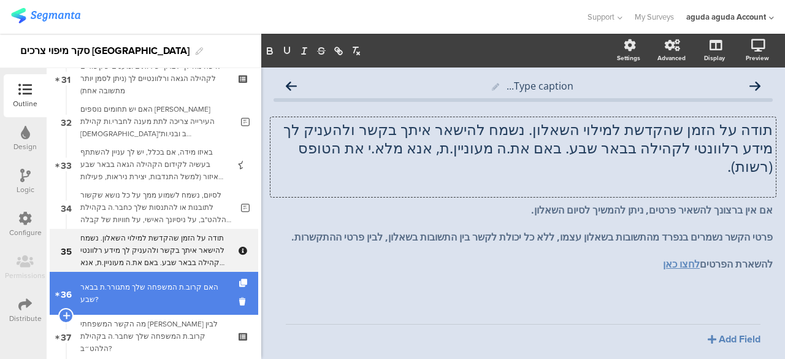
click at [167, 289] on div "האם קרוב.ת המשפחה שלך מתגורר.ת בבאר שבע?" at bounding box center [153, 293] width 147 height 25
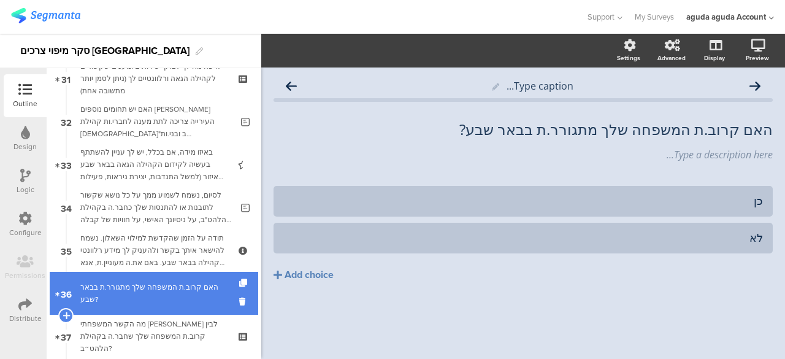
click at [146, 281] on div "האם קרוב.ת המשפחה שלך מתגורר.ת בבאר שבע?" at bounding box center [153, 293] width 147 height 25
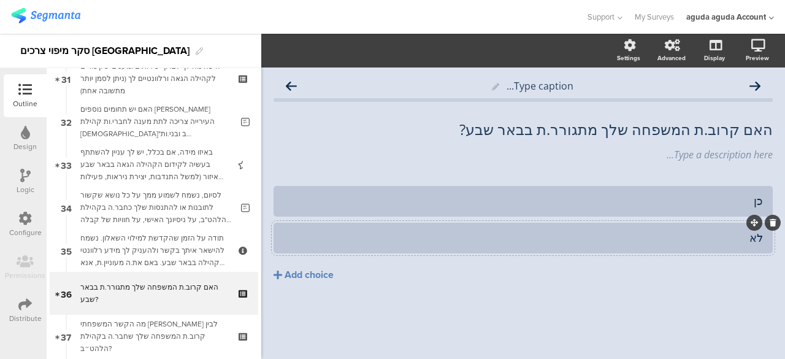
click at [585, 234] on div "לא" at bounding box center [523, 238] width 480 height 14
click at [291, 80] on icon at bounding box center [291, 86] width 11 height 12
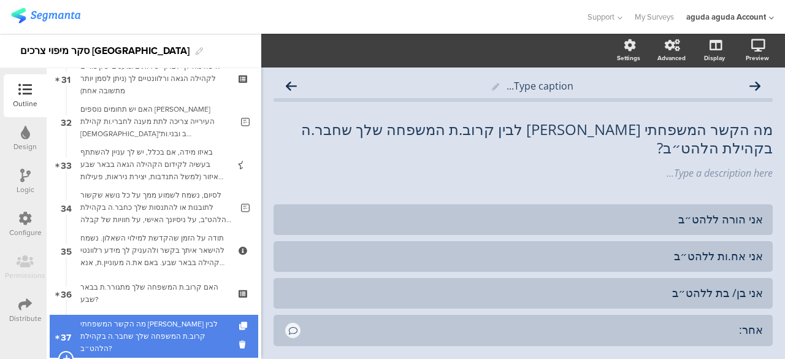
scroll to position [1409, 0]
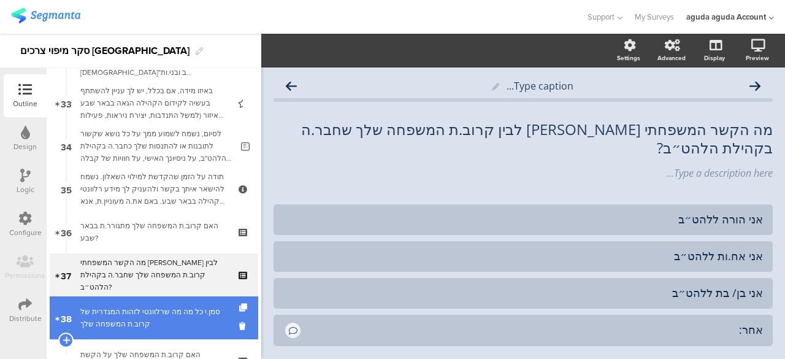
click at [155, 319] on div "סמן.י כל מה מה שרלוונטי לזהות המגדרית של קרוב.ת המשפחה שלך" at bounding box center [153, 317] width 147 height 25
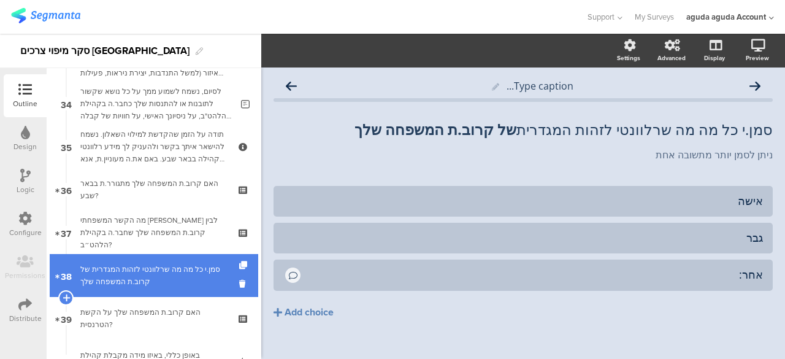
scroll to position [1470, 0]
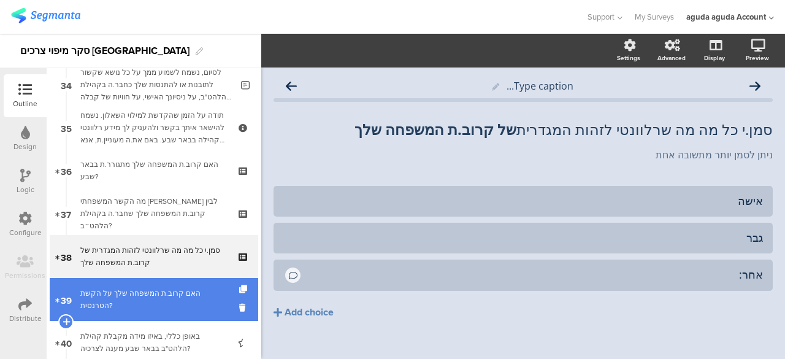
click at [110, 300] on div "האם קרוב.ת המשפחה שלך על הקשת הטרנסית?" at bounding box center [153, 299] width 147 height 25
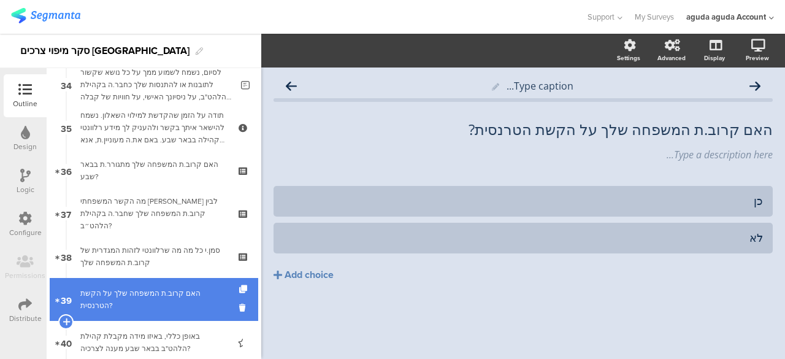
scroll to position [1532, 0]
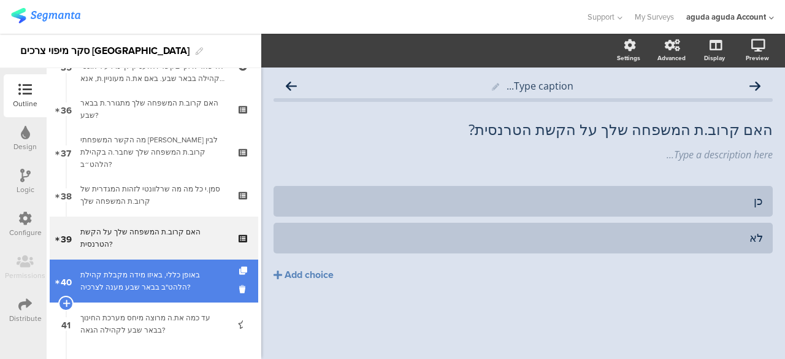
click at [152, 289] on div "באופן כללי, באיזו מידה מקבלת קהילת הלהט"ב בבאר שבע מענה לצרכיה?" at bounding box center [153, 281] width 147 height 25
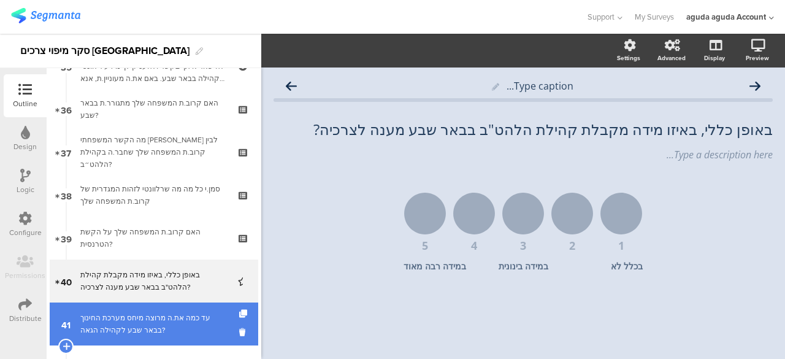
click at [140, 335] on div "עד כמה את.ה מרוצה מיחס מערכת החינוך בבאר שבע לקהילה הגאה?" at bounding box center [153, 324] width 147 height 25
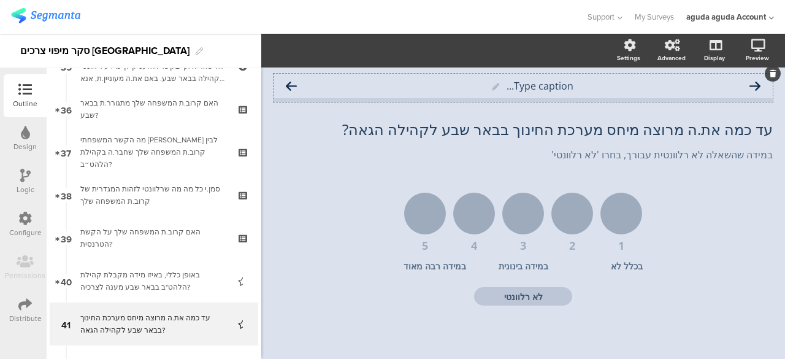
click at [288, 80] on icon at bounding box center [291, 86] width 11 height 12
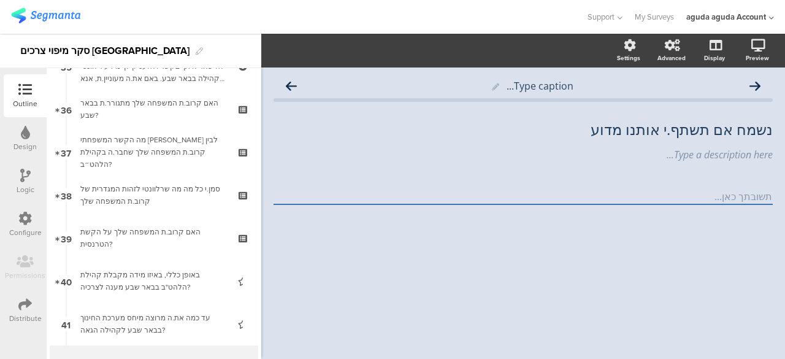
click at [288, 80] on icon at bounding box center [291, 86] width 11 height 12
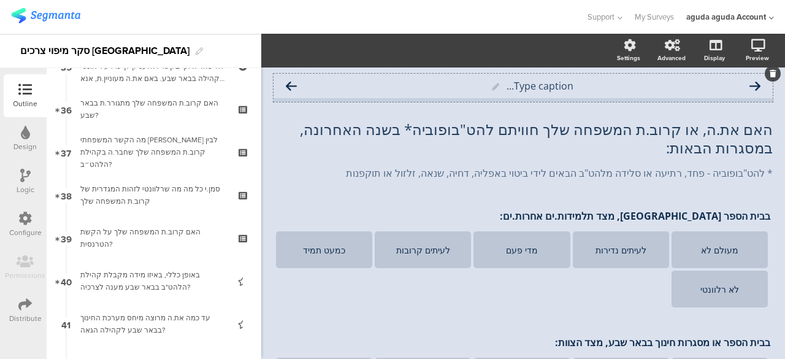
click at [288, 92] on div "Type caption..." at bounding box center [522, 86] width 499 height 25
click at [291, 85] on icon at bounding box center [291, 86] width 11 height 12
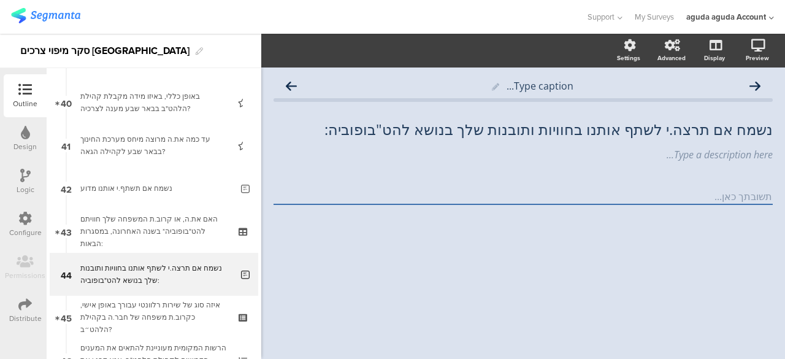
scroll to position [1716, 0]
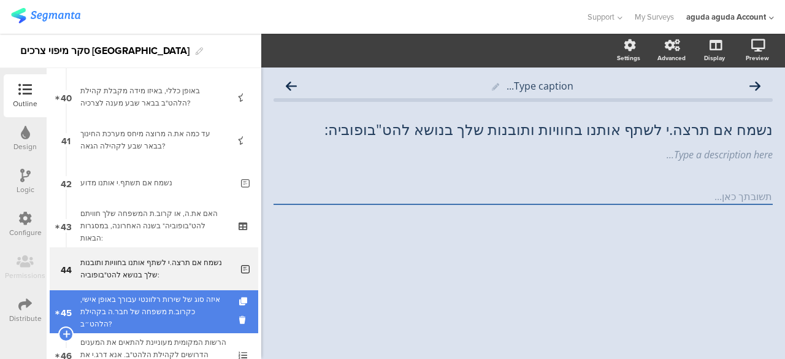
click at [124, 305] on div "איזה סוג של שירות רלוונטי עבורך באופן אישי, כקרוב.ת משפחה של חבר.ה בקהילת הלהט״…" at bounding box center [153, 311] width 147 height 37
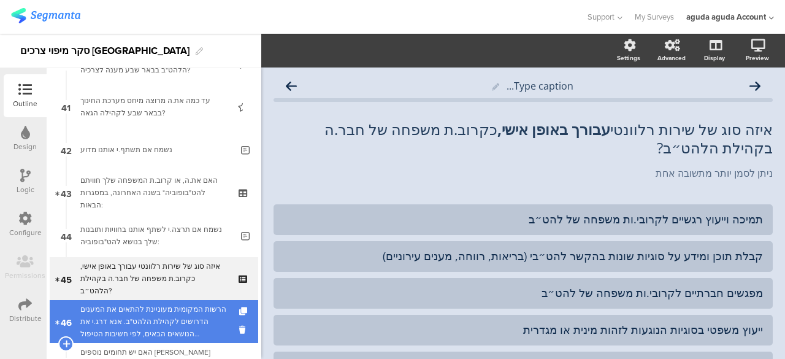
scroll to position [1777, 0]
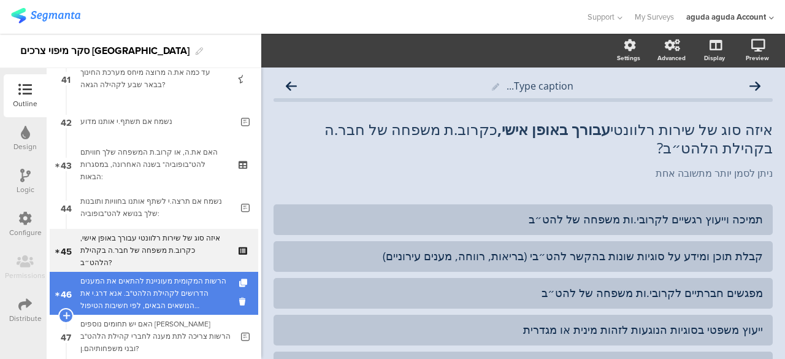
click at [160, 294] on div "הרשות המקומית מעוניינת להתאים את המענים הדרושים לקהילת הלהט"ב. אנא דרג.י את הנו…" at bounding box center [153, 293] width 147 height 37
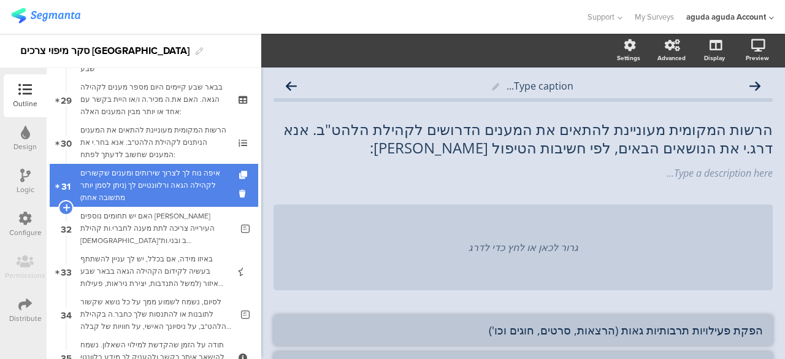
scroll to position [1225, 0]
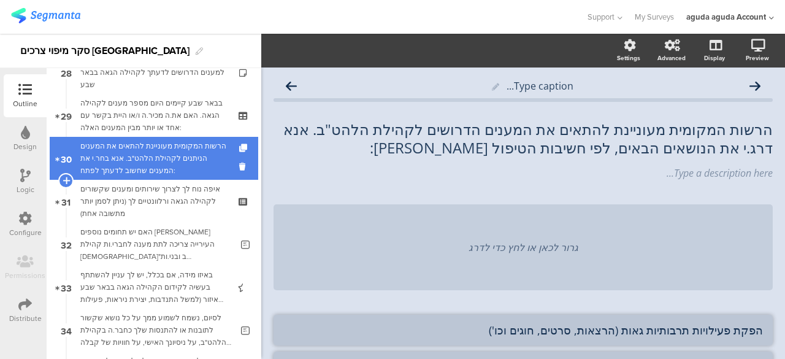
click at [176, 160] on div "הרשות המקומית מעוניינת להתאים את המענים הניתנים לקהילת הלהט"ב. אנא בחר.י את המע…" at bounding box center [153, 158] width 147 height 37
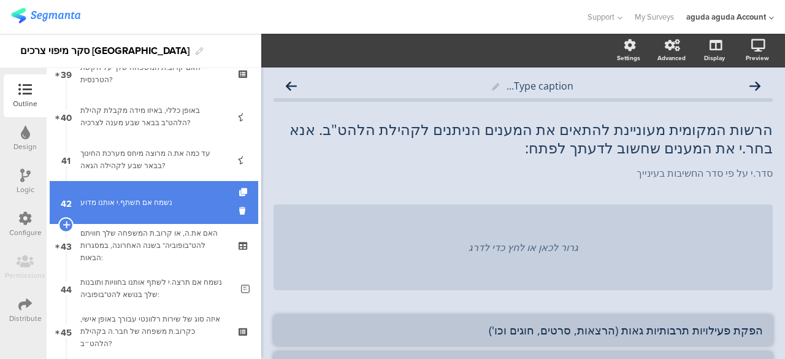
scroll to position [1716, 0]
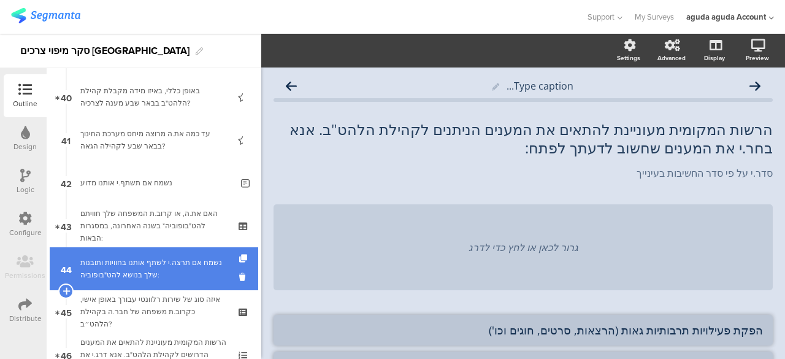
click at [128, 261] on div "נשמח אם תרצה.י לשתף אותנו בחוויות ותובנות שלך בנושא להט"בופוביה:" at bounding box center [155, 268] width 151 height 25
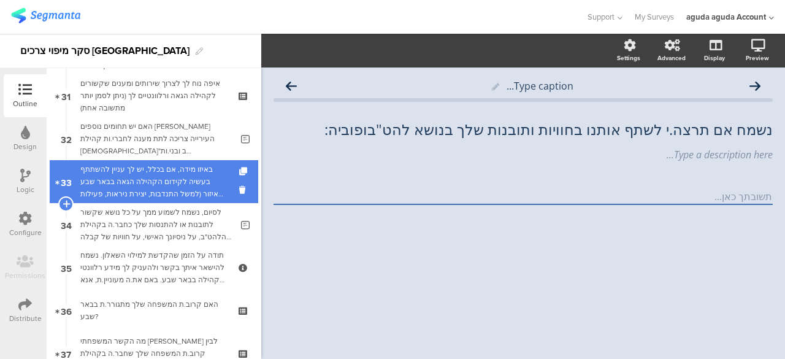
scroll to position [1287, 0]
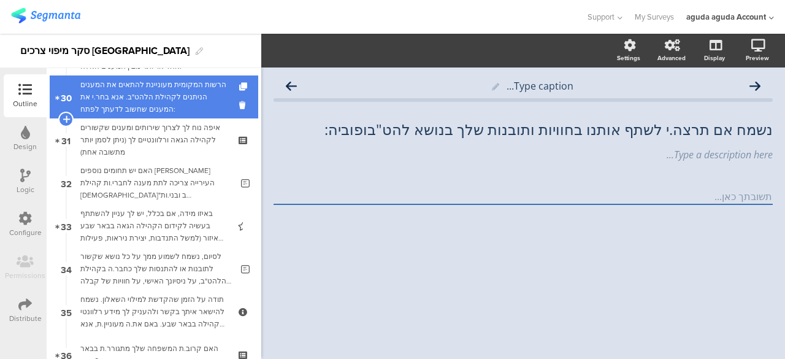
click at [175, 104] on div "הרשות המקומית מעוניינת להתאים את המענים הניתנים לקהילת הלהט"ב. אנא בחר.י את המע…" at bounding box center [153, 96] width 147 height 37
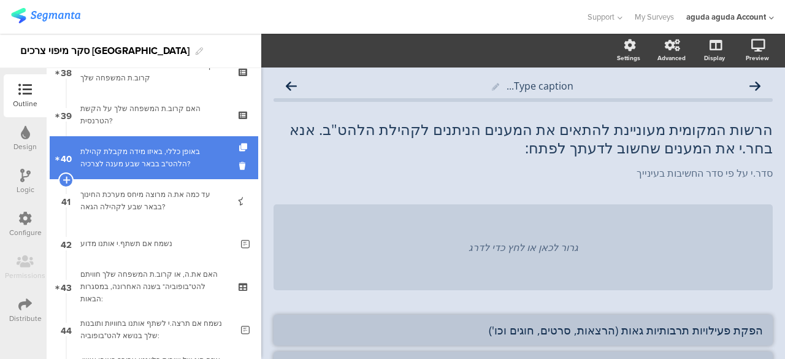
scroll to position [1716, 0]
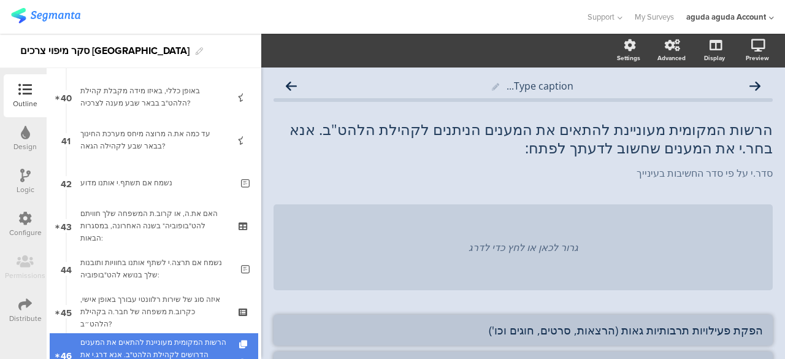
click at [175, 339] on div "הרשות המקומית מעוניינת להתאים את המענים הדרושים לקהילת הלהט"ב. אנא דרג.י את הנו…" at bounding box center [153, 354] width 147 height 37
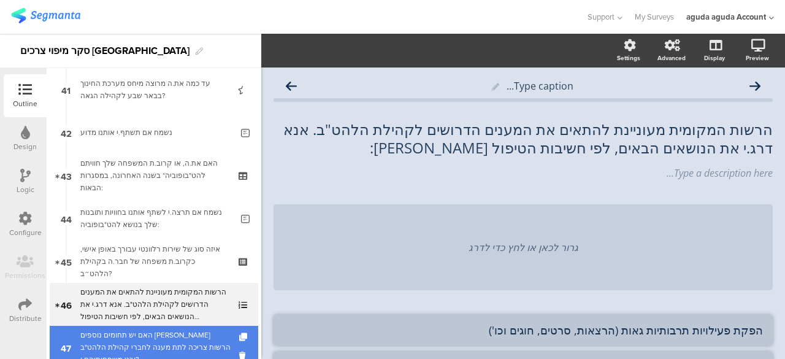
scroll to position [1838, 0]
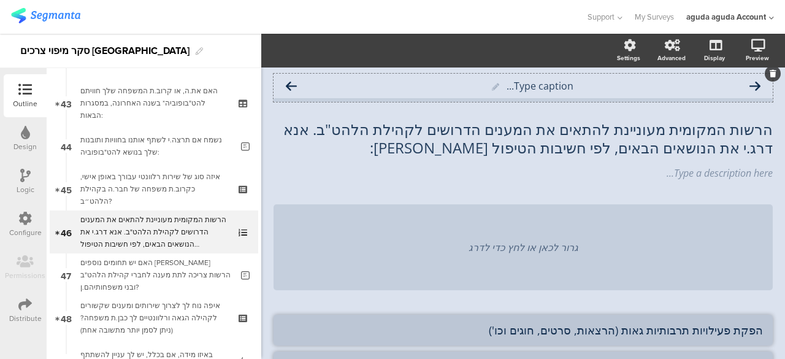
click at [296, 88] on icon at bounding box center [291, 86] width 11 height 12
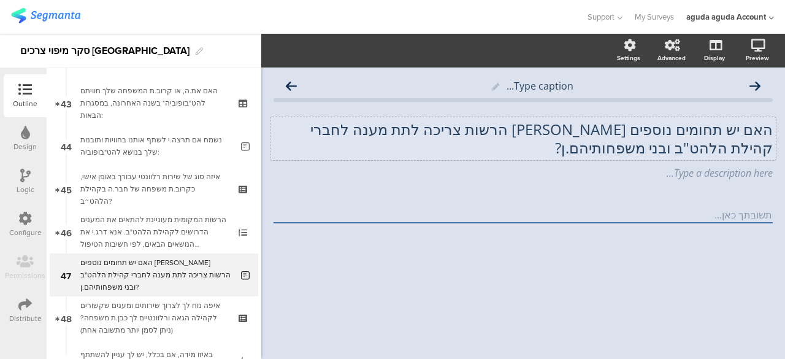
click at [746, 134] on div "האם יש תחומים נוספים שבהם הרשות צריכה לתת מענה לחברי קהילת הלהט"ב ובני משפחותיה…" at bounding box center [522, 138] width 505 height 43
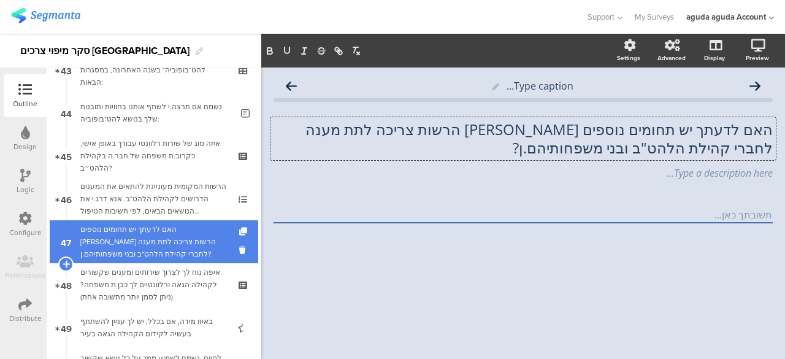
scroll to position [1900, 0]
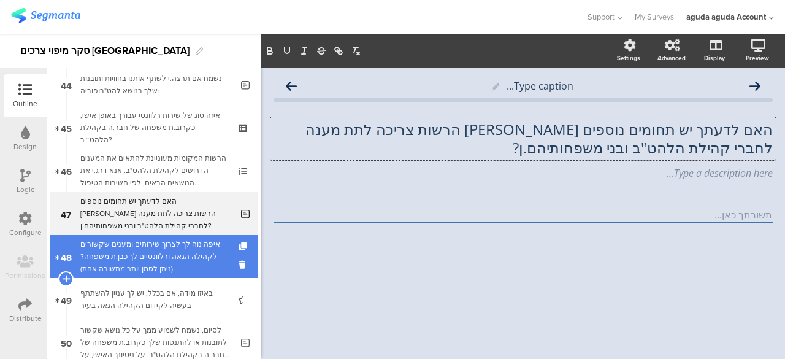
click at [145, 260] on div "איפה נוח לך לצרוך שירותים ומענים שקשורים לקהילה הגאה ורלוונטיים לך כבן.ת משפחה?…" at bounding box center [153, 256] width 147 height 37
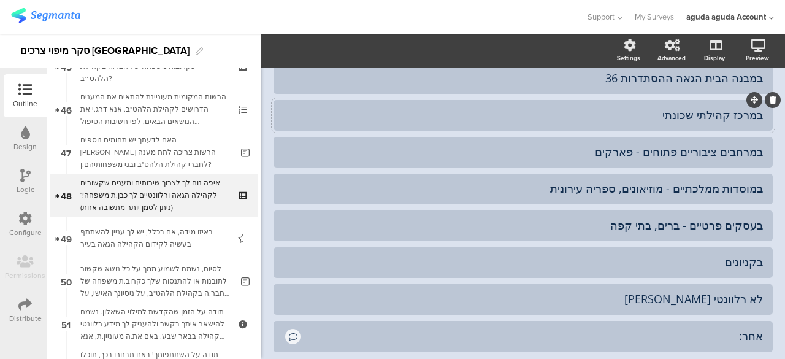
scroll to position [184, 0]
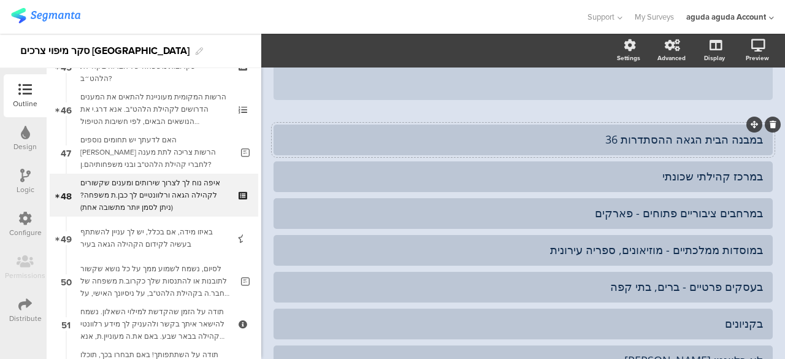
click at [664, 140] on div "במבנה הבית הגאה ההסתדרות 36" at bounding box center [523, 139] width 480 height 14
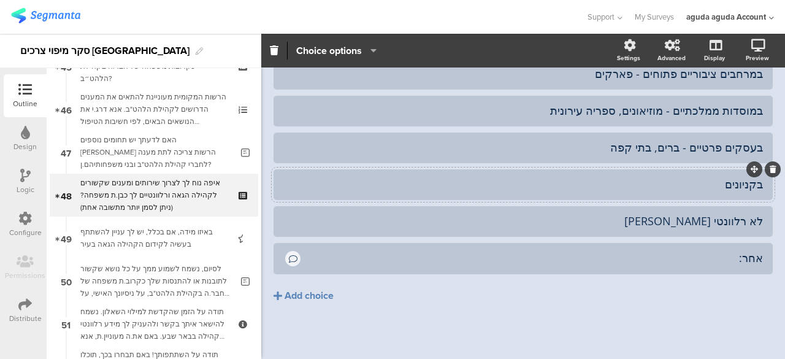
scroll to position [324, 0]
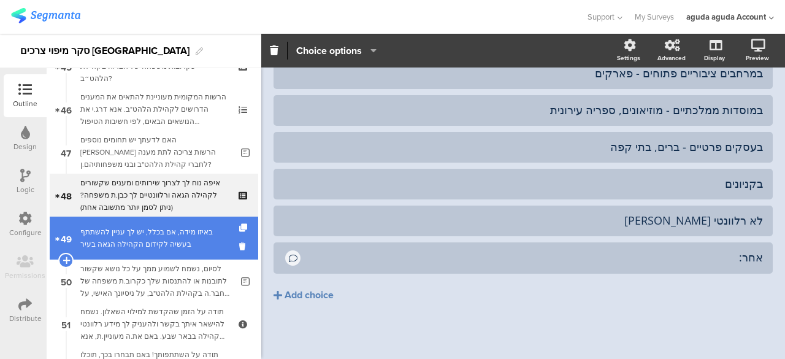
click at [137, 250] on div "באיזו מידה, אם בכלל, יש לך עניין להשתתף בעשיה לקידום הקהילה הגאה בעיר" at bounding box center [153, 238] width 147 height 25
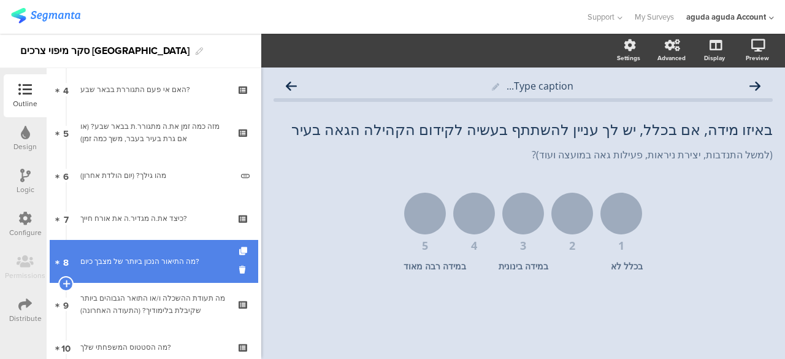
scroll to position [184, 0]
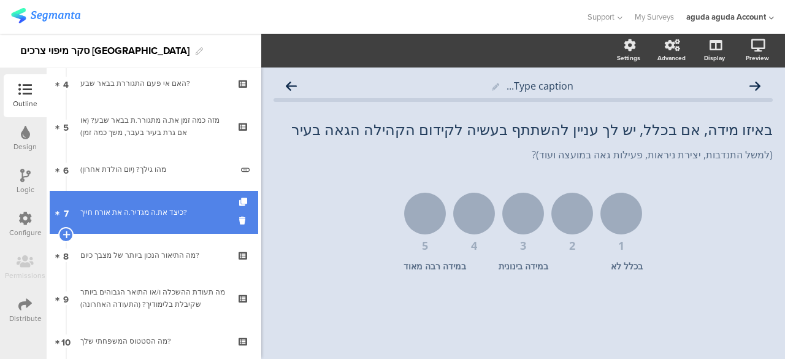
click at [161, 226] on link "7 כיצד את.ה מגדיר.ה את אורח חייך?" at bounding box center [154, 212] width 208 height 43
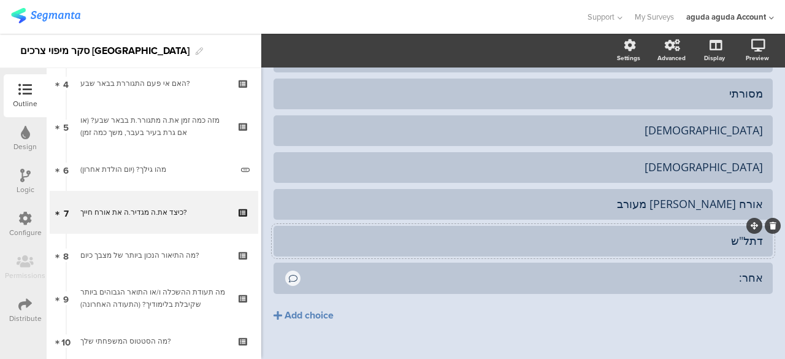
scroll to position [164, 0]
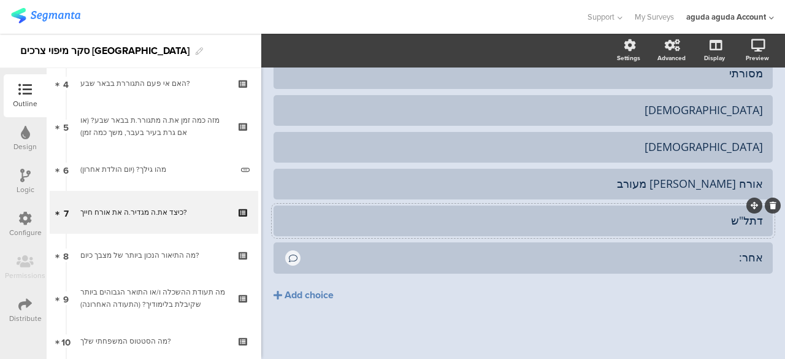
click at [627, 218] on div "דתל"ש" at bounding box center [523, 220] width 480 height 14
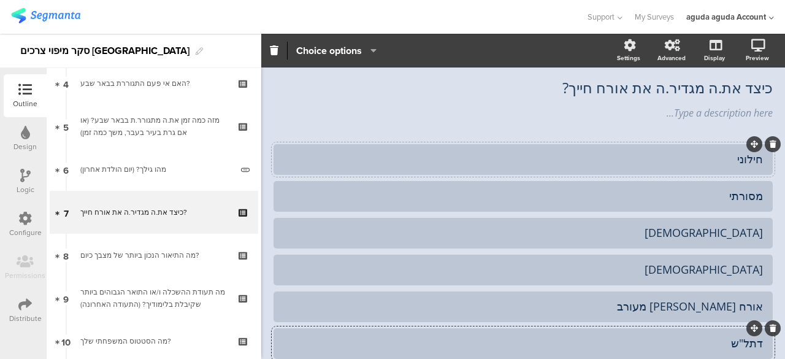
click at [631, 167] on div "חילוני" at bounding box center [523, 159] width 480 height 20
click at [663, 196] on div "מסורתי" at bounding box center [523, 196] width 480 height 14
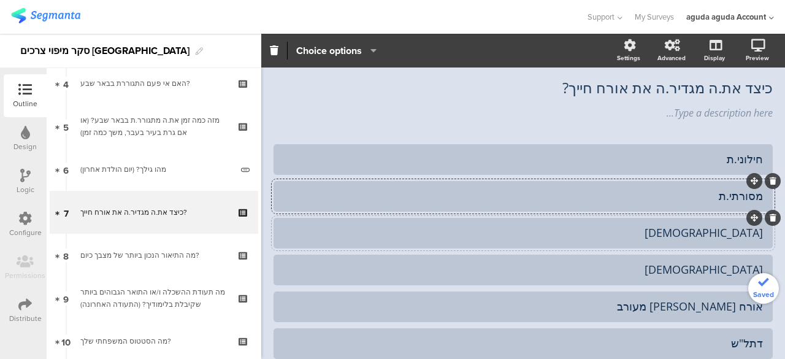
click at [667, 224] on div "דתי" at bounding box center [523, 233] width 480 height 20
click at [676, 266] on div "חרדי" at bounding box center [523, 269] width 480 height 14
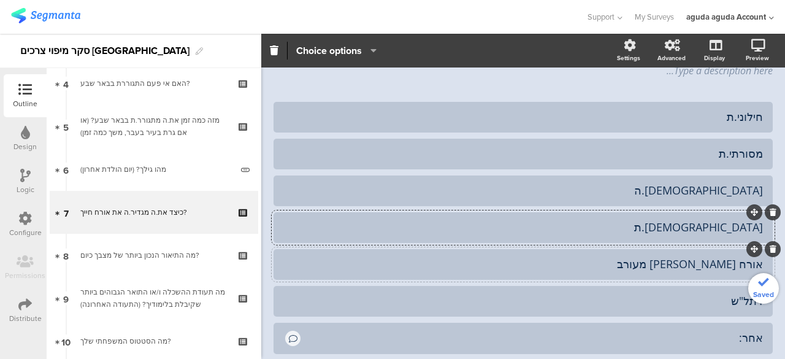
scroll to position [103, 0]
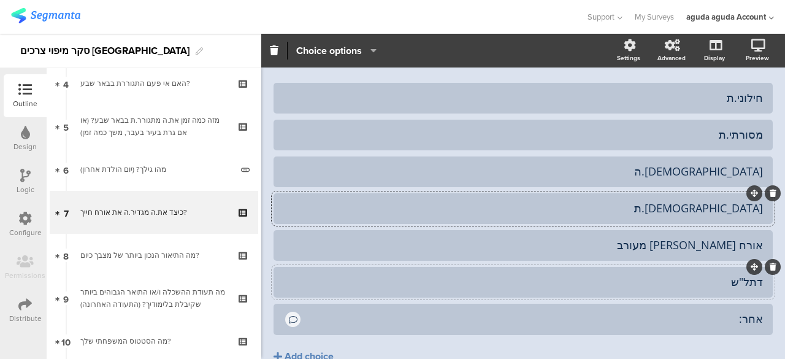
click at [668, 291] on div "דתל"ש" at bounding box center [523, 282] width 480 height 20
click at [717, 281] on div "דתל"ש.ת/ חרדל"ש.ית" at bounding box center [523, 282] width 480 height 14
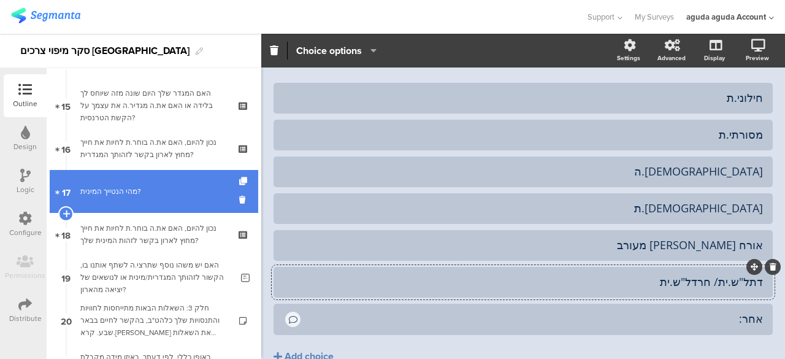
scroll to position [736, 0]
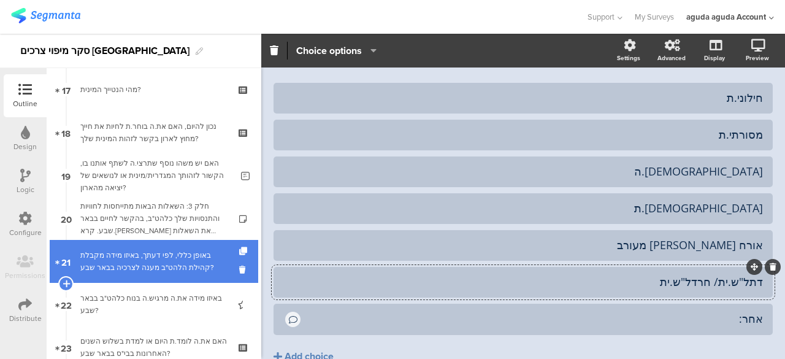
click at [151, 263] on div "באופן כללי, לפי דעתך, באיזו מידה מקבלת קהילת הלהט"ב מענה לצרכיה בבאר שבע?" at bounding box center [153, 261] width 147 height 25
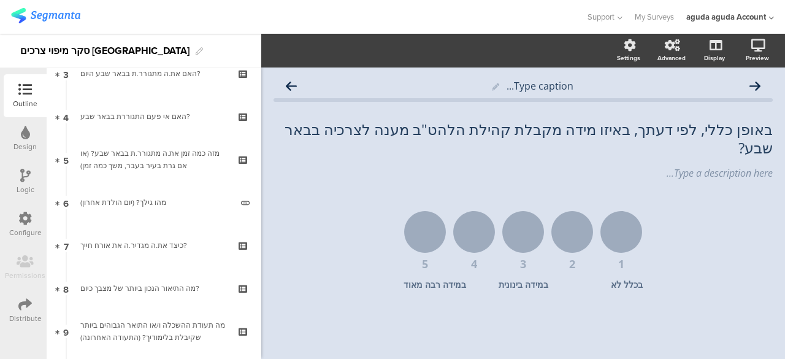
scroll to position [123, 0]
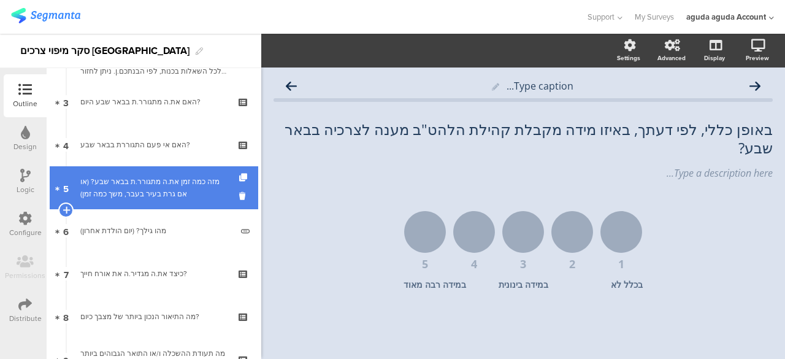
click at [115, 177] on div "מזה כמה זמן את.ה מתגורר.ת בבאר שבע? (או אם גרת בעיר בעבר, משך כמה זמן)" at bounding box center [153, 187] width 147 height 25
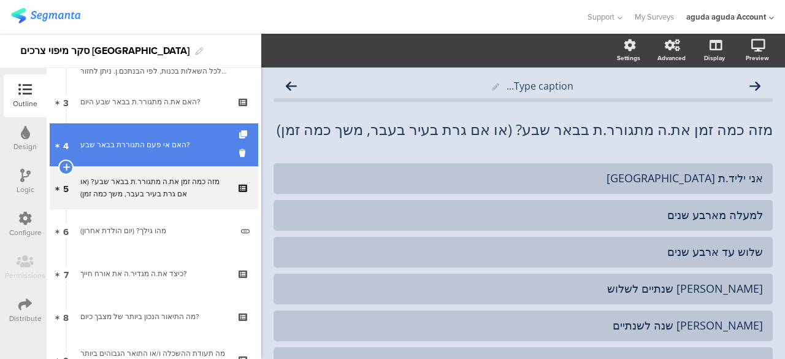
click at [174, 158] on link "4 האם אי פעם התגוררת בבאר שבע?" at bounding box center [154, 144] width 208 height 43
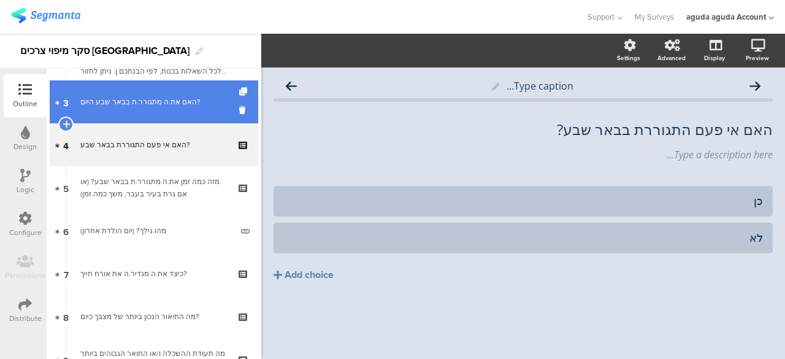
click at [180, 117] on link "3 האם את.ה מתגורר.ת בבאר שבע היום?" at bounding box center [154, 101] width 208 height 43
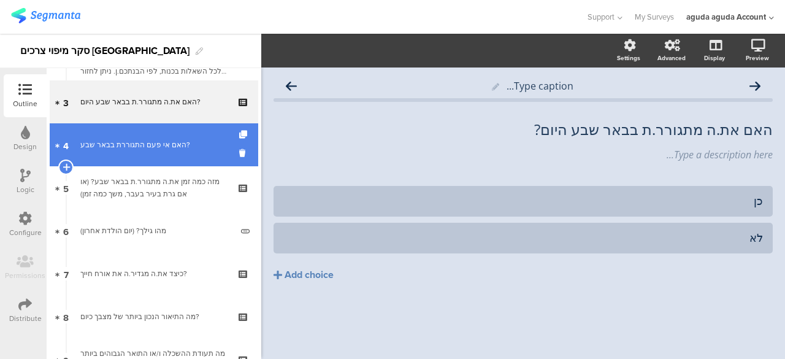
click at [163, 143] on div "האם אי פעם התגוררת בבאר שבע?" at bounding box center [153, 145] width 147 height 12
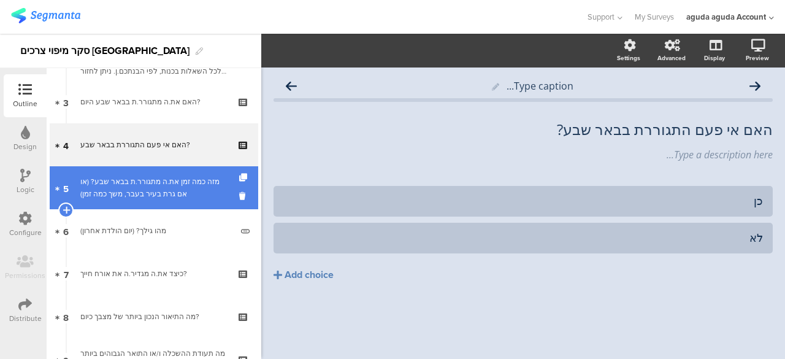
click at [158, 180] on div "מזה כמה זמן את.ה מתגורר.ת בבאר שבע? (או אם גרת בעיר בעבר, משך כמה זמן)" at bounding box center [153, 187] width 147 height 25
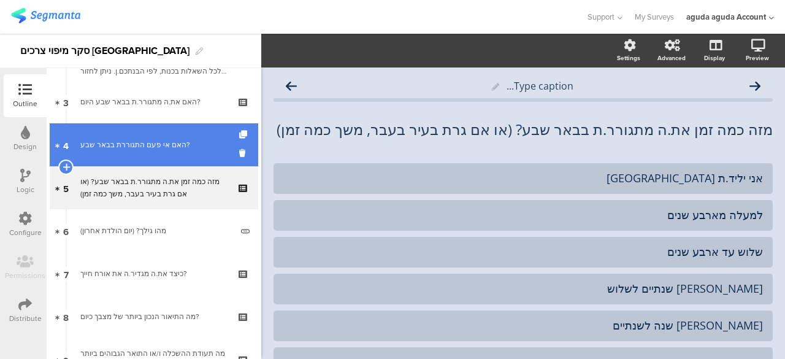
click at [166, 158] on link "4 האם אי פעם התגוררת בבאר שבע?" at bounding box center [154, 144] width 208 height 43
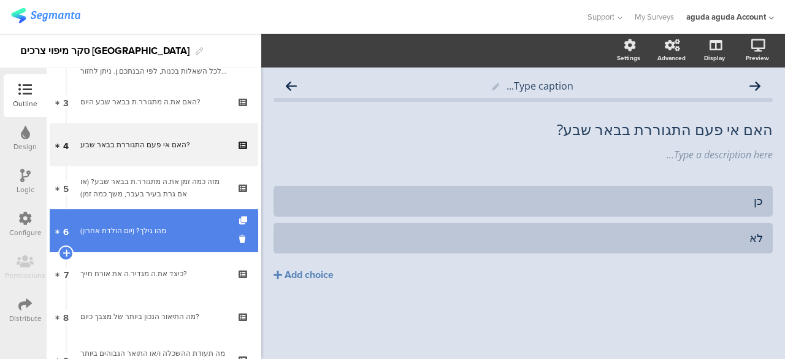
click at [102, 228] on div "מהו גילך? (יום הולדת אחרון)" at bounding box center [155, 230] width 151 height 12
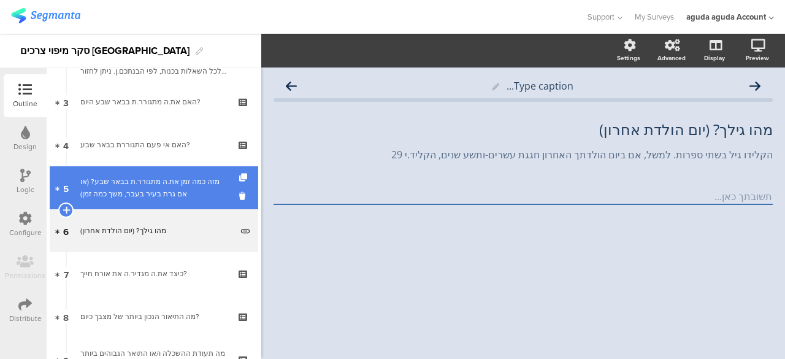
click at [121, 186] on div "מזה כמה זמן את.ה מתגורר.ת בבאר שבע? (או אם גרת בעיר בעבר, משך כמה זמן)" at bounding box center [153, 187] width 147 height 25
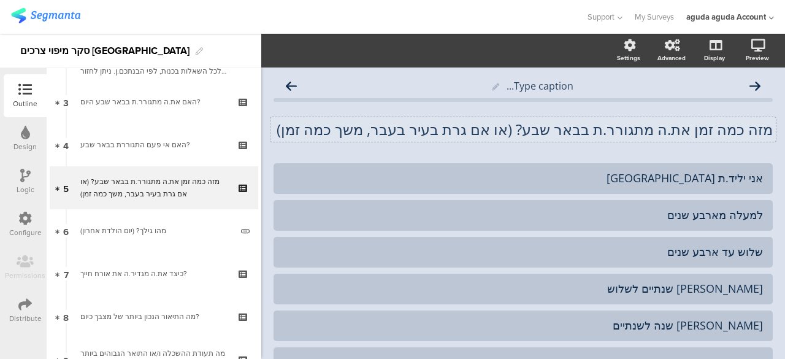
click at [596, 128] on div "מזה כמה זמן את.ה מתגורר.ת בבאר שבע? (או אם גרת בעיר בעבר, משך כמה זמן) מזה כמה …" at bounding box center [522, 129] width 505 height 25
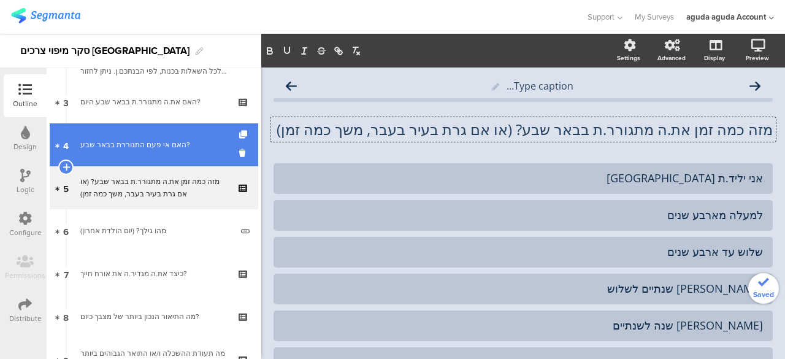
click at [142, 143] on div "האם אי פעם התגוררת בבאר שבע?" at bounding box center [153, 145] width 147 height 12
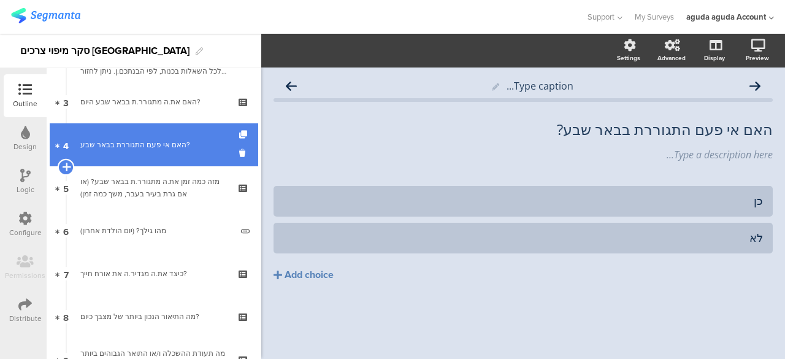
click at [69, 164] on icon at bounding box center [66, 166] width 8 height 11
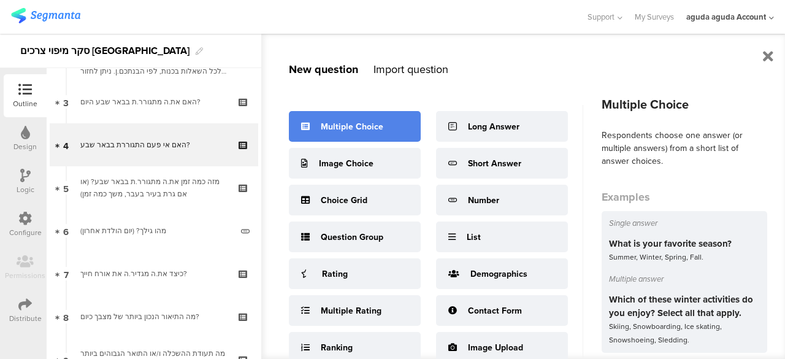
click at [370, 129] on div "Multiple Choice" at bounding box center [352, 126] width 63 height 13
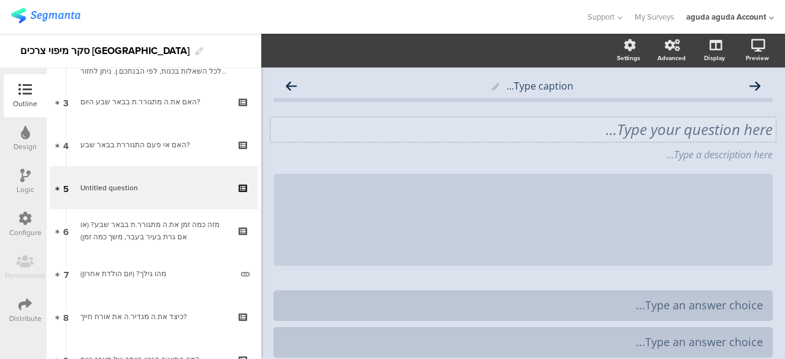
click at [654, 131] on div "Type your question here..." at bounding box center [522, 129] width 505 height 25
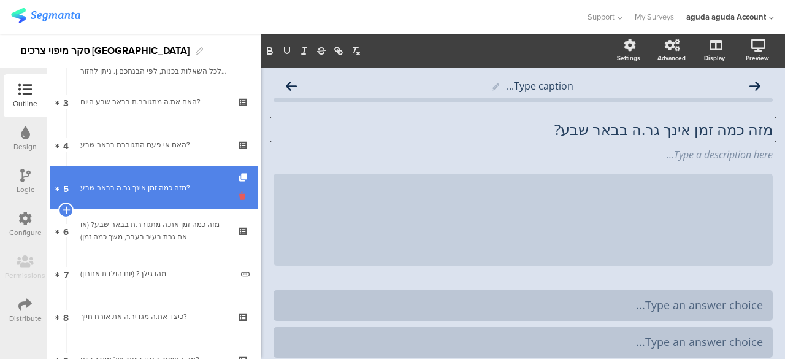
click at [239, 199] on icon at bounding box center [244, 196] width 10 height 12
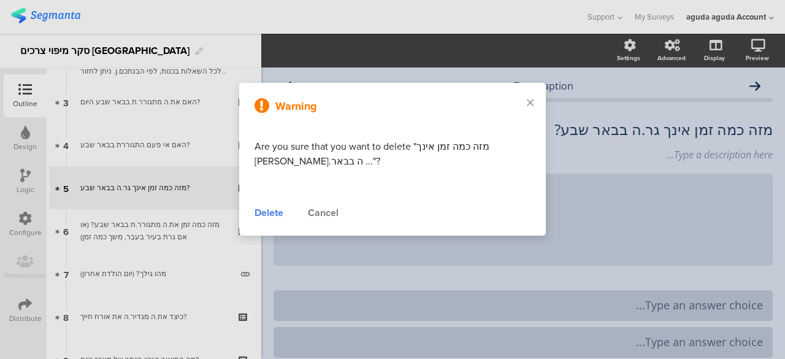
click at [273, 210] on div "Delete" at bounding box center [268, 212] width 29 height 15
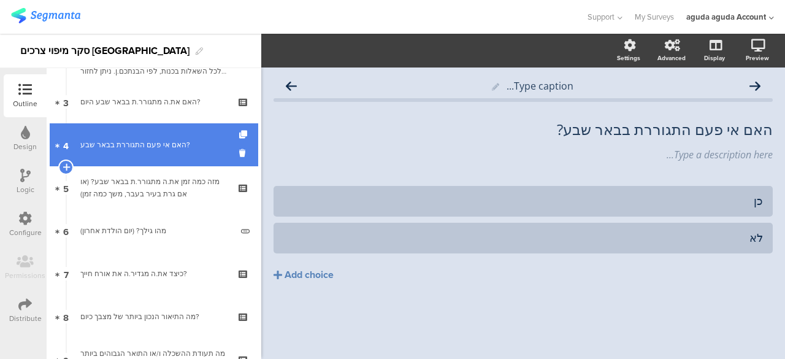
click at [164, 147] on div "האם אי פעם התגוררת בבאר שבע?" at bounding box center [153, 145] width 147 height 12
click at [65, 170] on icon at bounding box center [66, 166] width 8 height 11
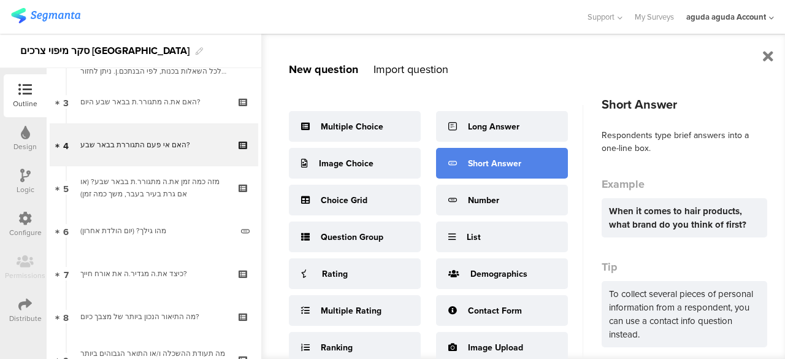
click at [536, 165] on div "Short Answer" at bounding box center [502, 163] width 132 height 31
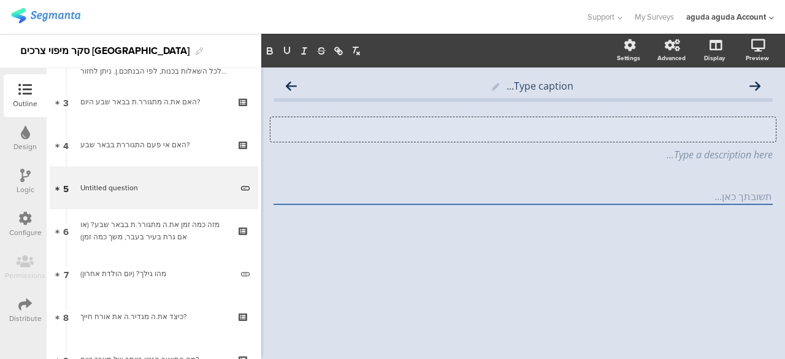
click at [532, 129] on div "Type your question here..." at bounding box center [522, 129] width 505 height 25
click at [31, 183] on div "Logic" at bounding box center [25, 181] width 43 height 43
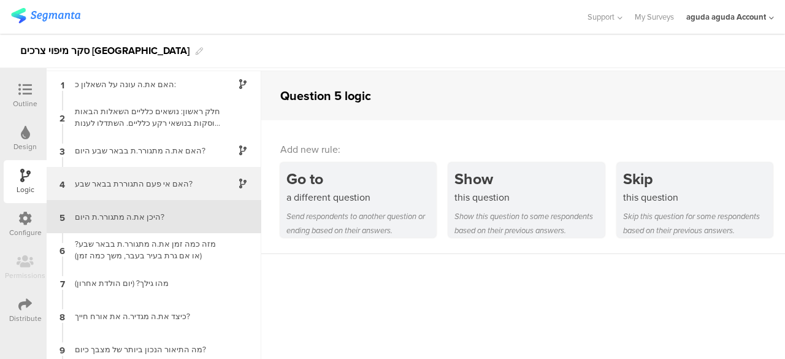
scroll to position [49, 0]
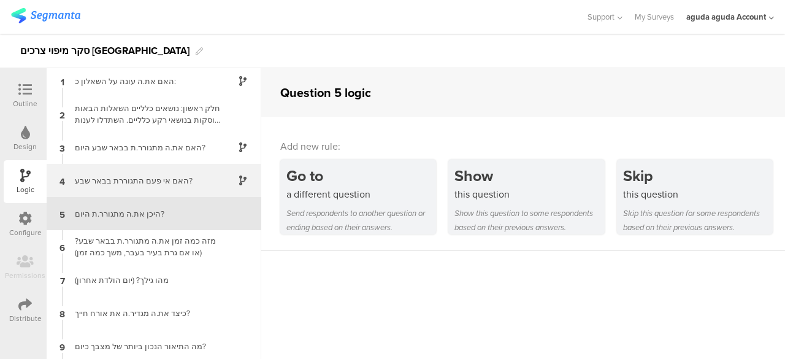
click at [156, 189] on div "4 האם אי פעם התגוררת בבאר שבע?" at bounding box center [154, 180] width 215 height 33
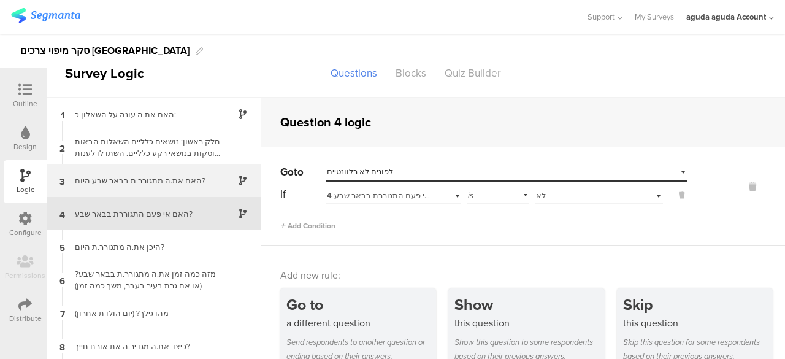
scroll to position [20, 0]
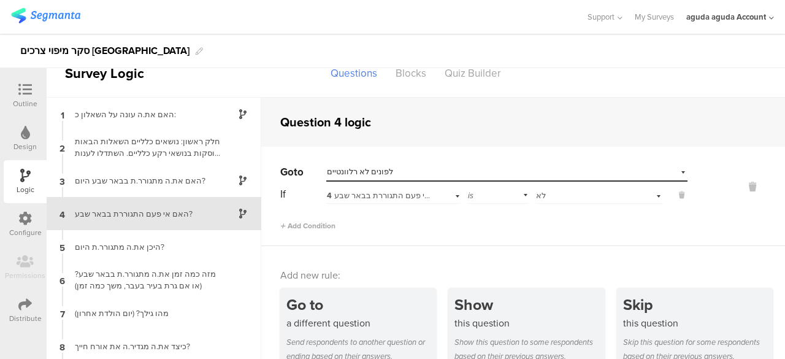
click at [36, 93] on div at bounding box center [25, 90] width 25 height 15
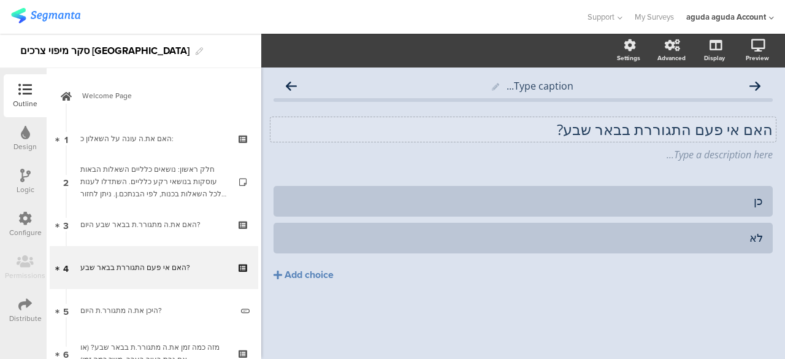
scroll to position [54, 0]
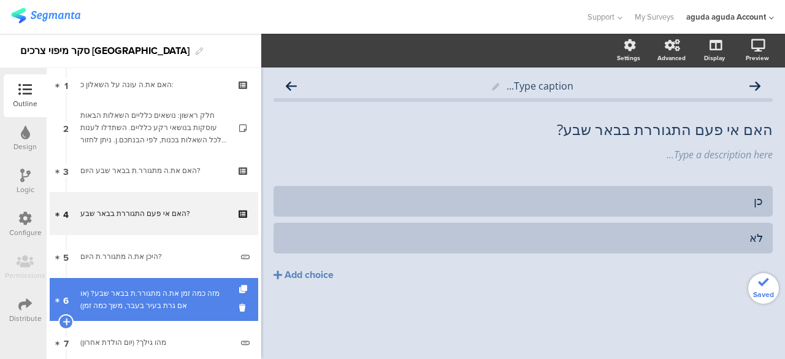
click at [151, 292] on div "מזה כמה זמן את.ה מתגורר.ת בבאר שבע? (או אם גרת בעיר בעבר, משך כמה זמן)" at bounding box center [153, 299] width 147 height 25
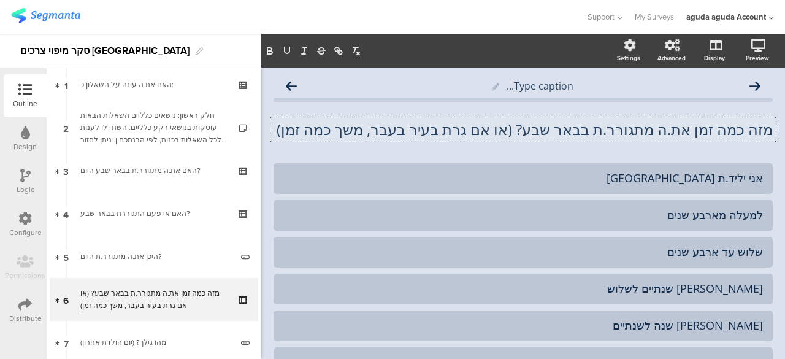
click at [378, 129] on div "מזה כמה זמן את.ה מתגורר.ת בבאר שבע? (או אם גרת בעיר בעבר, משך כמה זמן) מזה כמה …" at bounding box center [522, 129] width 505 height 25
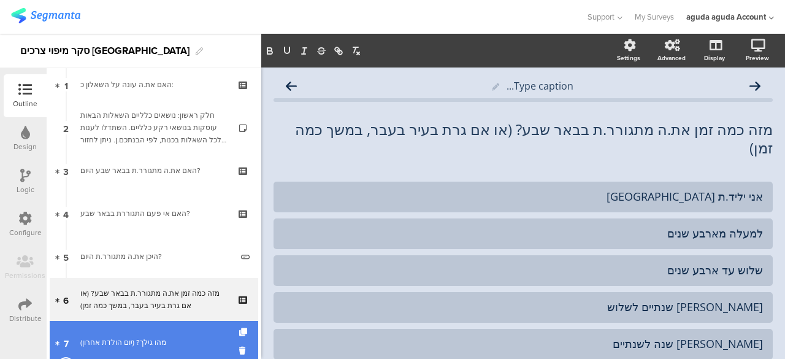
click at [107, 332] on link "7 מהו גילך? (יום הולדת אחרון)" at bounding box center [154, 342] width 208 height 43
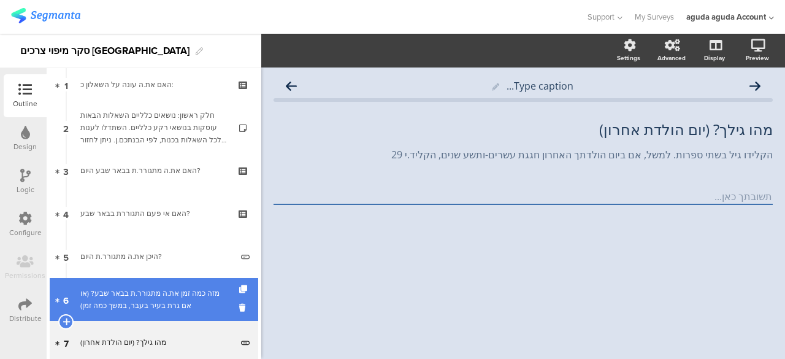
scroll to position [115, 0]
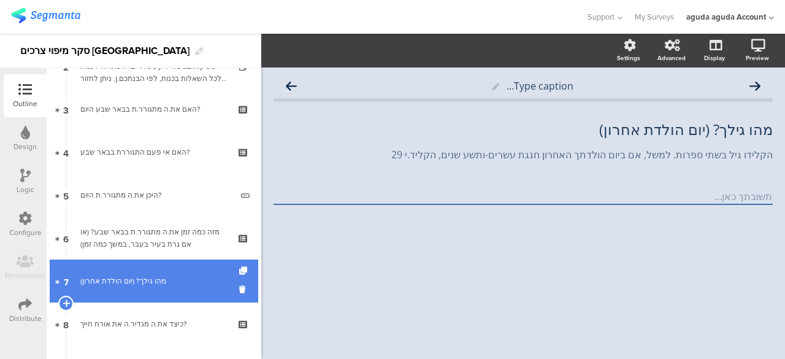
click at [152, 286] on div "מהו גילך? (יום הולדת אחרון)" at bounding box center [155, 281] width 151 height 12
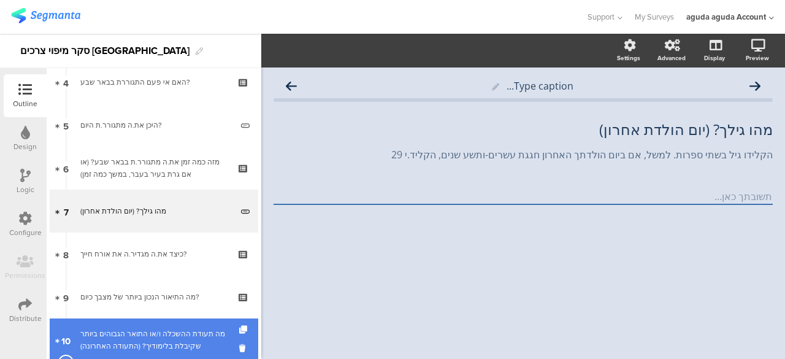
scroll to position [238, 0]
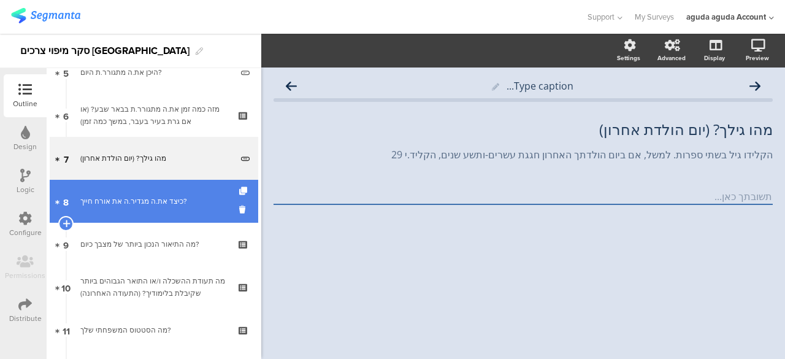
click at [167, 198] on div "כיצד את.ה מגדיר.ה את אורח חייך?" at bounding box center [153, 201] width 147 height 12
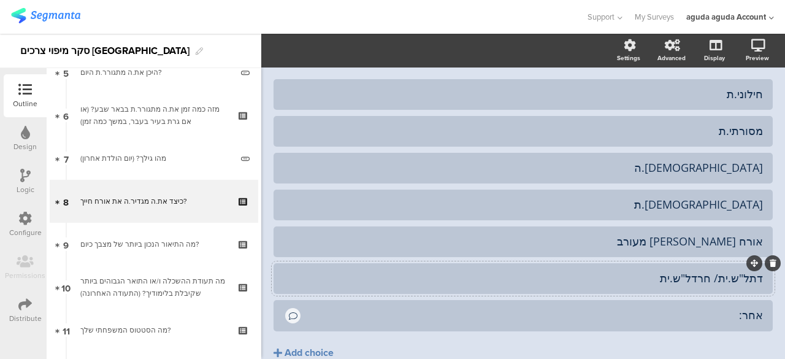
scroll to position [164, 0]
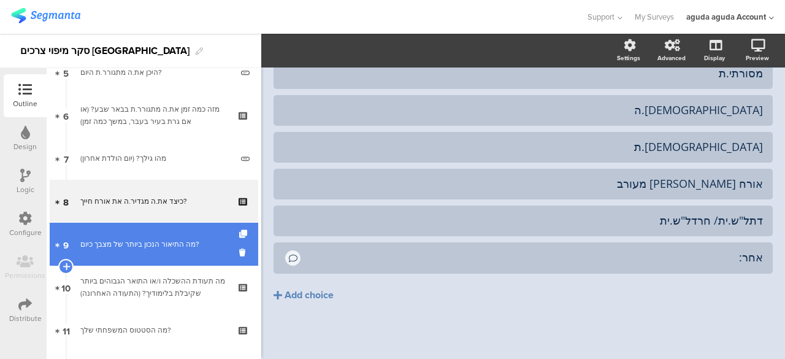
click at [141, 236] on link "9 מה התיאור הנכון ביותר של מצבך כיום?" at bounding box center [154, 244] width 208 height 43
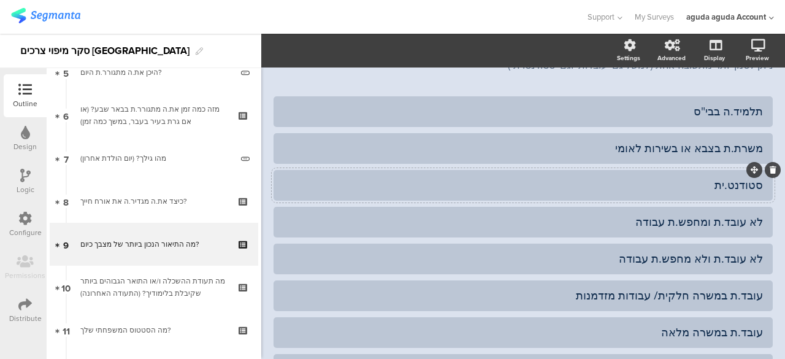
scroll to position [164, 0]
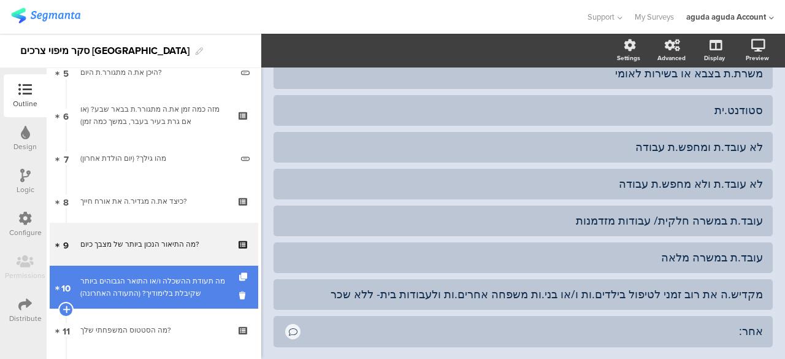
click at [173, 289] on div "מה תעודת ההשכלה ו/או התואר הגבוהים ביותר שקיבלת בלימודיך? (התעודה האחרונה)" at bounding box center [153, 287] width 147 height 25
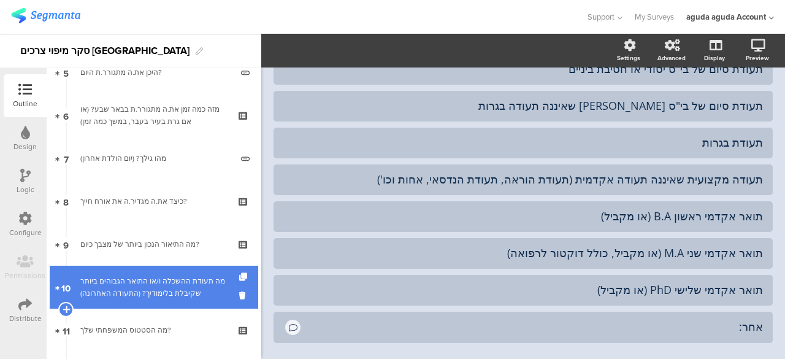
scroll to position [178, 0]
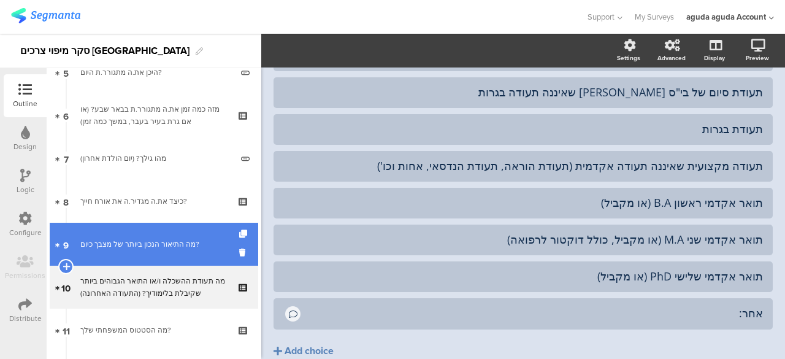
click at [191, 249] on div "מה התיאור הנכון ביותר של מצבך כיום?" at bounding box center [153, 244] width 147 height 12
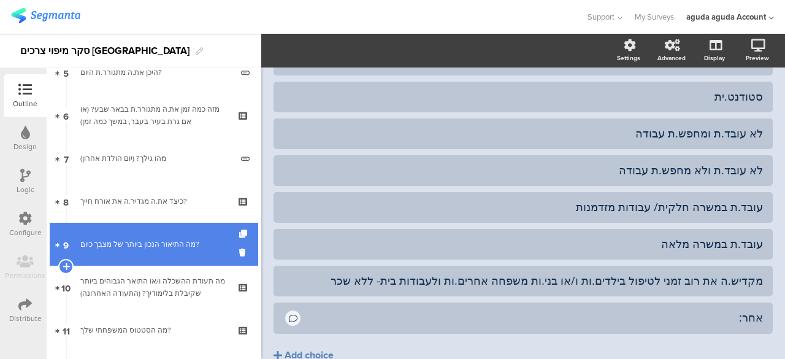
scroll to position [146, 0]
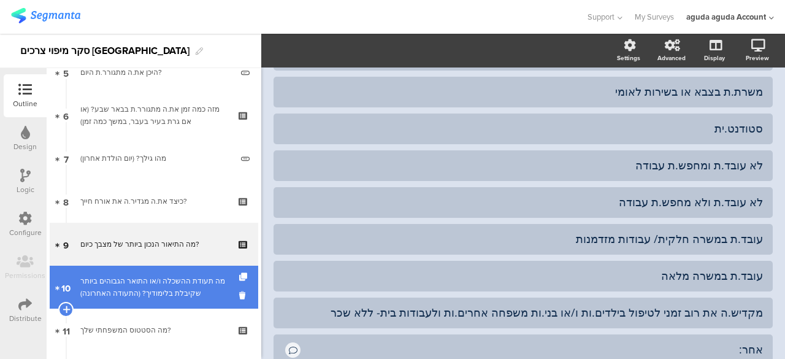
click at [167, 278] on div "מה תעודת ההשכלה ו/או התואר הגבוהים ביותר שקיבלת בלימודיך? (התעודה האחרונה)" at bounding box center [153, 287] width 147 height 25
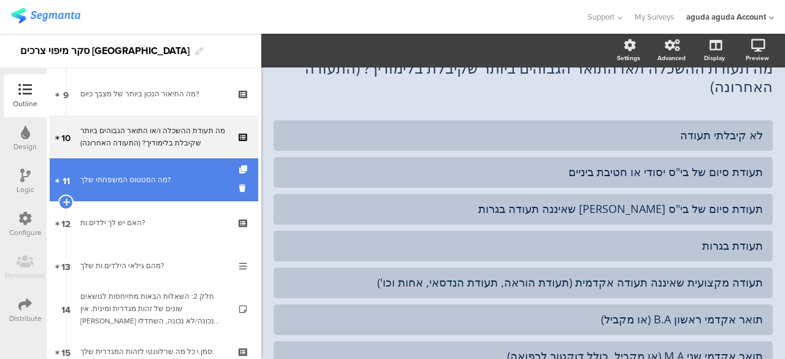
scroll to position [361, 0]
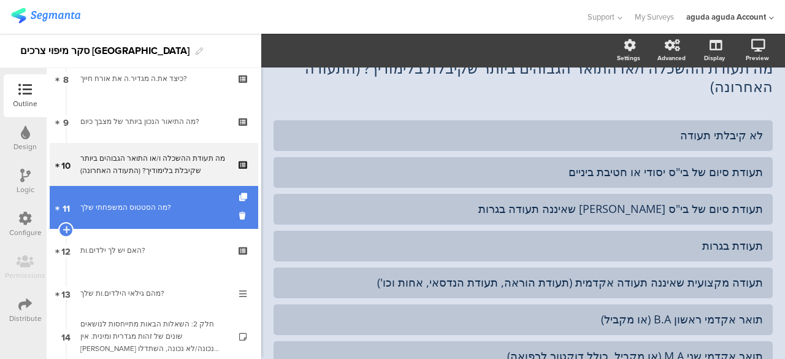
click at [167, 204] on div "מה הסטטוס המשפחתי שלך?" at bounding box center [153, 207] width 147 height 12
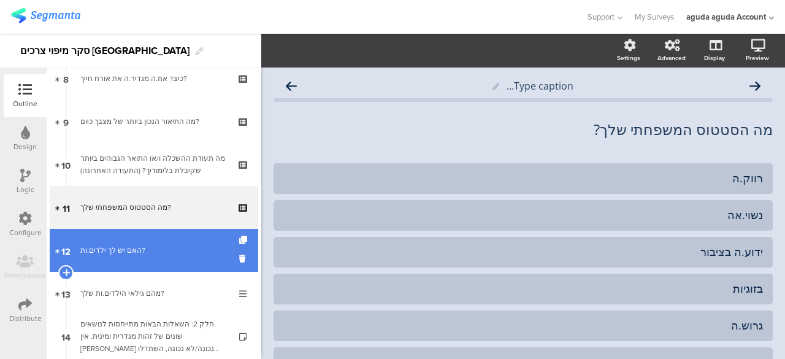
click at [124, 239] on link "12 האם יש לך ילדים.ות?" at bounding box center [154, 250] width 208 height 43
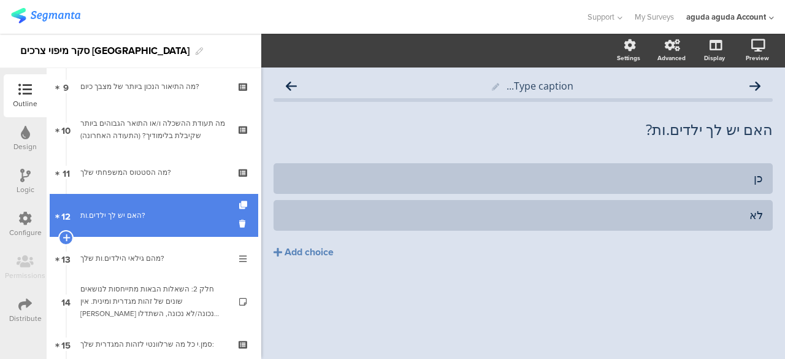
scroll to position [422, 0]
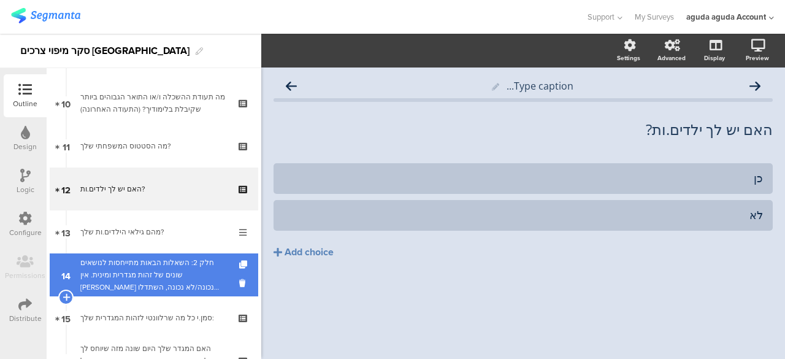
click at [158, 253] on link "14 חלק 2: השאלות הבאות מתייחסות לנושאים שונים של זהות מגדרית ומינית. אין תשובה …" at bounding box center [154, 274] width 208 height 43
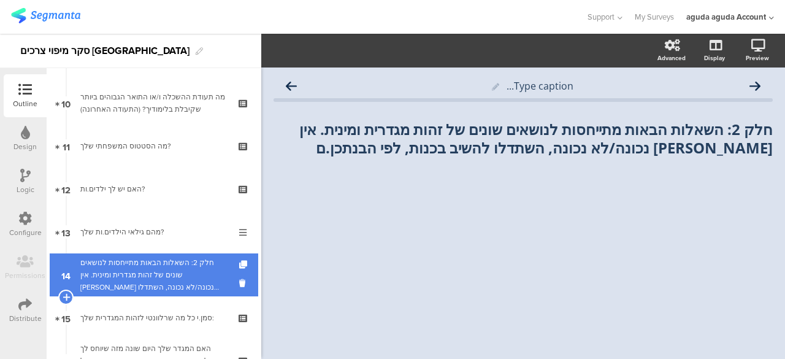
click at [158, 279] on div "חלק 2: השאלות הבאות מתייחסות לנושאים שונים של זהות מגדרית ומינית. אין [PERSON_N…" at bounding box center [153, 274] width 147 height 37
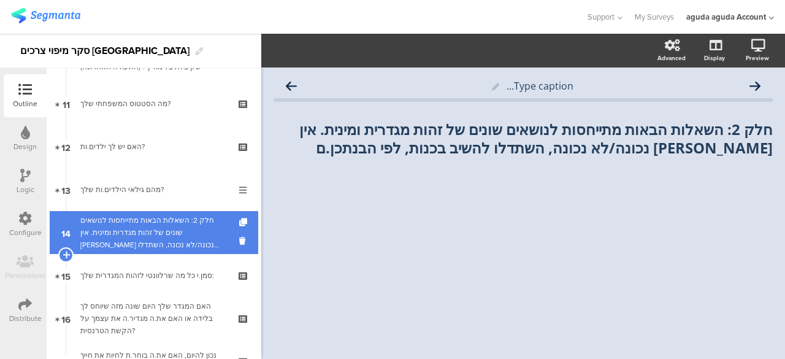
scroll to position [483, 0]
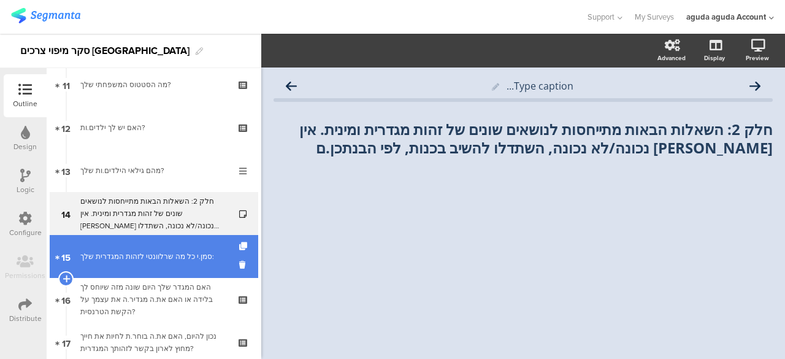
click at [162, 269] on link "15 סמן.י כל מה שרלוונטי לזהות המגדרית שלך:" at bounding box center [154, 256] width 208 height 43
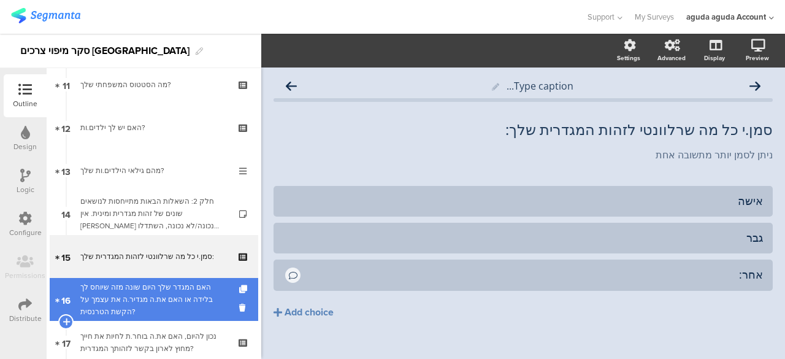
scroll to position [606, 0]
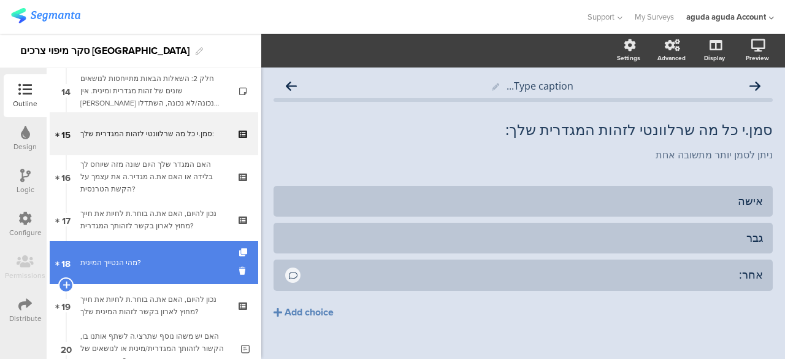
click at [162, 273] on link "18 מהי הנטייך המינית?" at bounding box center [154, 262] width 208 height 43
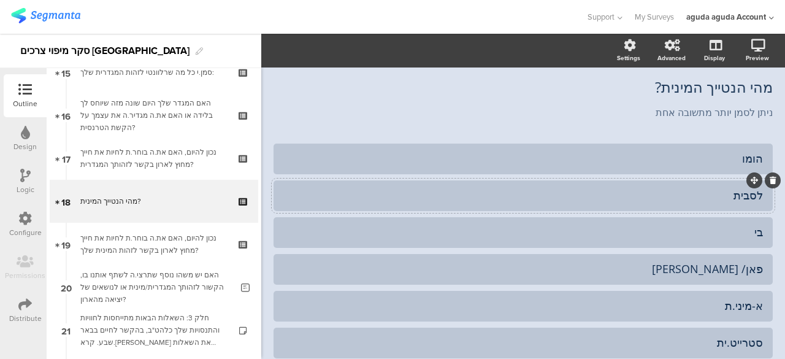
scroll to position [61, 0]
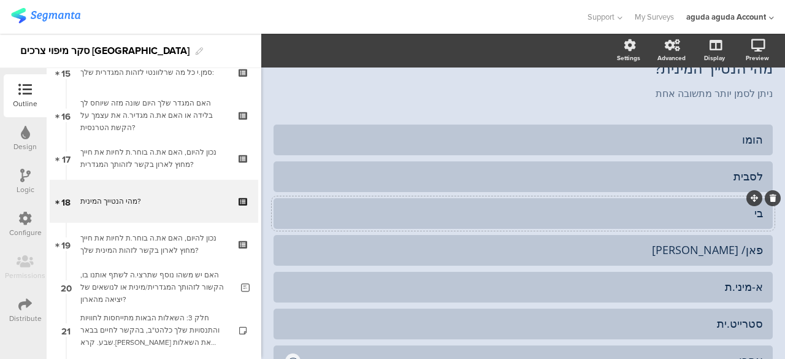
click at [684, 213] on div "בי" at bounding box center [523, 213] width 480 height 14
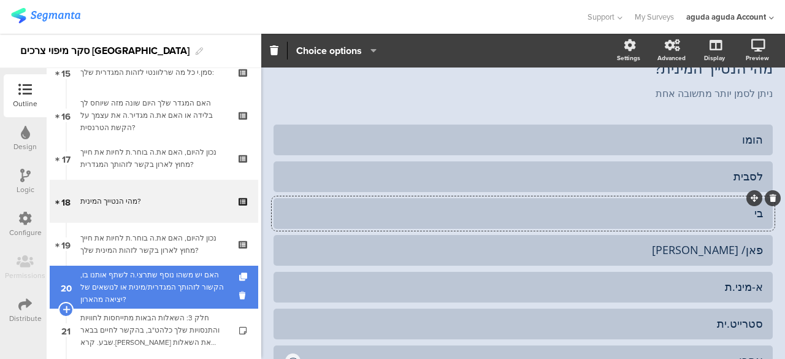
click at [158, 272] on div "האם יש משהו נוסף שתרצי.ה לשתף אותנו בו, הקשור לזהותך המגדרית/מינית או לנושאים ש…" at bounding box center [155, 287] width 151 height 37
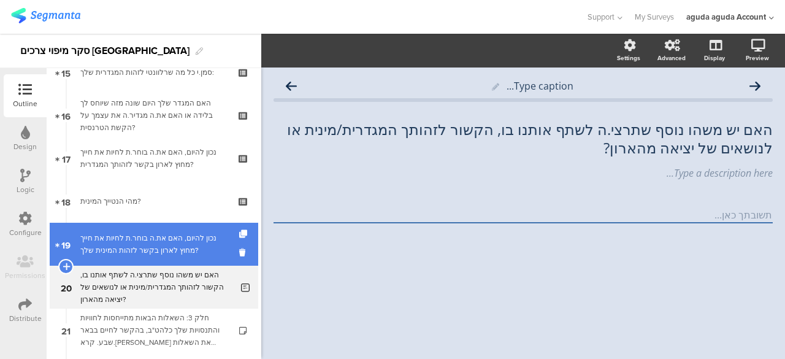
click at [177, 242] on div "נכון להיום, האם את.ה בוחר.ת לחיות את חייך מחוץ לארון בקשר לזהות המינית שלך?" at bounding box center [153, 244] width 147 height 25
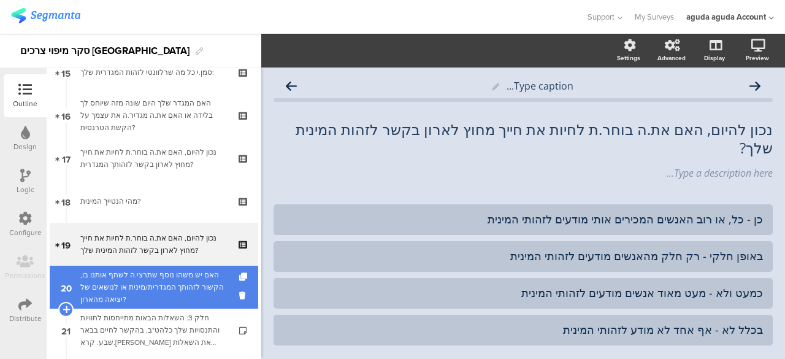
click at [186, 297] on div "האם יש משהו נוסף שתרצי.ה לשתף אותנו בו, הקשור לזהותך המגדרית/מינית או לנושאים ש…" at bounding box center [155, 287] width 151 height 37
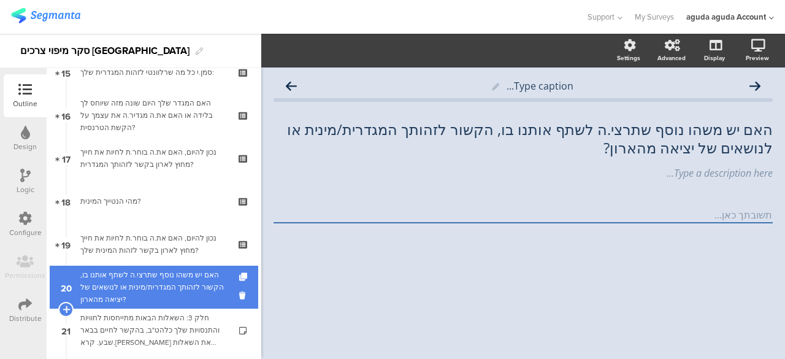
scroll to position [728, 0]
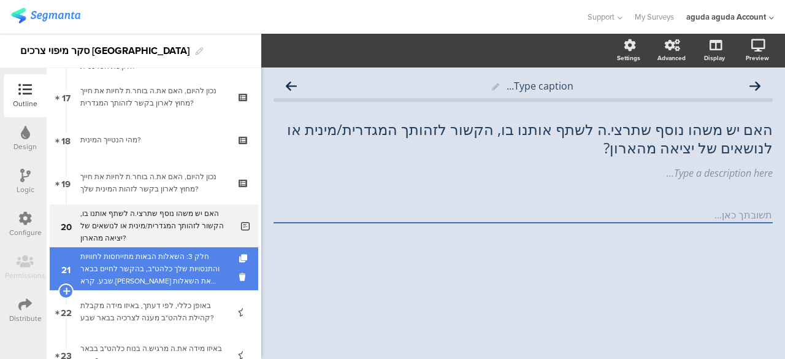
click at [163, 280] on div "חלק 3: השאלות הבאות מתייחסות לחוויות והתנסויות שלך כלהט"ב, בהקשר לחיים בבאר שבע…" at bounding box center [153, 268] width 147 height 37
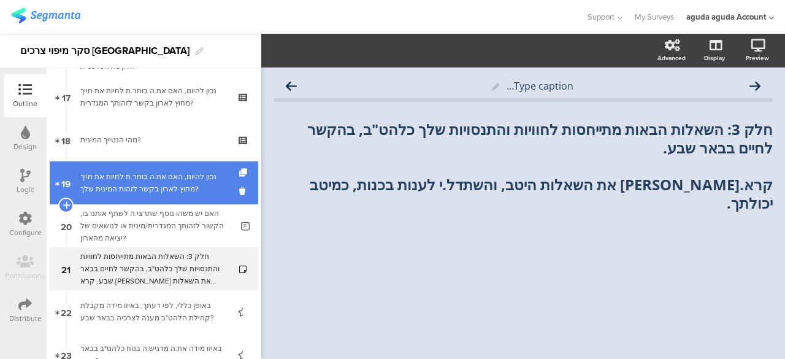
click at [169, 185] on div "נכון להיום, האם את.ה בוחר.ת לחיות את חייך מחוץ לארון בקשר לזהות המינית שלך?" at bounding box center [153, 182] width 147 height 25
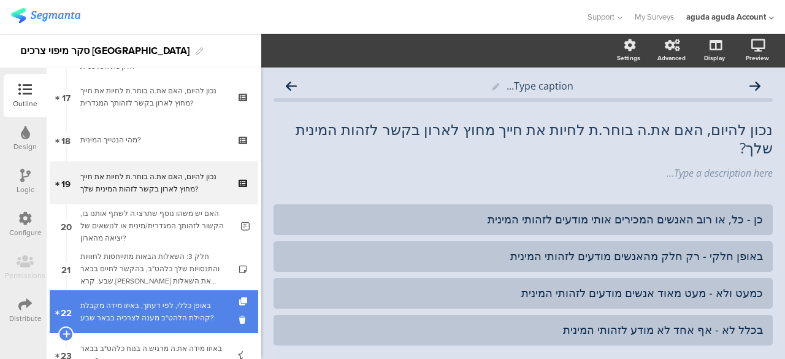
click at [145, 306] on div "באופן כללי, לפי דעתך, באיזו מידה מקבלת קהילת הלהט"ב מענה לצרכיה בבאר שבע?" at bounding box center [153, 311] width 147 height 25
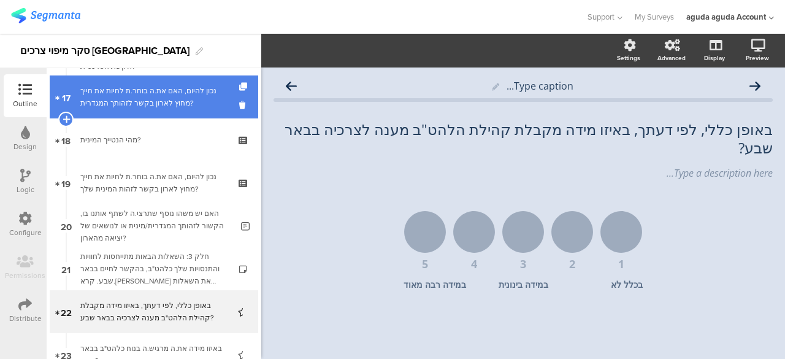
click at [159, 109] on div "נכון להיום, האם את.ה בוחר.ת לחיות את חייך מחוץ לארון בקשר לזהותך המגדרית?" at bounding box center [153, 97] width 147 height 25
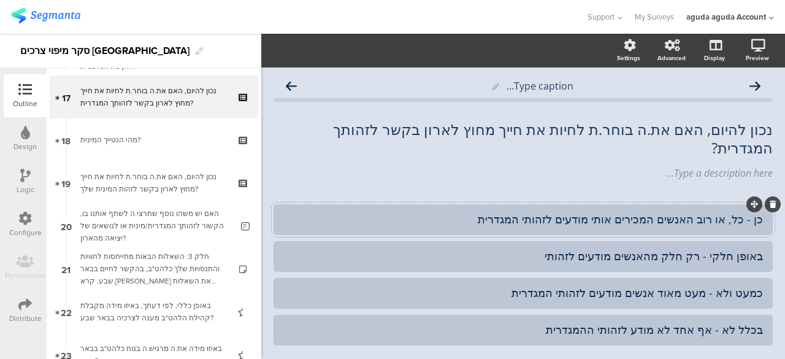
click at [478, 212] on div "כן - כל, או רוב האנשים המכירים אותי מודעים לזהותי המגדרית" at bounding box center [523, 219] width 480 height 14
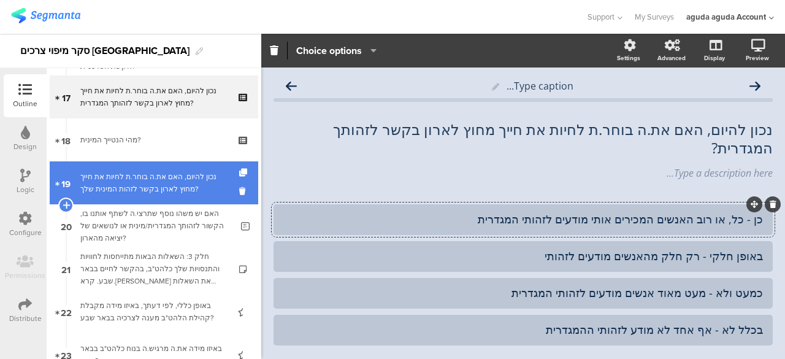
click at [175, 177] on div "נכון להיום, האם את.ה בוחר.ת לחיות את חייך מחוץ לארון בקשר לזהות המינית שלך?" at bounding box center [153, 182] width 147 height 25
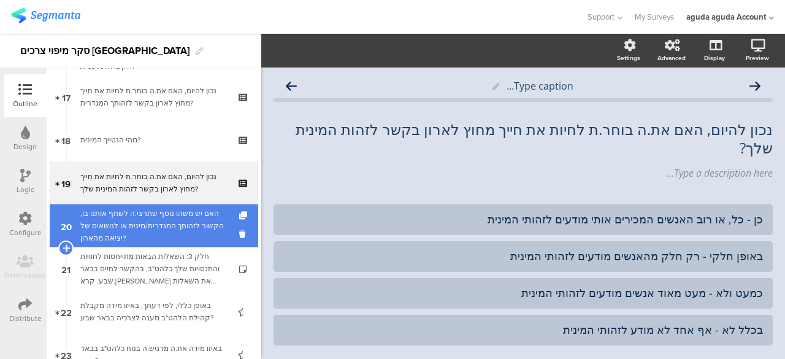
click at [188, 225] on div "האם יש משהו נוסף שתרצי.ה לשתף אותנו בו, הקשור לזהותך המגדרית/מינית או לנושאים ש…" at bounding box center [155, 225] width 151 height 37
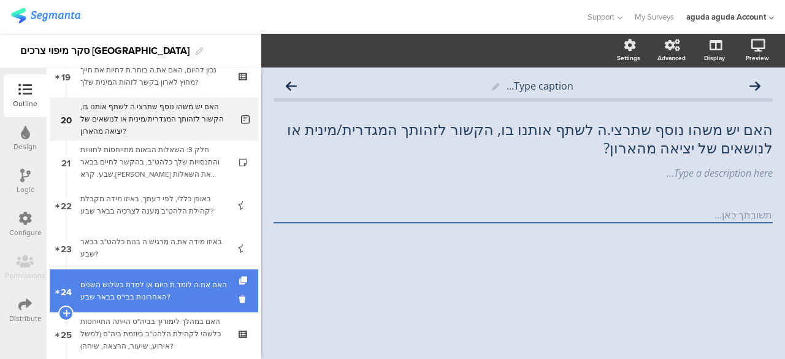
scroll to position [851, 0]
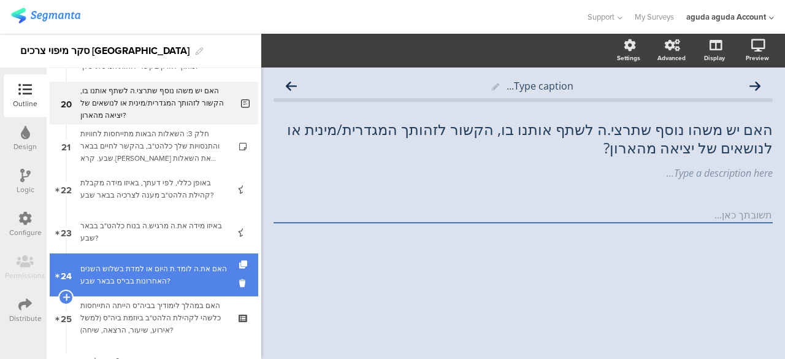
click at [157, 278] on div "האם את.ה לומד.ת היום או למדת בשלוש השנים האחרונות בבי"ס בבאר שבע?" at bounding box center [153, 274] width 147 height 25
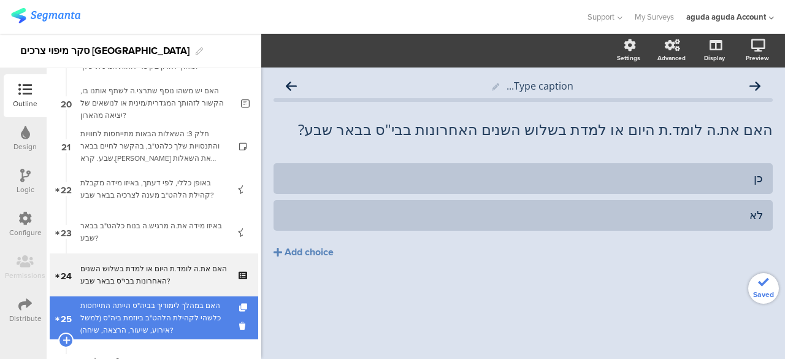
click at [188, 308] on div "האם במהלך לימודיך בביה"ס הייתה התייחסות כלשהי לקהילת הלהט"ב ביוזמת ביה"ס (למשל …" at bounding box center [153, 317] width 147 height 37
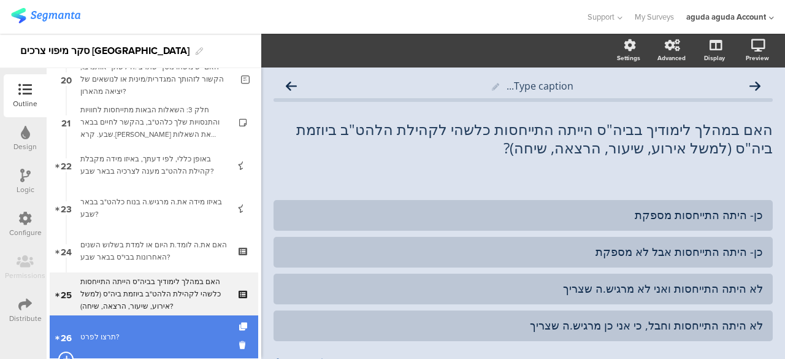
scroll to position [912, 0]
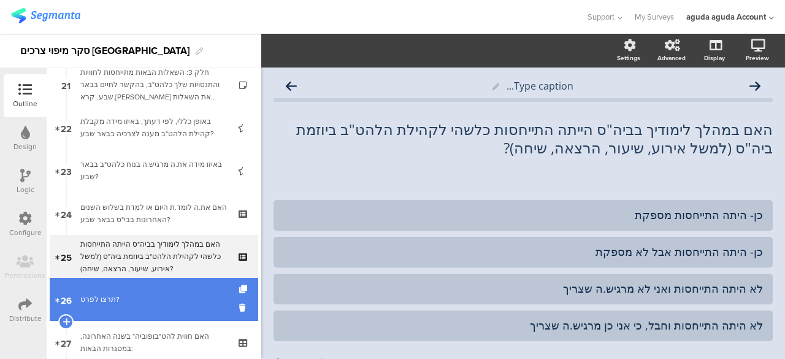
click at [103, 294] on div "תרצו לפרט?" at bounding box center [155, 299] width 151 height 12
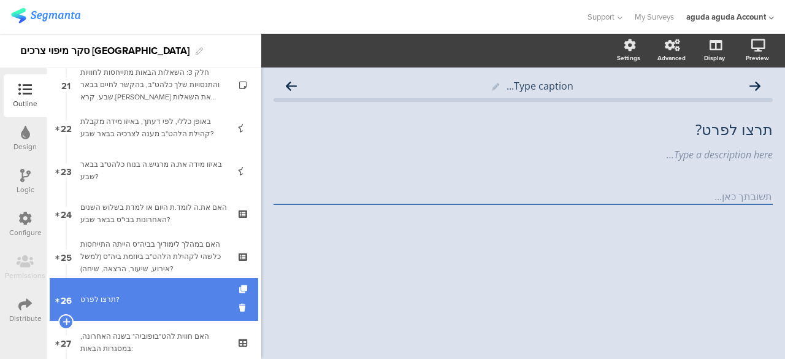
scroll to position [974, 0]
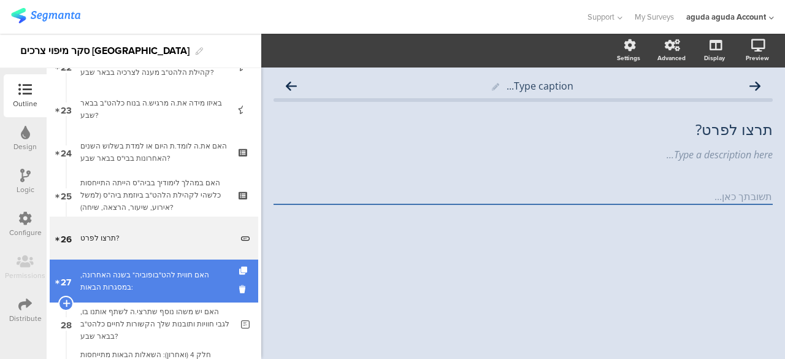
click at [112, 290] on div "האם חווית להט"בופוביה* בשנה האחרונה, במסגרות הבאות:" at bounding box center [153, 281] width 147 height 25
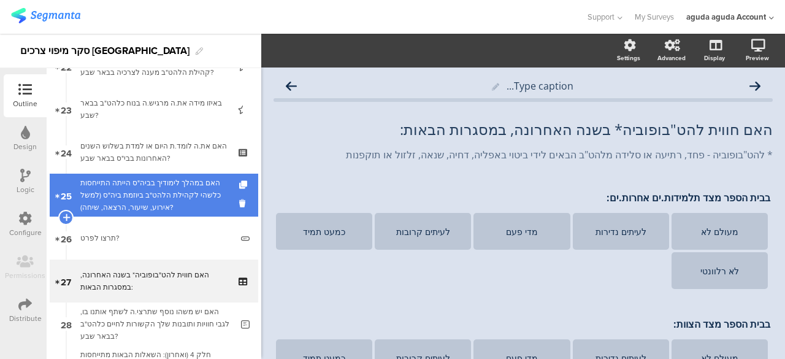
click at [150, 208] on div "האם במהלך לימודיך בביה"ס הייתה התייחסות כלשהי לקהילת הלהט"ב ביוזמת ביה"ס (למשל …" at bounding box center [153, 195] width 147 height 37
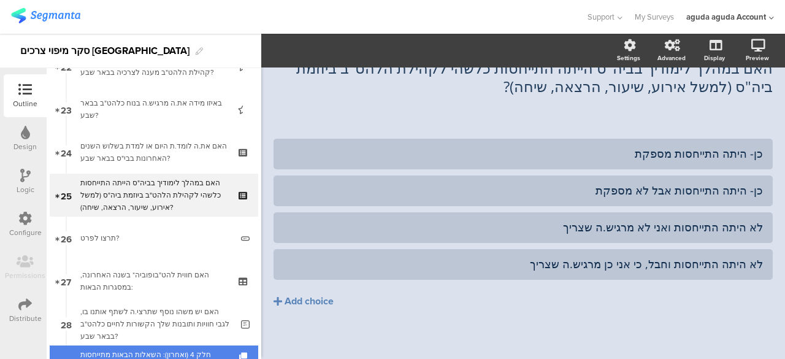
scroll to position [1035, 0]
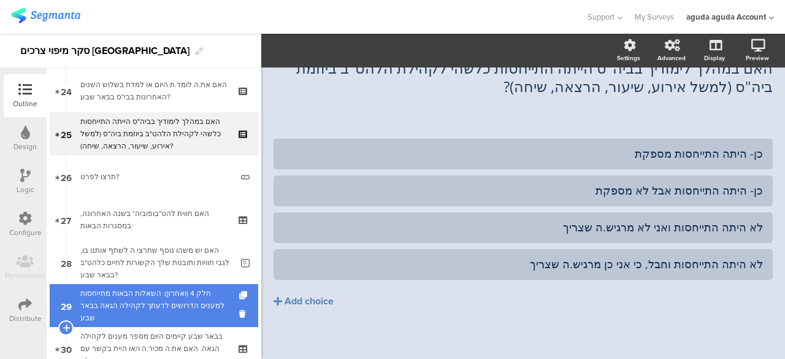
click at [165, 305] on div "חלק 4 (ואחרון): השאלות הבאות מתייחסות למענים הדרושים לדעתך לקהילה הגאה בבאר שבע" at bounding box center [153, 305] width 147 height 37
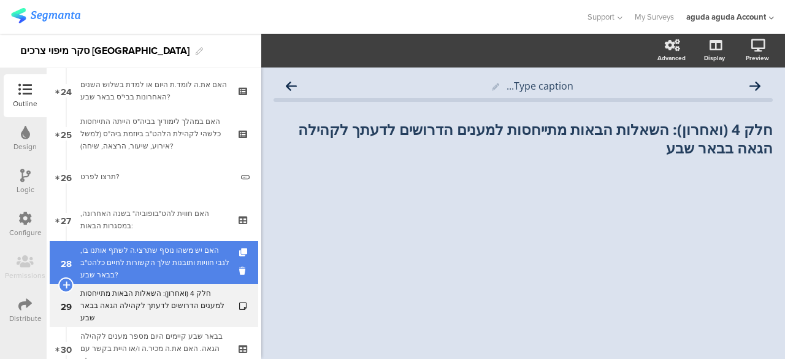
click at [173, 269] on div "האם יש משהו נוסף שתרצי.ה לשתף אותנו בו, לגבי חוויות ותובנות שלך הקשורות לחיים כ…" at bounding box center [155, 262] width 151 height 37
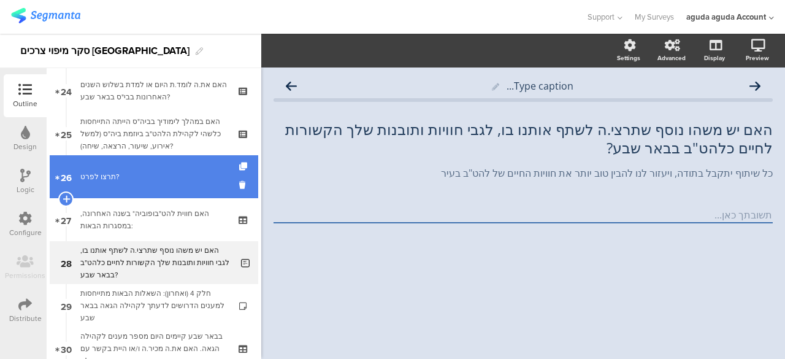
click at [144, 169] on link "26 תרצו לפרט?" at bounding box center [154, 176] width 208 height 43
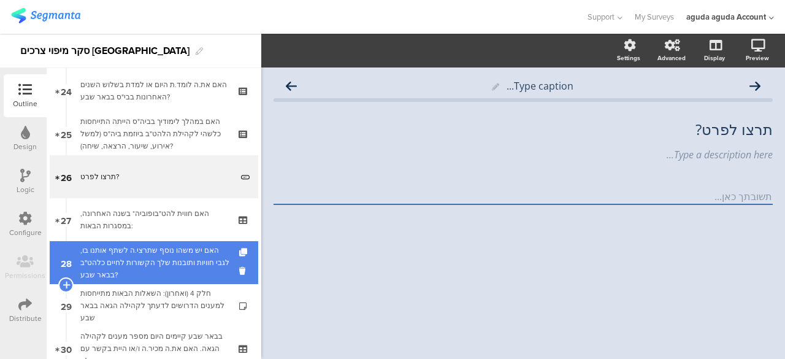
click at [151, 269] on div "האם יש משהו נוסף שתרצי.ה לשתף אותנו בו, לגבי חוויות ותובנות שלך הקשורות לחיים כ…" at bounding box center [155, 262] width 151 height 37
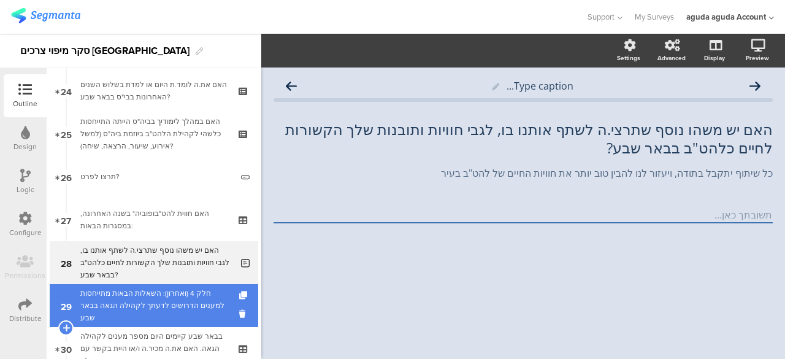
click at [182, 290] on div "חלק 4 (ואחרון): השאלות הבאות מתייחסות למענים הדרושים לדעתך לקהילה הגאה בבאר שבע" at bounding box center [153, 305] width 147 height 37
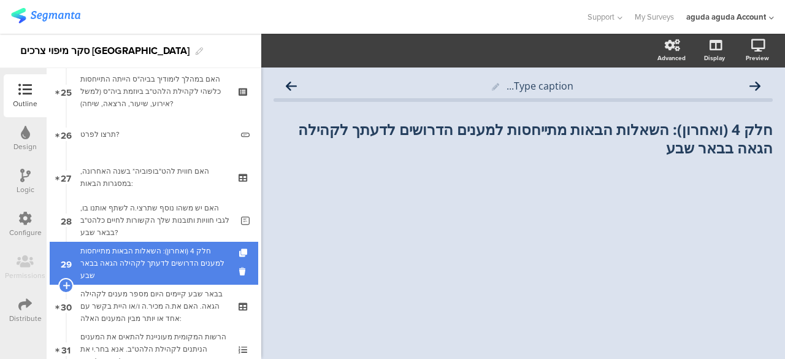
scroll to position [1096, 0]
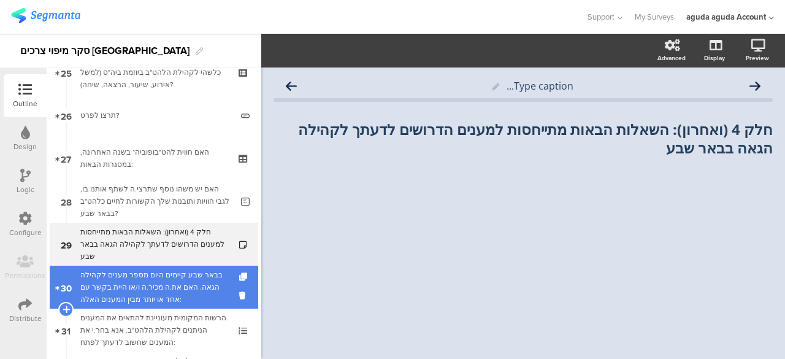
click at [174, 273] on div "בבאר שבע קיימים היום מספר מענים לקהילה הגאה. האם את.ה מכיר.ה ו/או היית בקשר עם …" at bounding box center [153, 287] width 147 height 37
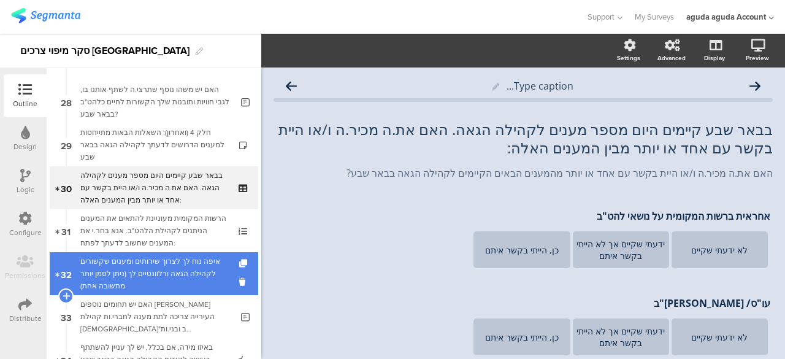
scroll to position [1219, 0]
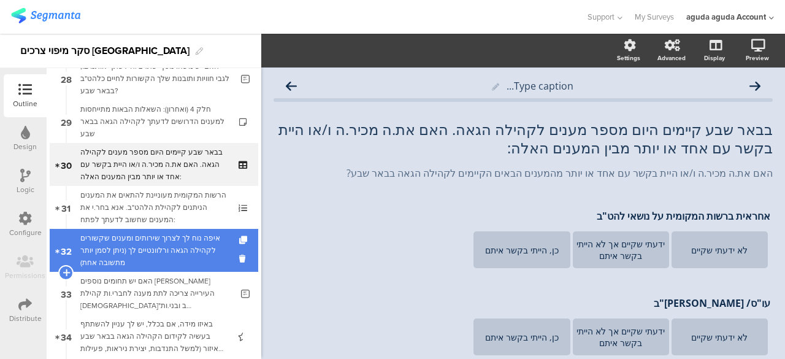
click at [172, 254] on div "איפה נוח לך לצרוך שירותים ומענים שקשורים לקהילה הגאה ורלוונטיים לך (ניתן לסמן י…" at bounding box center [153, 250] width 147 height 37
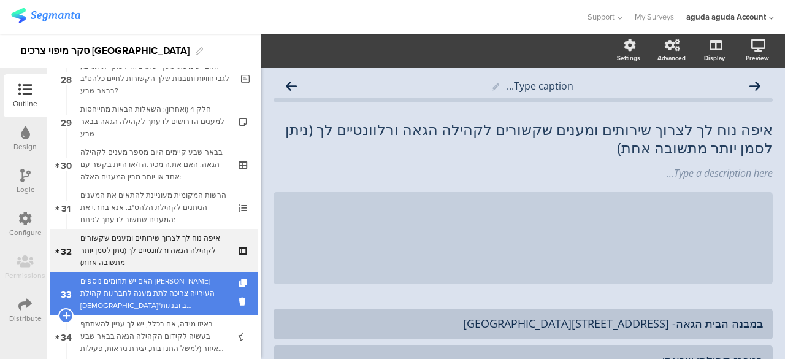
click at [175, 286] on div "האם יש תחומים נוספים [PERSON_NAME] העירייה צריכה לתת מענה לחברי.ות קהילת [DEMOG…" at bounding box center [155, 293] width 151 height 37
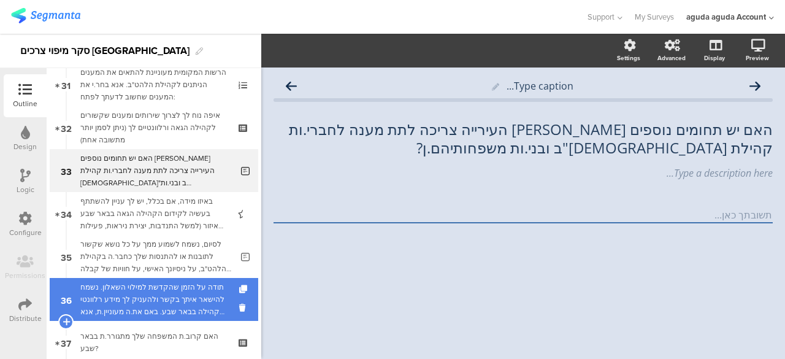
scroll to position [1403, 0]
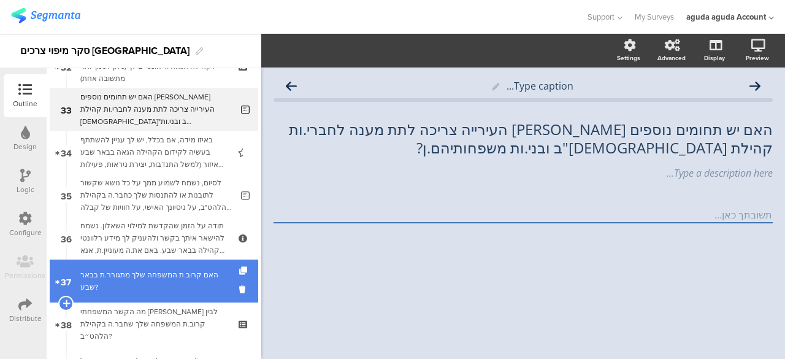
click at [167, 284] on div "האם קרוב.ת המשפחה שלך מתגורר.ת בבאר שבע?" at bounding box center [153, 281] width 147 height 25
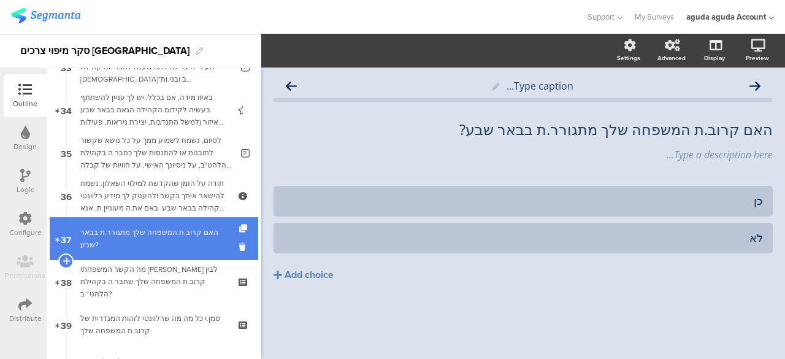
scroll to position [1464, 0]
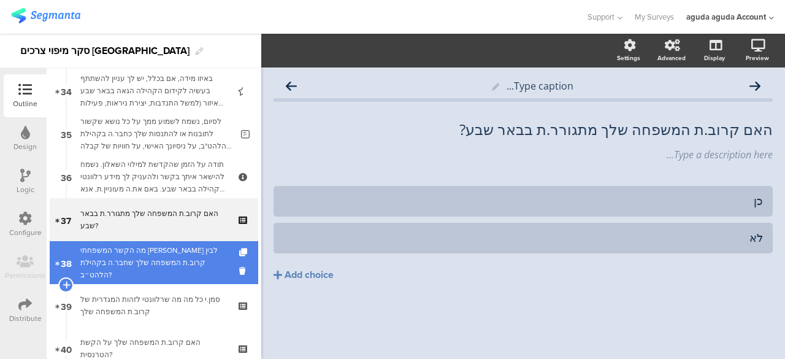
click at [171, 272] on div "מה הקשר המשפחתי [PERSON_NAME] לבין קרוב.ת המשפחה שלך שחבר.ה בקהילת הלהט״ב?" at bounding box center [153, 262] width 147 height 37
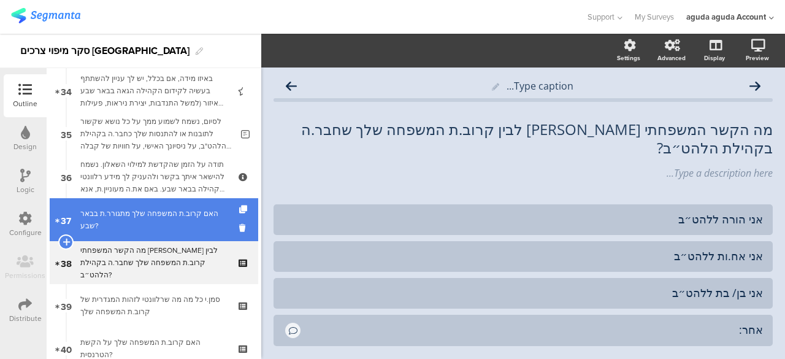
click at [164, 229] on div "האם קרוב.ת המשפחה שלך מתגורר.ת בבאר שבע?" at bounding box center [153, 219] width 147 height 25
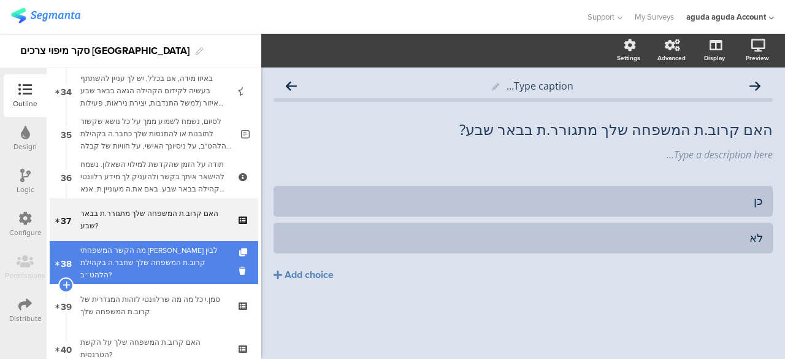
click at [163, 261] on div "מה הקשר המשפחתי [PERSON_NAME] לבין קרוב.ת המשפחה שלך שחבר.ה בקהילת הלהט״ב?" at bounding box center [153, 262] width 147 height 37
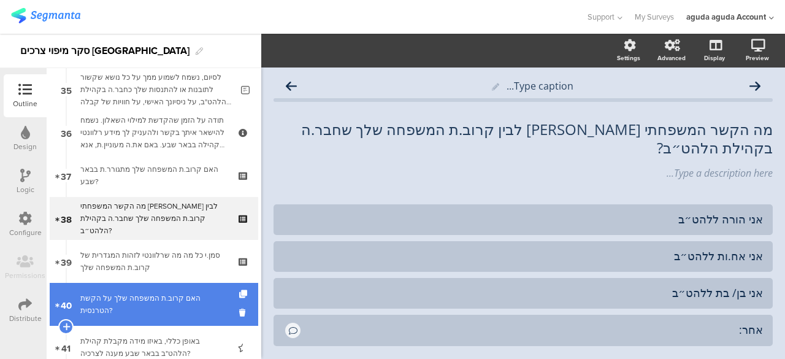
scroll to position [1526, 0]
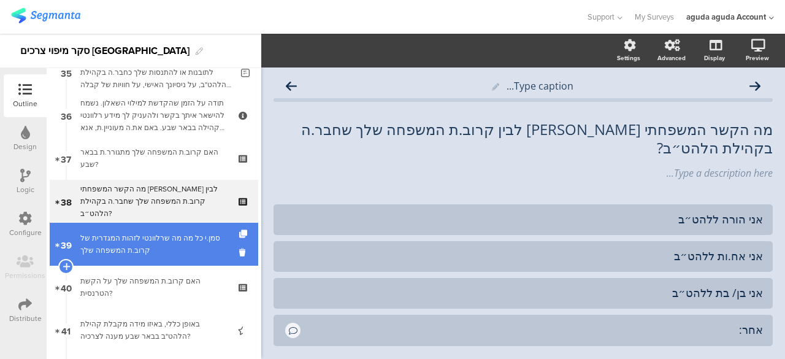
click at [166, 257] on link "39 סמן.י כל מה מה שרלוונטי לזהות המגדרית של קרוב.ת המשפחה שלך" at bounding box center [154, 244] width 208 height 43
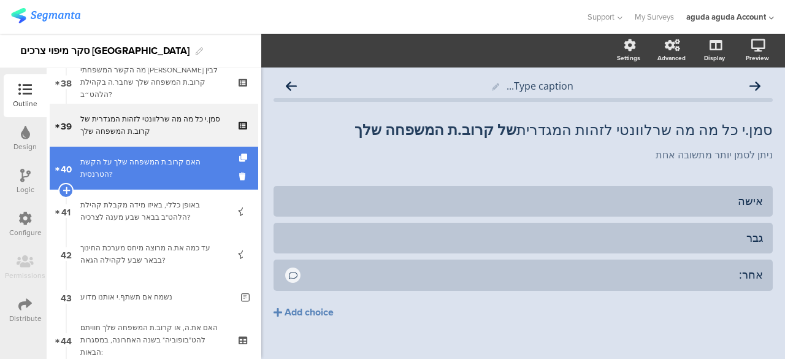
scroll to position [1648, 0]
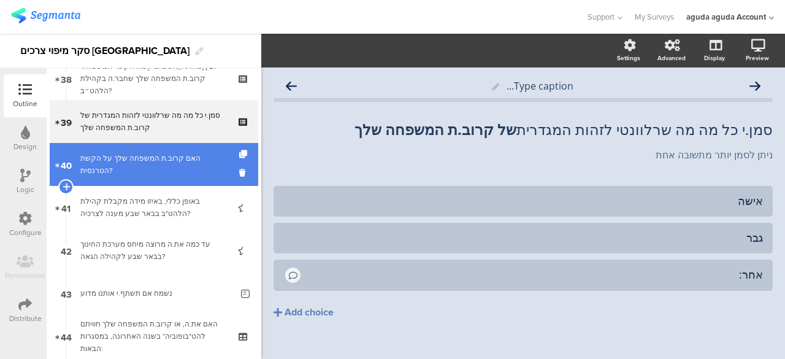
click at [187, 163] on div "האם קרוב.ת המשפחה שלך על הקשת הטרנסית?" at bounding box center [153, 164] width 147 height 25
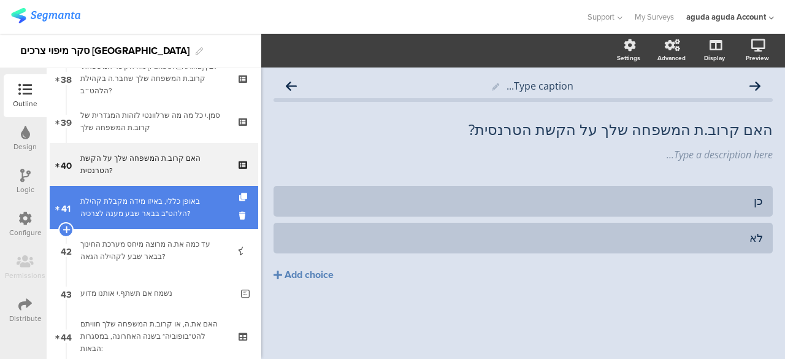
click at [185, 191] on link "41 באופן כללי, באיזו מידה מקבלת קהילת הלהט"ב בבאר שבע מענה לצרכיה?" at bounding box center [154, 207] width 208 height 43
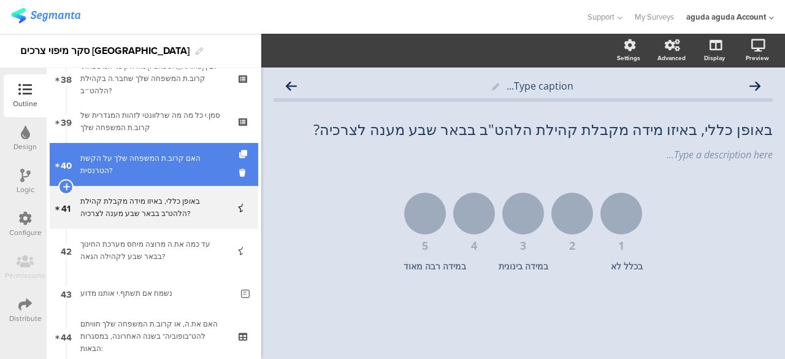
click at [156, 172] on div "האם קרוב.ת המשפחה שלך על הקשת הטרנסית?" at bounding box center [153, 164] width 147 height 25
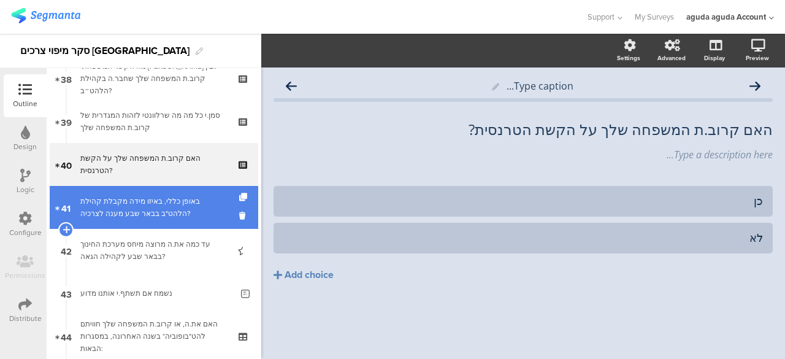
click at [169, 218] on div "באופן כללי, באיזו מידה מקבלת קהילת הלהט"ב בבאר שבע מענה לצרכיה?" at bounding box center [153, 207] width 147 height 25
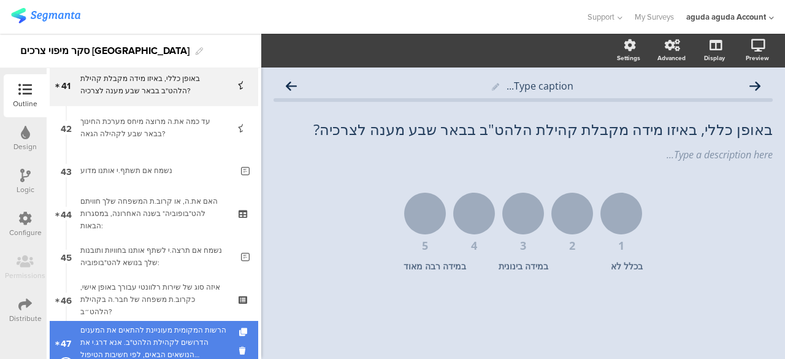
scroll to position [1832, 0]
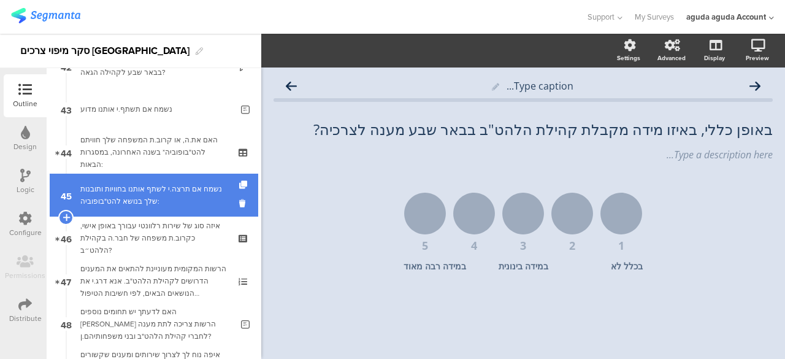
click at [153, 199] on div "נשמח אם תרצה.י לשתף אותנו בחוויות ותובנות שלך בנושא להט"בופוביה:" at bounding box center [155, 195] width 151 height 25
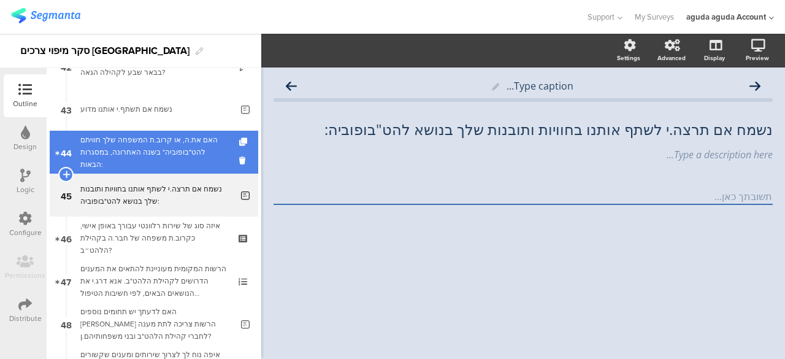
click at [174, 155] on div "האם את.ה, או קרוב.ת המשפחה שלך חוויתם להט"בופוביה* בשנה האחרונה, במסגרות הבאות:" at bounding box center [153, 152] width 147 height 37
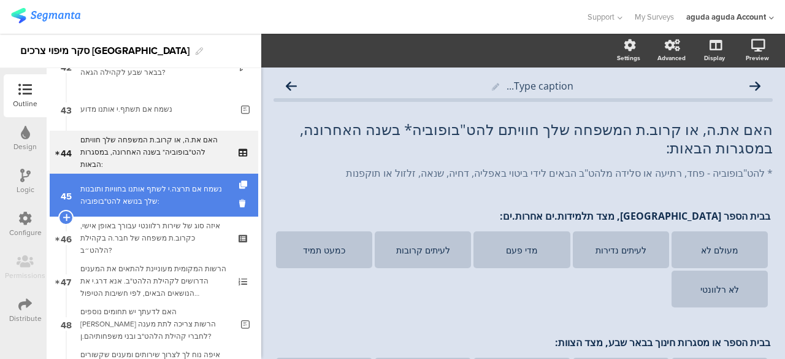
click at [166, 191] on div "נשמח אם תרצה.י לשתף אותנו בחוויות ותובנות שלך בנושא להט"בופוביה:" at bounding box center [155, 195] width 151 height 25
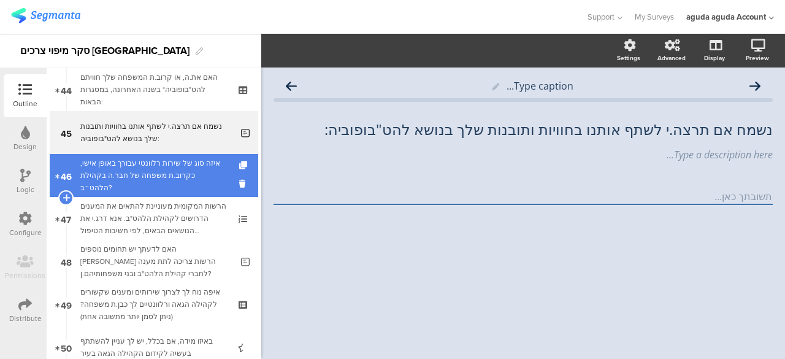
scroll to position [1894, 0]
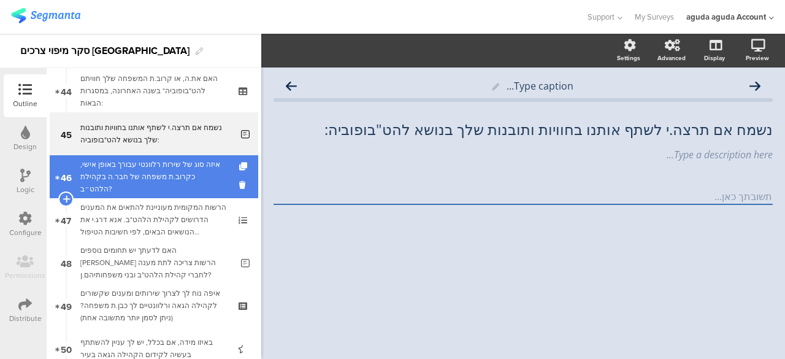
click at [165, 193] on link "46 איזה סוג של שירות רלוונטי עבורך באופן אישי, כקרוב.ת משפחה של חבר.ה בקהילת הל…" at bounding box center [154, 176] width 208 height 43
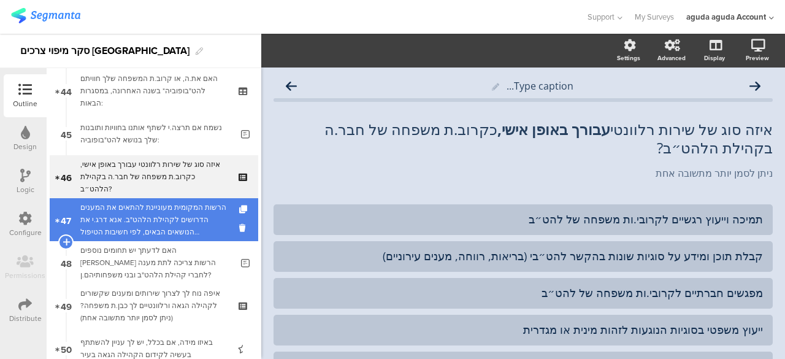
click at [165, 210] on div "הרשות המקומית מעוניינת להתאים את המענים הדרושים לקהילת הלהט"ב. אנא דרג.י את הנו…" at bounding box center [153, 219] width 147 height 37
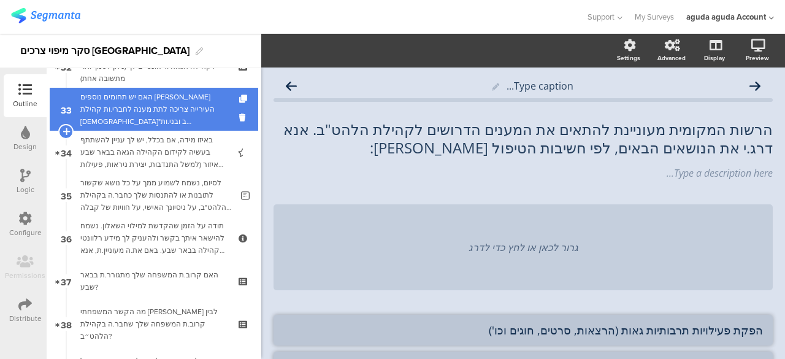
scroll to position [1342, 0]
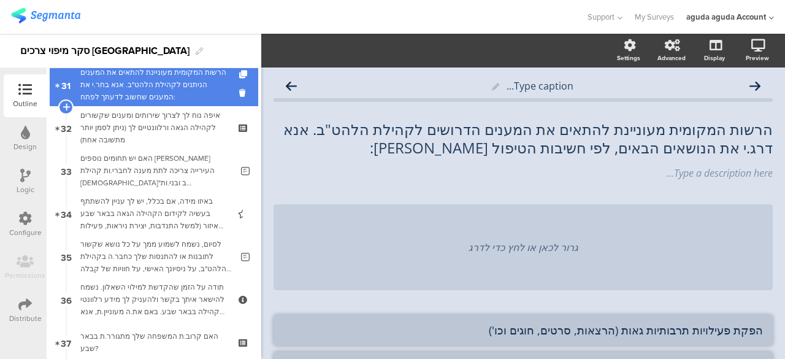
click at [162, 94] on div "הרשות המקומית מעוניינת להתאים את המענים הניתנים לקהילת הלהט"ב. אנא בחר.י את המע…" at bounding box center [153, 84] width 147 height 37
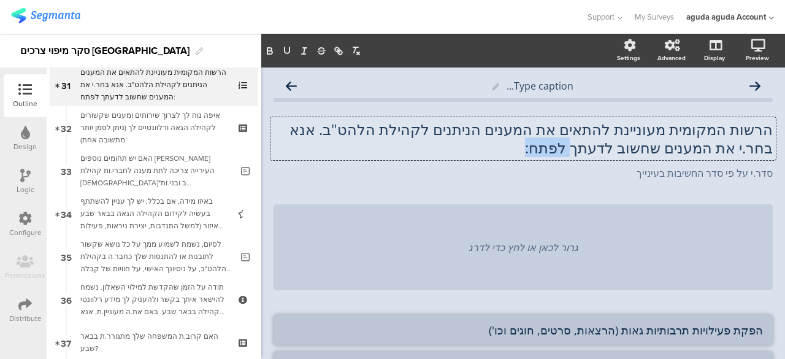
scroll to position [1, 0]
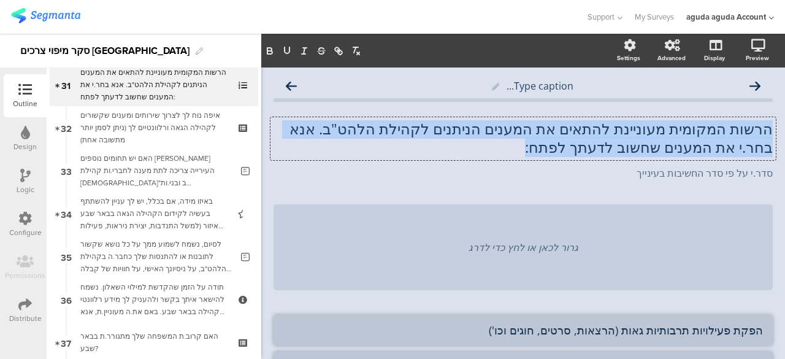
drag, startPoint x: 495, startPoint y: 153, endPoint x: 769, endPoint y: 121, distance: 275.4
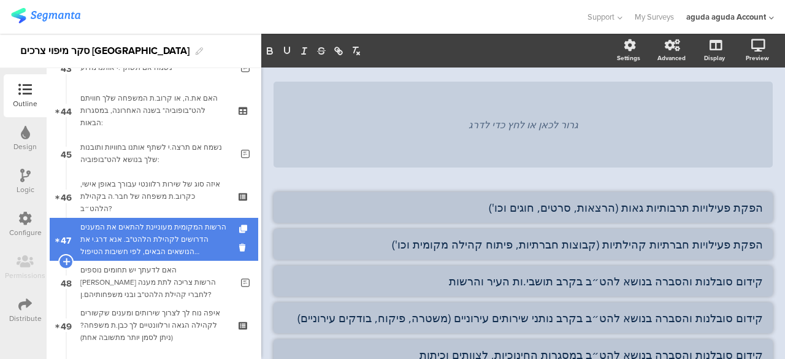
scroll to position [1894, 0]
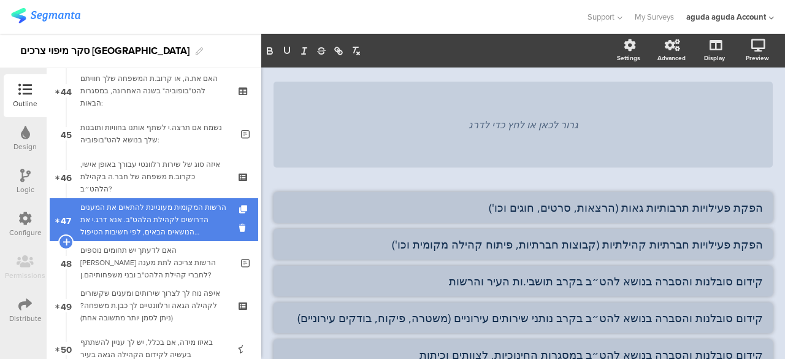
click at [146, 224] on div "הרשות המקומית מעוניינת להתאים את המענים הדרושים לקהילת הלהט"ב. אנא דרג.י את הנו…" at bounding box center [153, 219] width 147 height 37
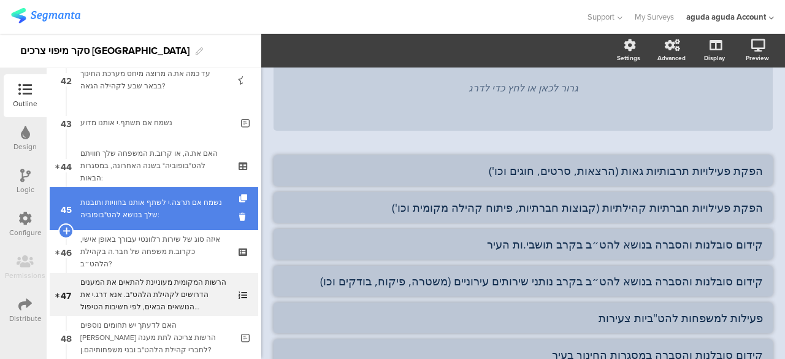
scroll to position [1894, 0]
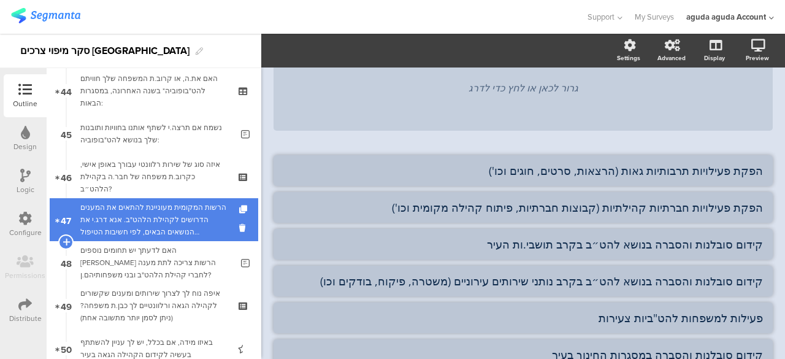
click at [196, 233] on div "הרשות המקומית מעוניינת להתאים את המענים הדרושים לקהילת הלהט"ב. אנא דרג.י את הנו…" at bounding box center [153, 219] width 147 height 37
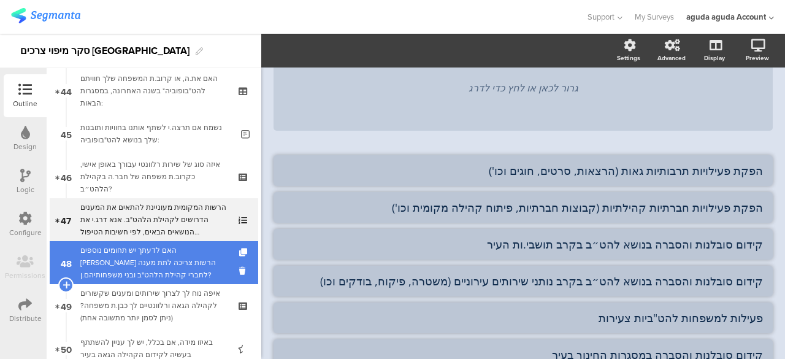
click at [197, 266] on div "האם לדעתך יש תחומים נוספים שבהם הרשות צריכה לתת מענה לחברי קהילת הלהט"ב ובני מש…" at bounding box center [155, 262] width 151 height 37
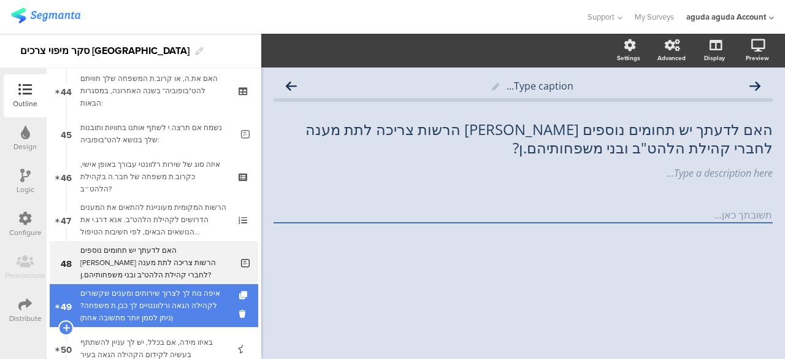
click at [199, 289] on div "איפה נוח לך לצרוך שירותים ומענים שקשורים לקהילה הגאה ורלוונטיים לך כבן.ת משפחה?…" at bounding box center [153, 305] width 147 height 37
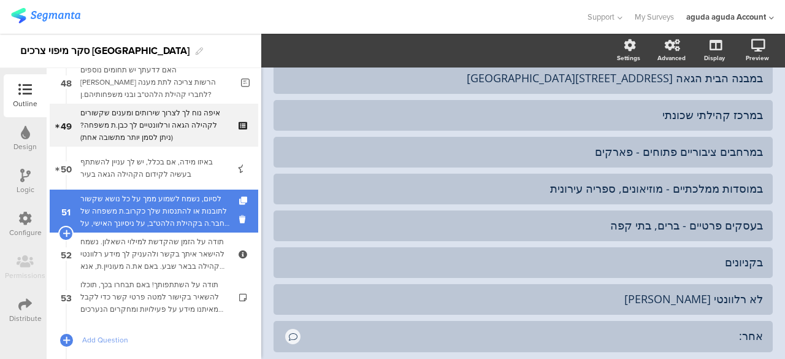
scroll to position [2078, 0]
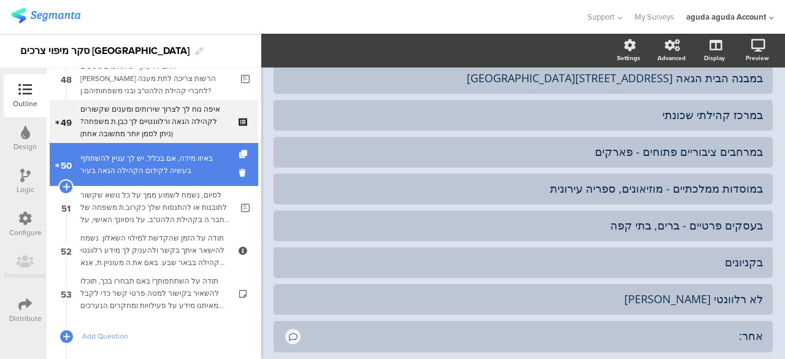
click at [165, 167] on div "באיזו מידה, אם בכלל, יש לך עניין להשתתף בעשיה לקידום הקהילה הגאה בעיר" at bounding box center [153, 164] width 147 height 25
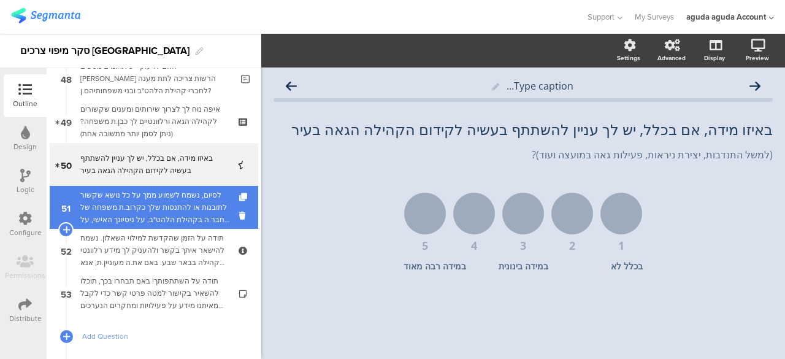
click at [165, 193] on div "לסיום, נשמח לשמוע ממך על כל נושא שקשור לתובנות או להתנסות שלך כקרוב.ת משפחה של …" at bounding box center [155, 207] width 151 height 37
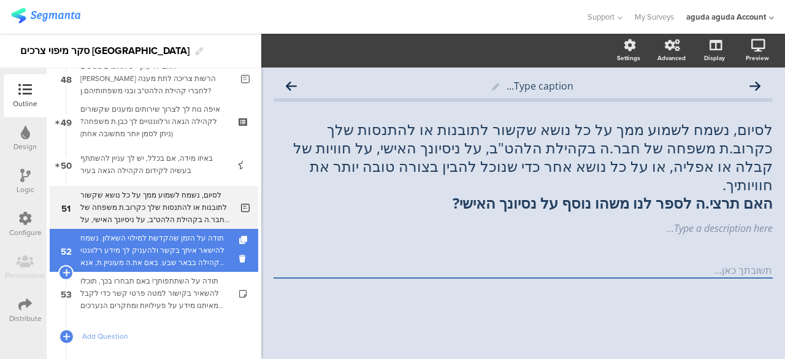
click at [127, 241] on div "תודה על הזמן שהקדשת למילוי השאלון. נשמח להישאר איתך בקשר ולהעניק לך מידע רלוונט…" at bounding box center [153, 250] width 147 height 37
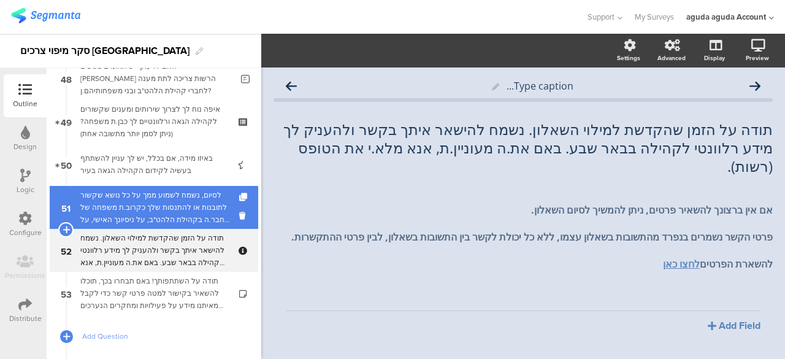
click at [153, 210] on div "לסיום, נשמח לשמוע ממך על כל נושא שקשור לתובנות או להתנסות שלך כקרוב.ת משפחה של …" at bounding box center [155, 207] width 151 height 37
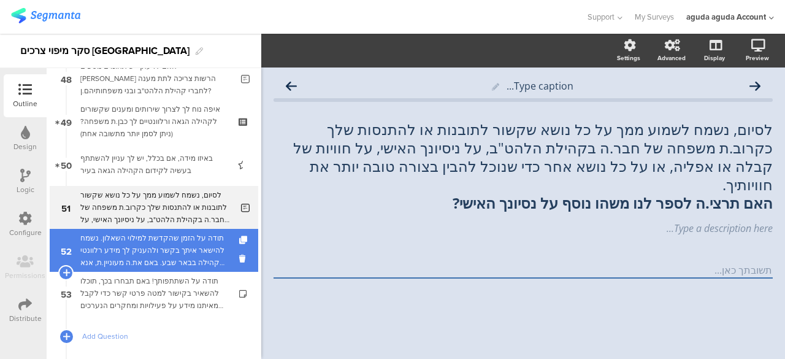
click at [167, 248] on div "תודה על הזמן שהקדשת למילוי השאלון. נשמח להישאר איתך בקשר ולהעניק לך מידע רלוונט…" at bounding box center [153, 250] width 147 height 37
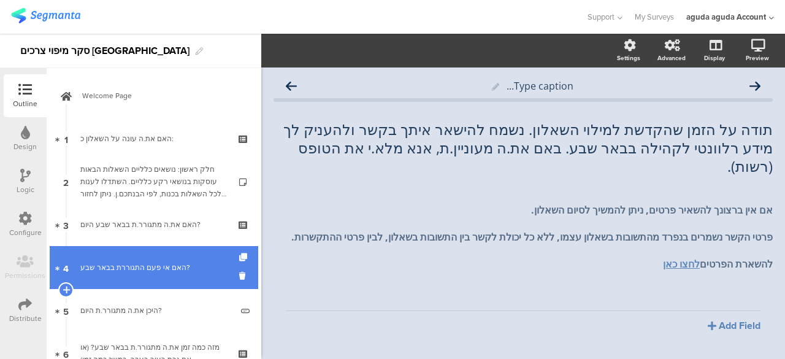
click at [179, 264] on div "האם אי פעם התגוררת בבאר שבע?" at bounding box center [153, 267] width 147 height 12
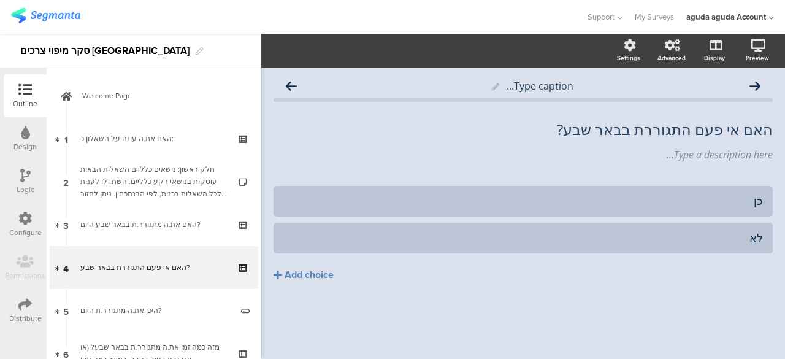
click at [34, 180] on div "Logic" at bounding box center [25, 181] width 43 height 43
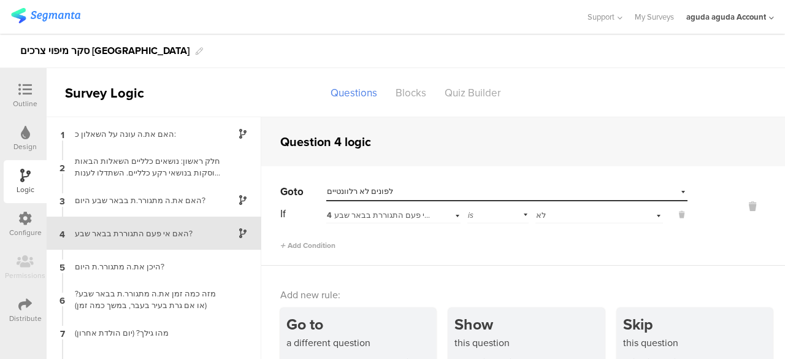
scroll to position [20, 0]
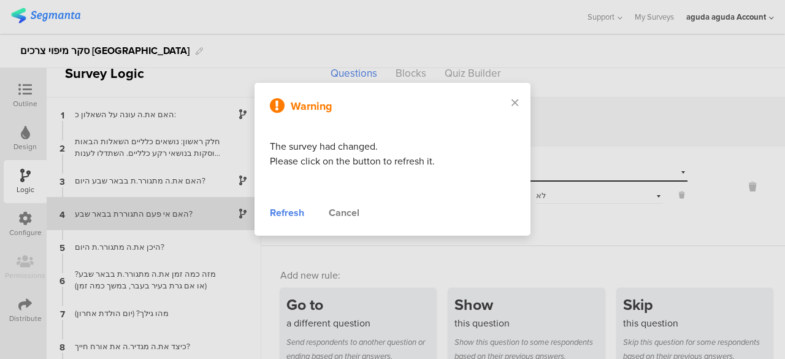
click at [305, 218] on div "Refresh Cancel" at bounding box center [392, 212] width 245 height 15
click at [299, 214] on div "Refresh" at bounding box center [287, 212] width 34 height 15
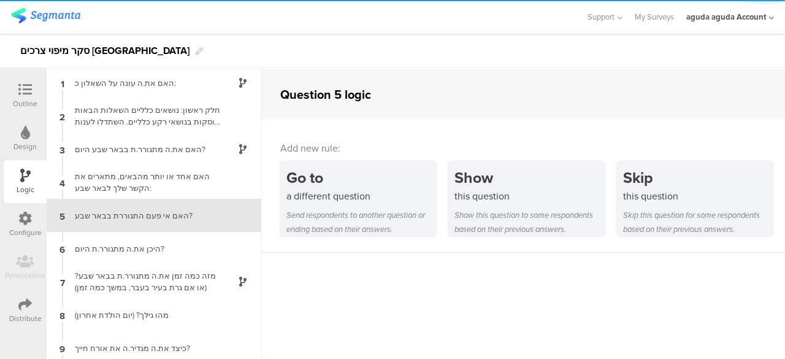
scroll to position [49, 0]
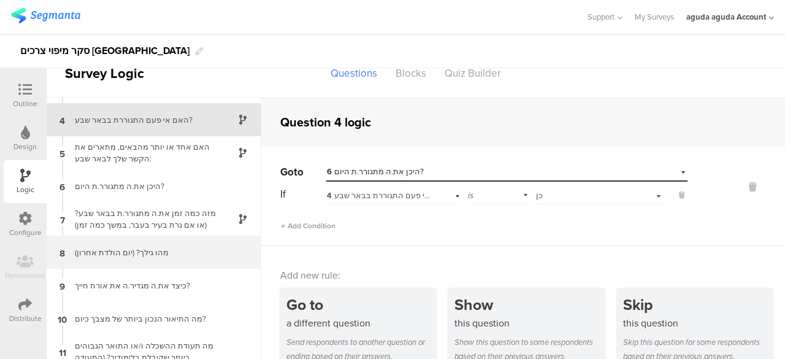
scroll to position [123, 0]
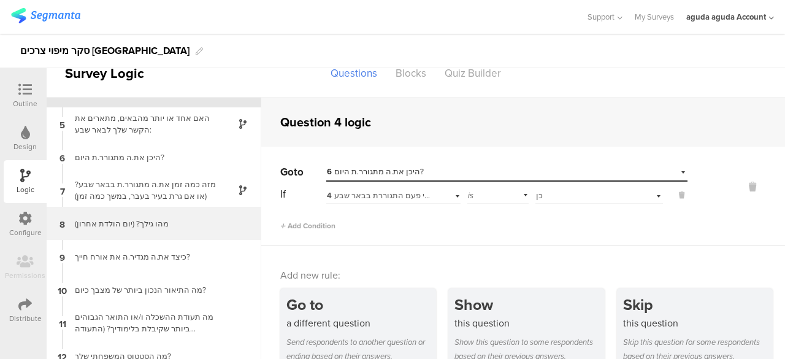
click at [177, 239] on div "8 מהו גילך? (יום הולדת אחרון)" at bounding box center [154, 223] width 215 height 33
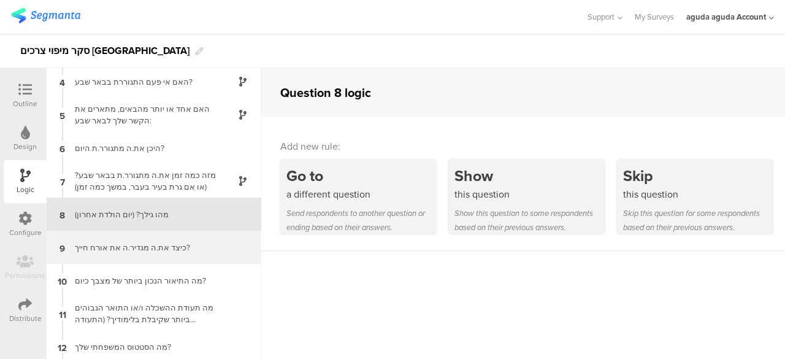
scroll to position [103, 0]
click at [178, 249] on div "כיצד את.ה מגדיר.ה את אורח חייך?" at bounding box center [143, 247] width 153 height 12
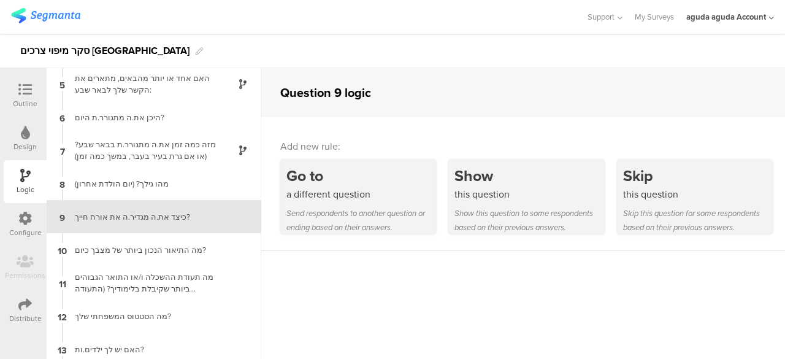
scroll to position [136, 0]
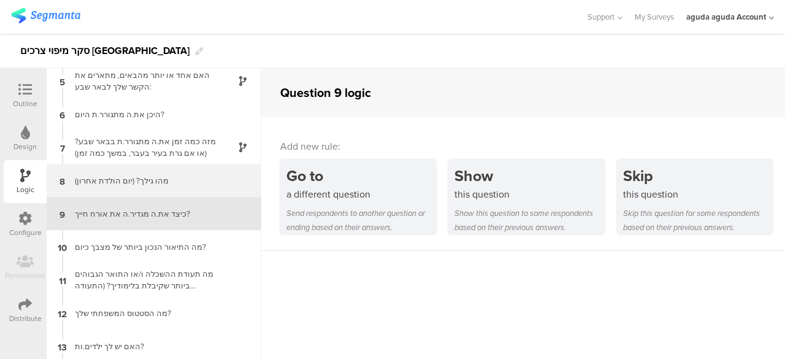
click at [168, 185] on div "מהו גילך? (יום הולדת אחרון)" at bounding box center [143, 181] width 153 height 12
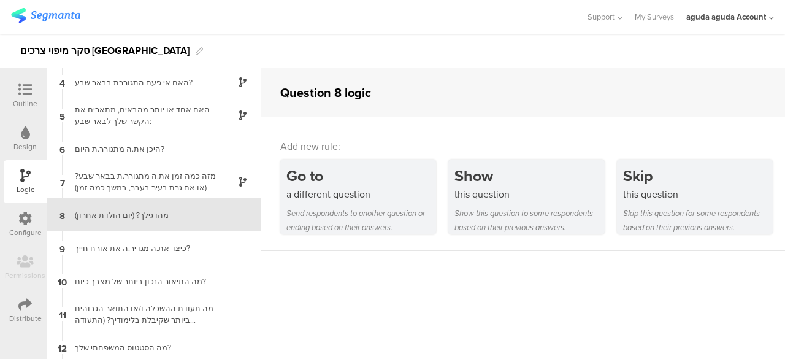
scroll to position [103, 0]
